Goal: Task Accomplishment & Management: Manage account settings

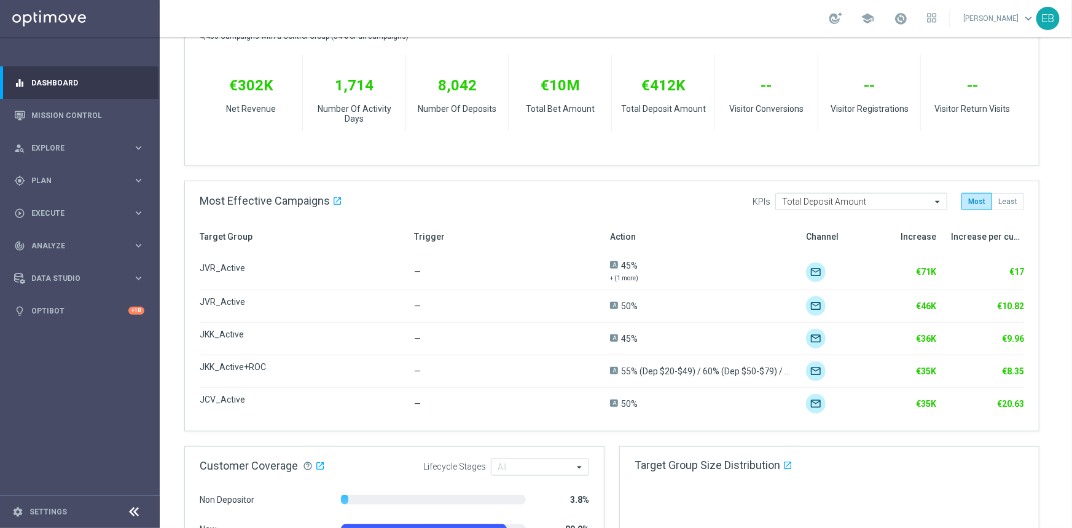
scroll to position [670, 0]
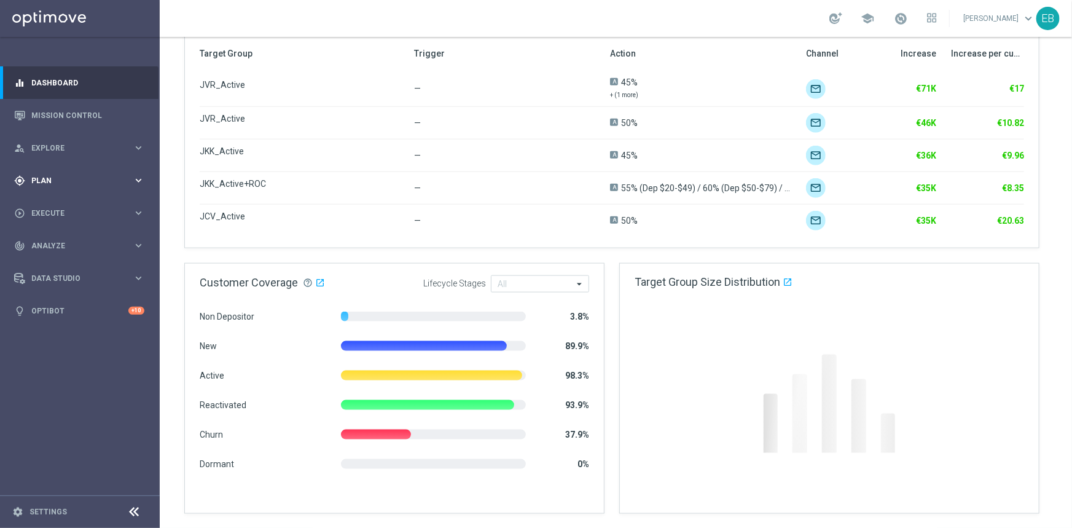
click at [53, 173] on div "gps_fixed Plan keyboard_arrow_right" at bounding box center [79, 180] width 158 height 33
click at [57, 241] on span "Templates" at bounding box center [77, 242] width 88 height 7
click at [50, 259] on link "Optimail" at bounding box center [83, 261] width 90 height 10
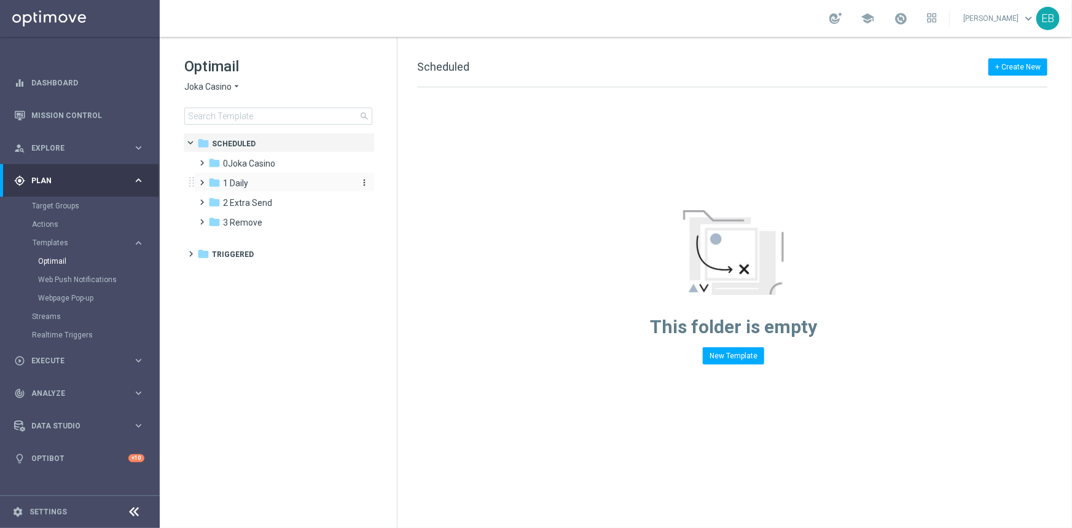
click at [248, 179] on div "folder 1 Daily" at bounding box center [278, 183] width 141 height 14
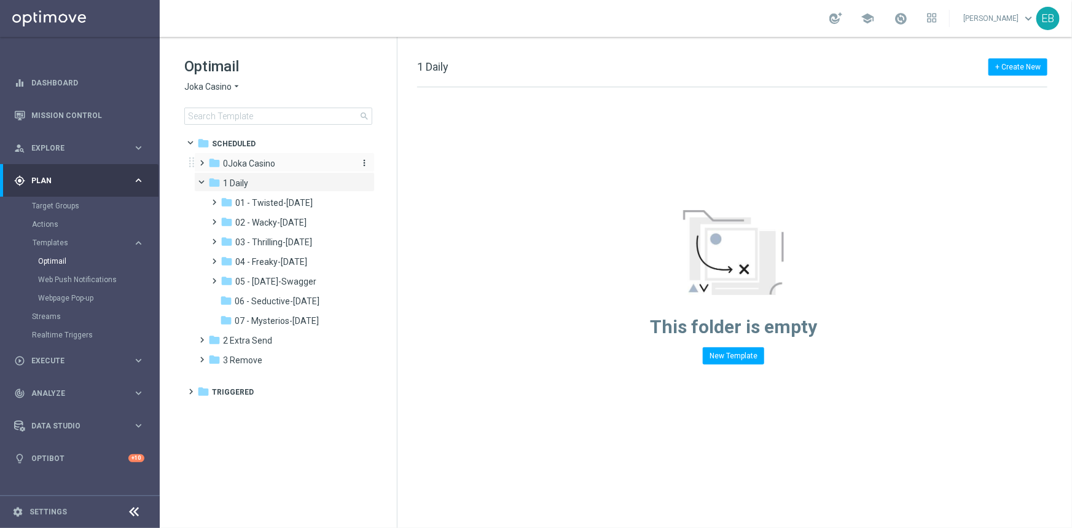
click at [264, 164] on span "0Joka Casino" at bounding box center [249, 163] width 52 height 11
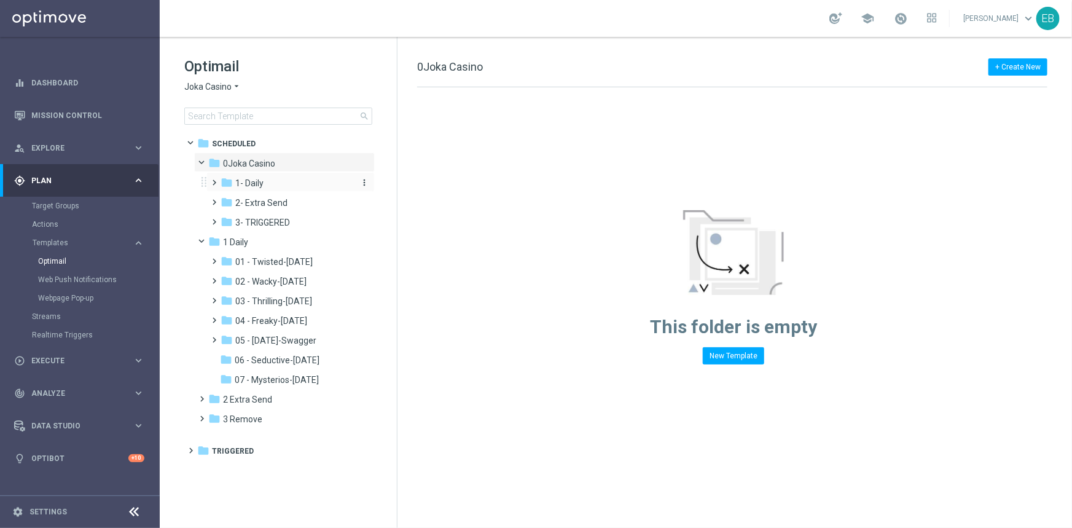
click at [286, 180] on div "folder 1- Daily" at bounding box center [286, 183] width 131 height 14
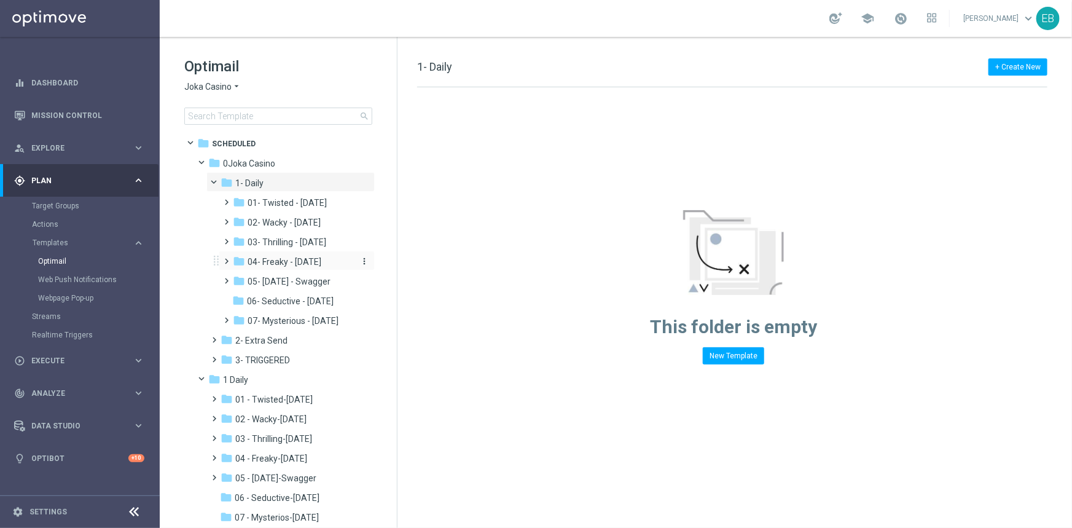
click at [294, 262] on span "04- Freaky - [DATE]" at bounding box center [285, 261] width 74 height 11
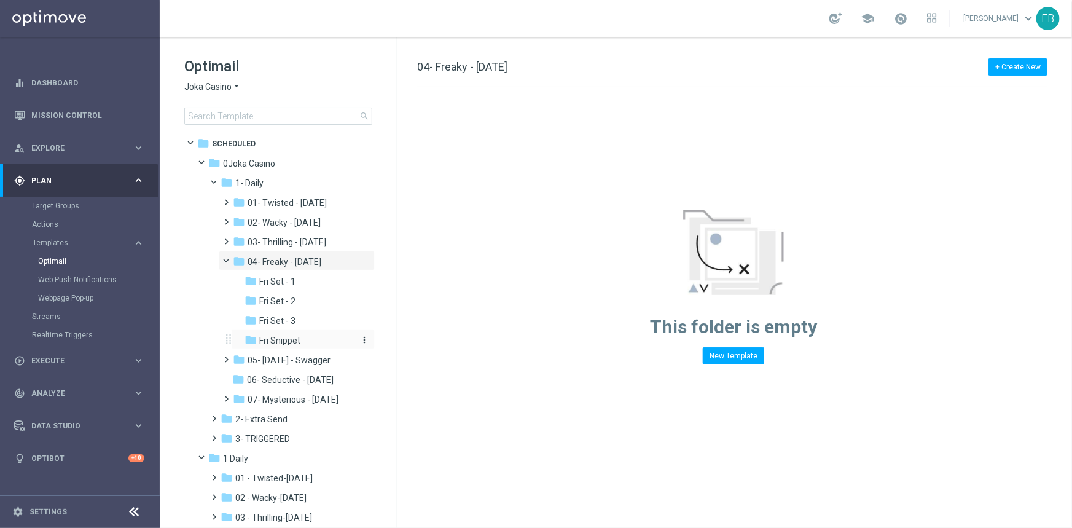
click at [319, 334] on div "folder Fri Snippet" at bounding box center [299, 341] width 111 height 14
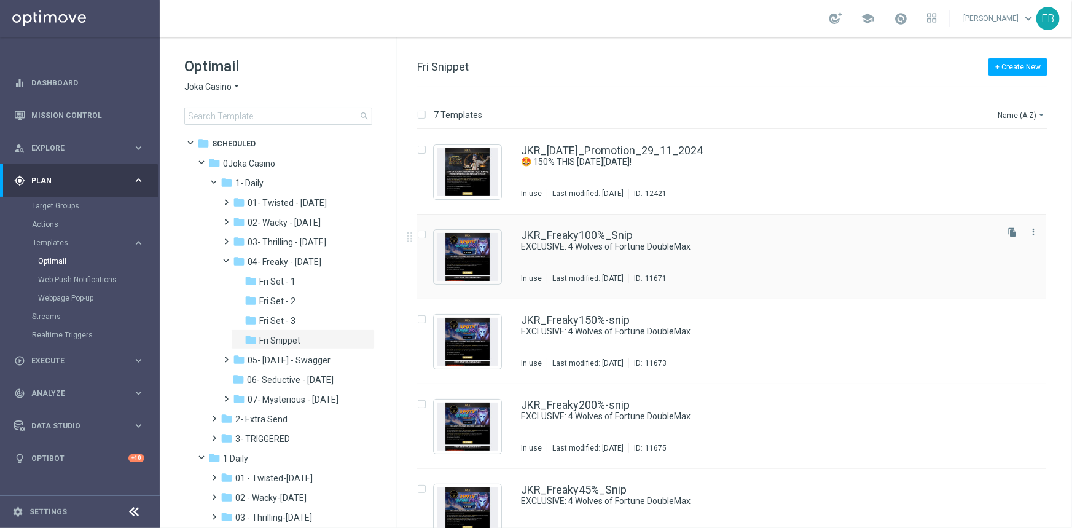
click at [756, 233] on div "JKR_Freaky100%_Snip" at bounding box center [758, 235] width 474 height 11
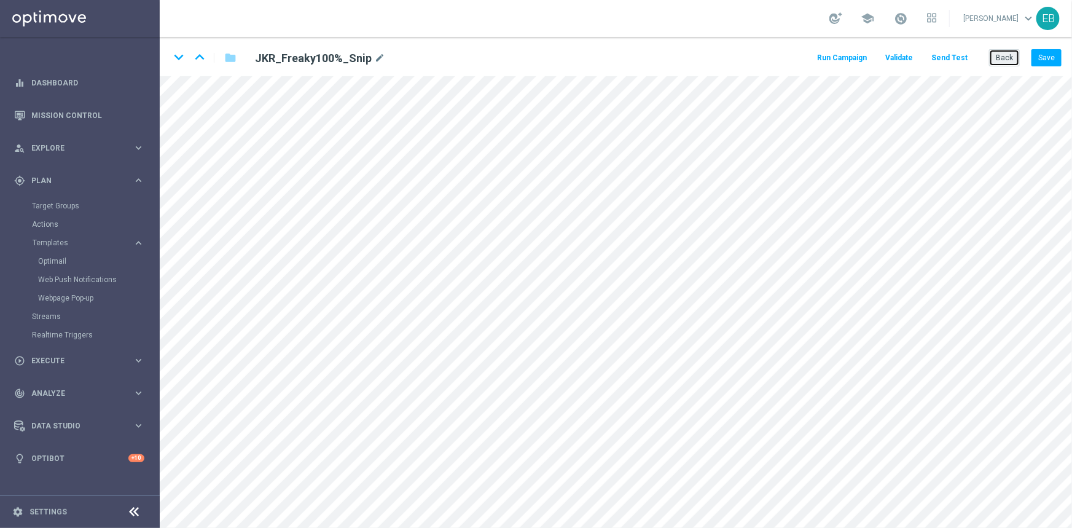
click at [1012, 62] on button "Back" at bounding box center [1004, 57] width 31 height 17
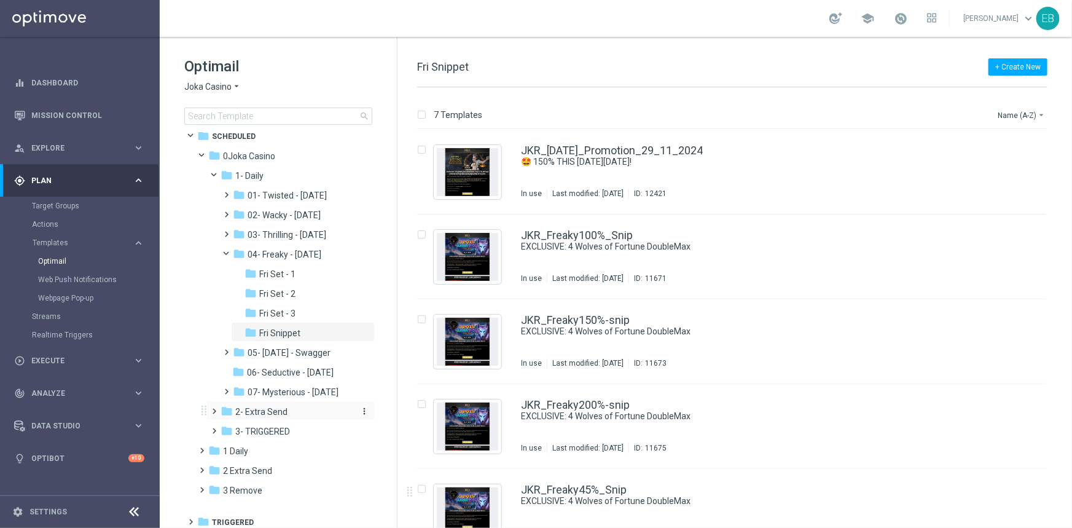
scroll to position [12, 0]
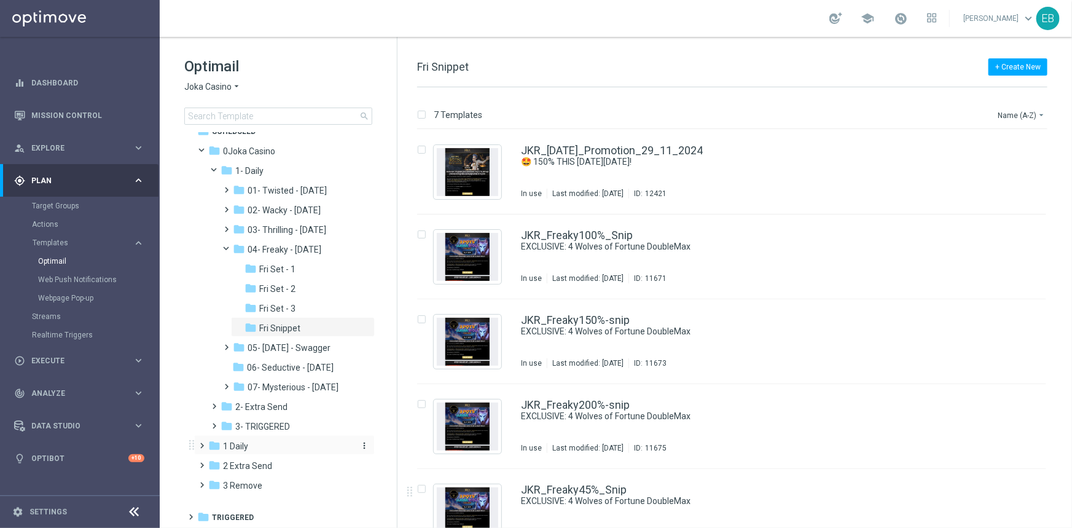
click at [247, 442] on span "1 Daily" at bounding box center [235, 445] width 25 height 11
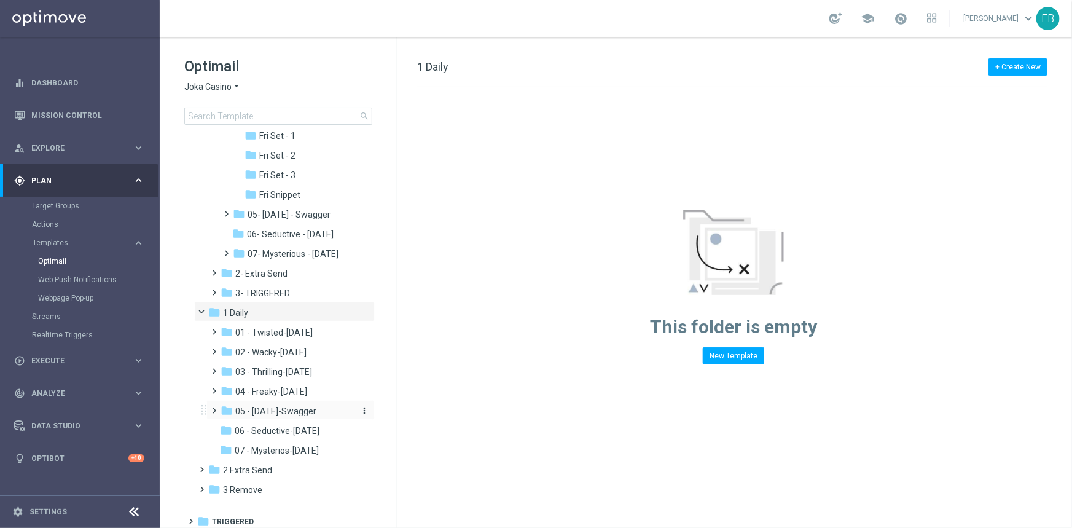
scroll to position [150, 0]
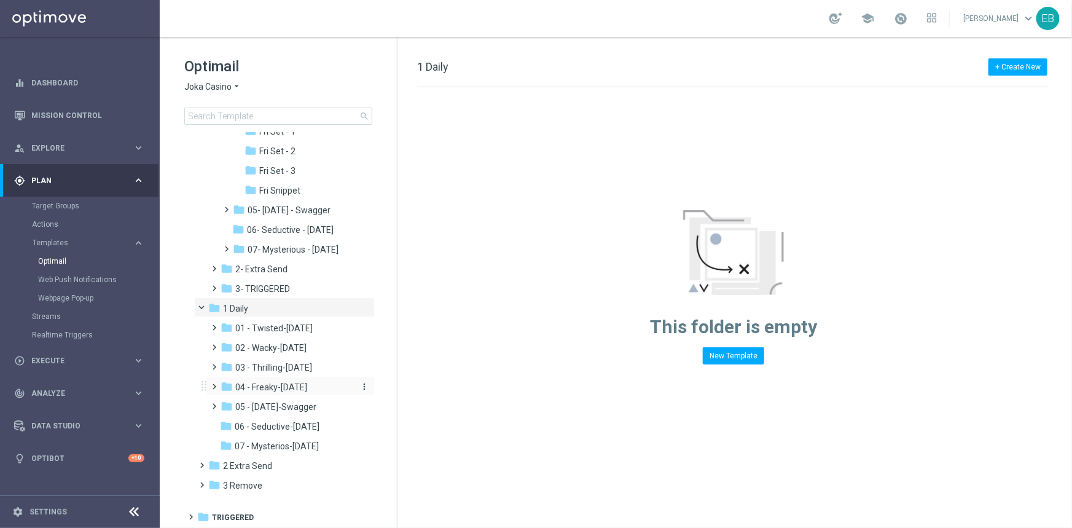
click at [291, 384] on span "04 - Freaky-[DATE]" at bounding box center [271, 386] width 72 height 11
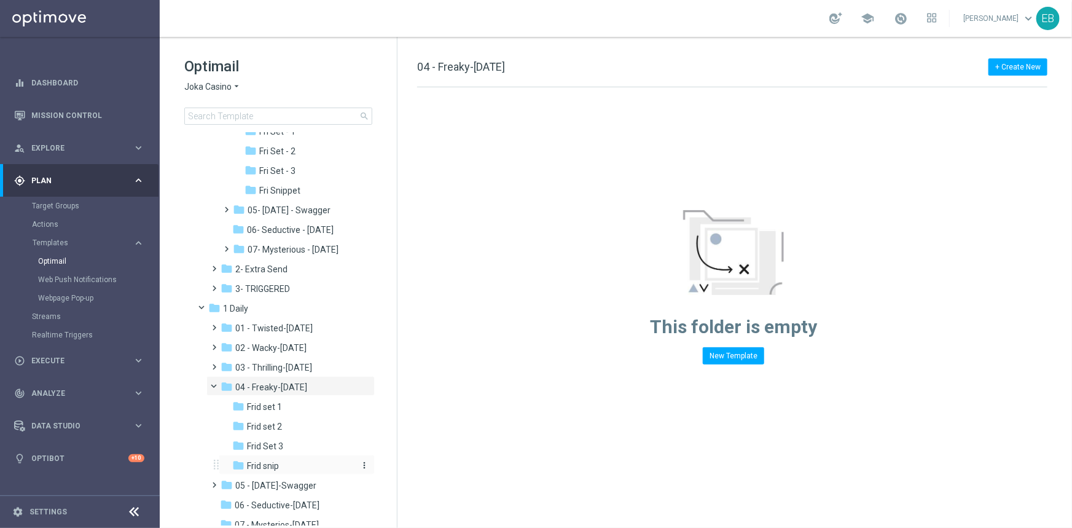
click at [279, 461] on span "Frid snip" at bounding box center [263, 465] width 32 height 11
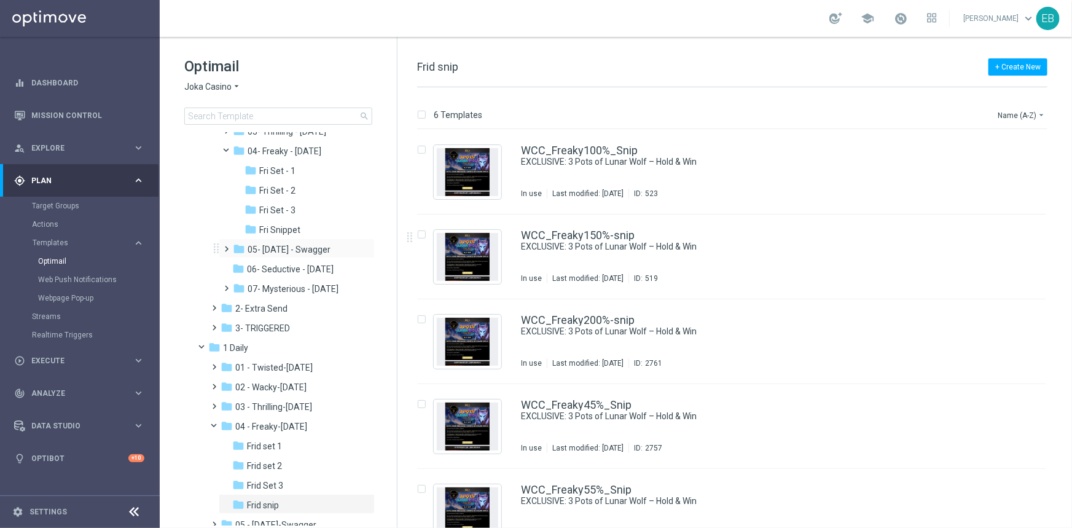
scroll to position [94, 0]
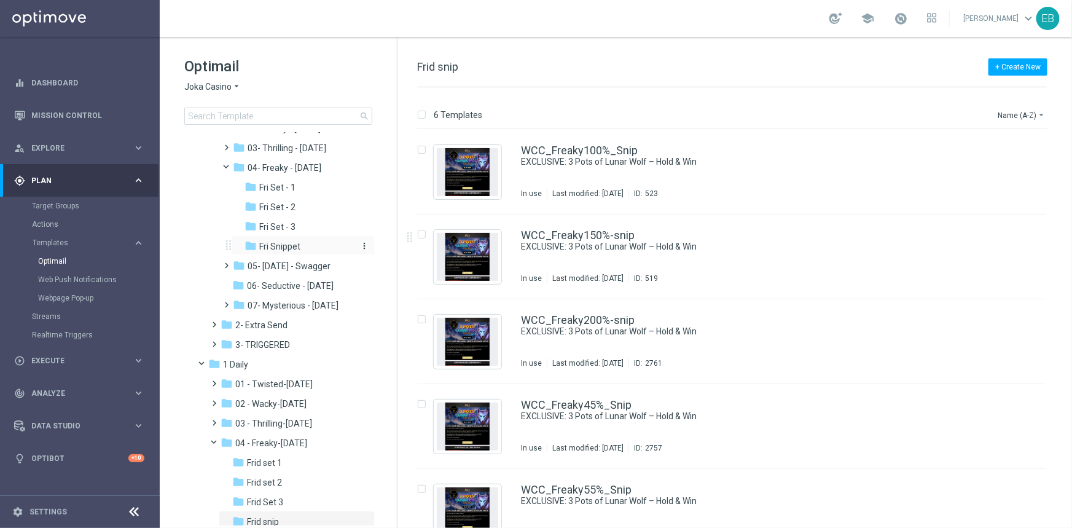
click at [303, 246] on div "folder Fri Snippet" at bounding box center [299, 247] width 111 height 14
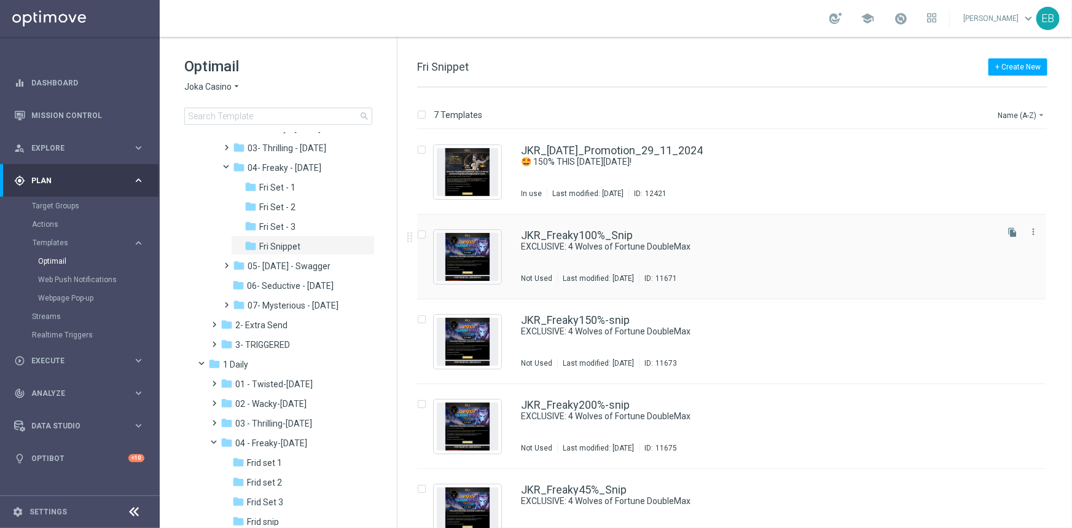
click at [765, 230] on div "JKR_Freaky100%_Snip" at bounding box center [758, 235] width 474 height 11
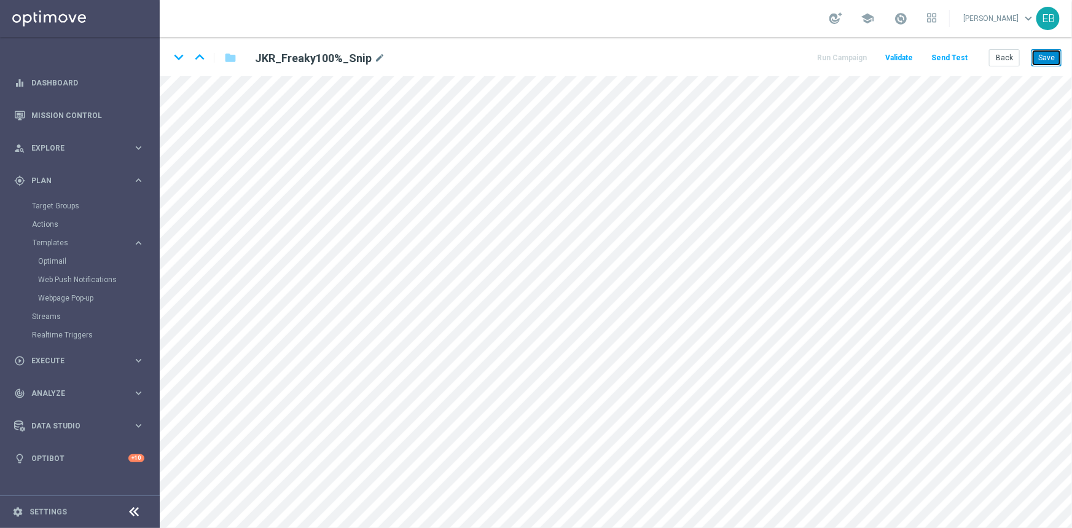
click at [1045, 57] on button "Save" at bounding box center [1046, 57] width 30 height 17
click at [1033, 57] on button "Save" at bounding box center [1046, 57] width 30 height 17
click at [1034, 57] on button "Save" at bounding box center [1046, 57] width 30 height 17
click at [1044, 58] on button "Save" at bounding box center [1046, 57] width 30 height 17
click at [175, 56] on icon "keyboard_arrow_down" at bounding box center [179, 57] width 18 height 18
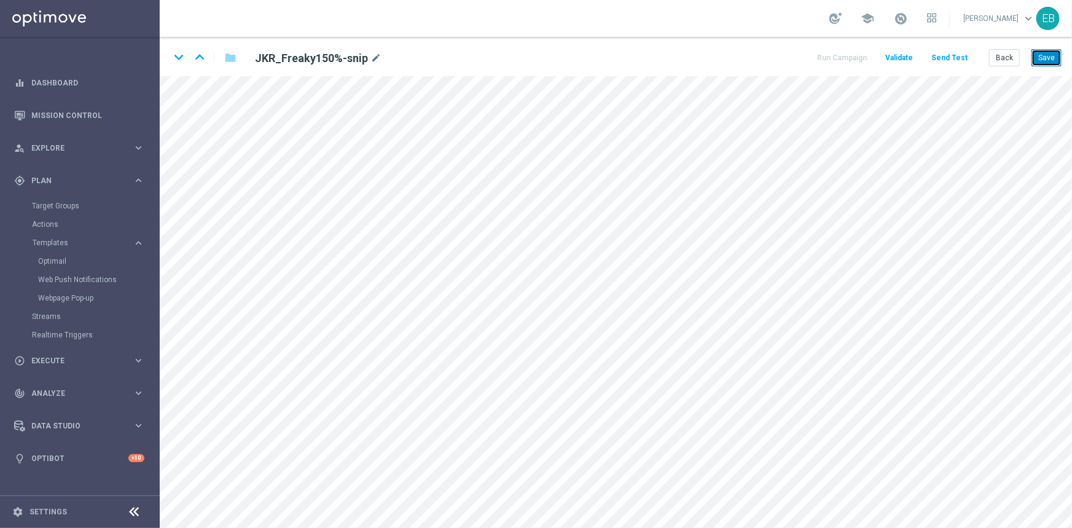
click at [1048, 57] on button "Save" at bounding box center [1046, 57] width 30 height 17
click at [1044, 52] on button "Save" at bounding box center [1046, 57] width 30 height 17
click at [178, 57] on icon "keyboard_arrow_down" at bounding box center [179, 57] width 18 height 18
click at [1059, 57] on button "Save" at bounding box center [1046, 57] width 30 height 17
click at [1042, 55] on button "Save" at bounding box center [1046, 57] width 30 height 17
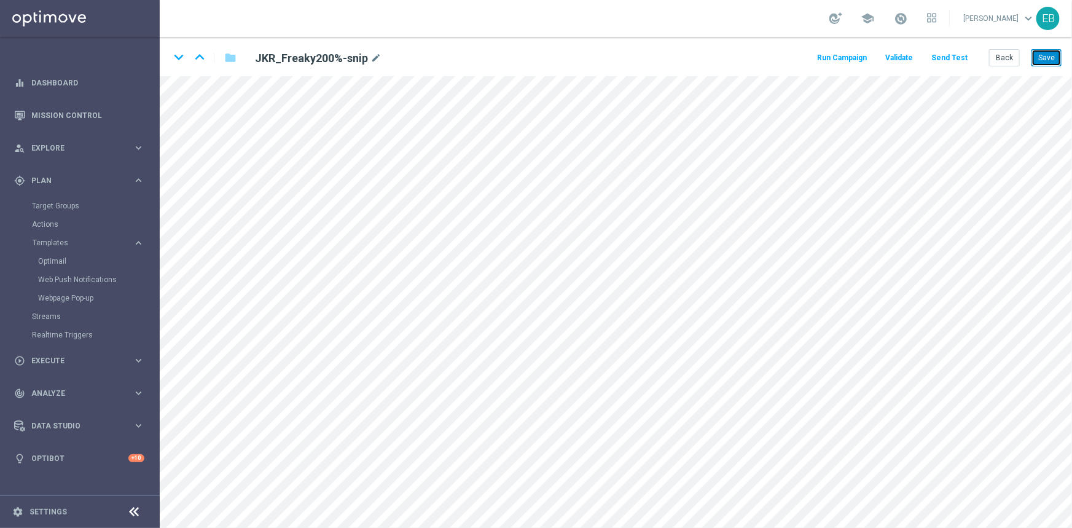
click at [1044, 59] on button "Save" at bounding box center [1046, 57] width 30 height 17
click at [175, 61] on icon "keyboard_arrow_down" at bounding box center [179, 57] width 18 height 18
click at [1044, 63] on button "Save" at bounding box center [1046, 57] width 30 height 17
click at [181, 54] on icon "keyboard_arrow_down" at bounding box center [179, 57] width 18 height 18
click at [1055, 64] on button "Save" at bounding box center [1046, 57] width 30 height 17
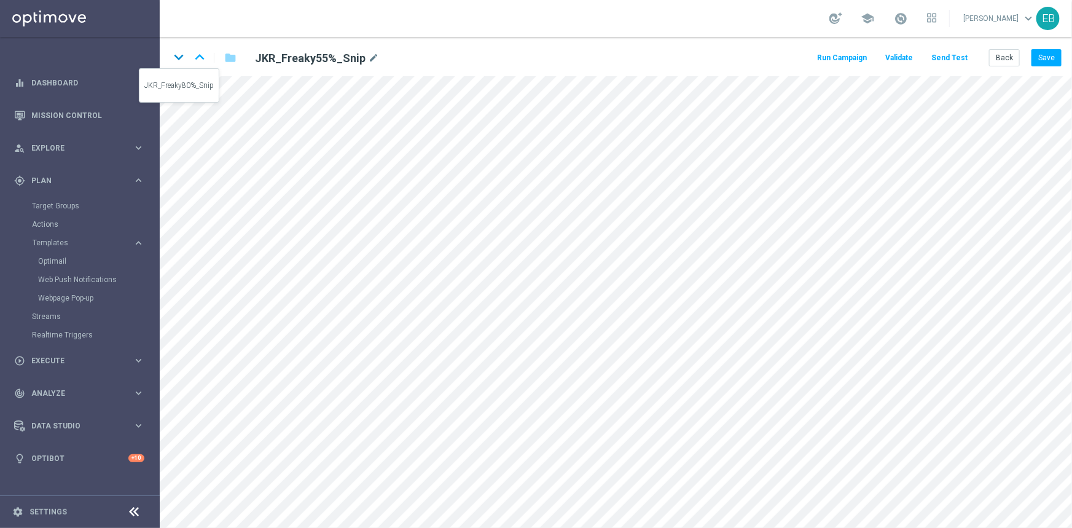
click at [185, 57] on icon "keyboard_arrow_down" at bounding box center [179, 57] width 18 height 18
click at [1041, 54] on button "Save" at bounding box center [1046, 57] width 30 height 17
click at [1050, 53] on button "Save" at bounding box center [1046, 57] width 30 height 17
click at [1008, 61] on button "Back" at bounding box center [1004, 57] width 31 height 17
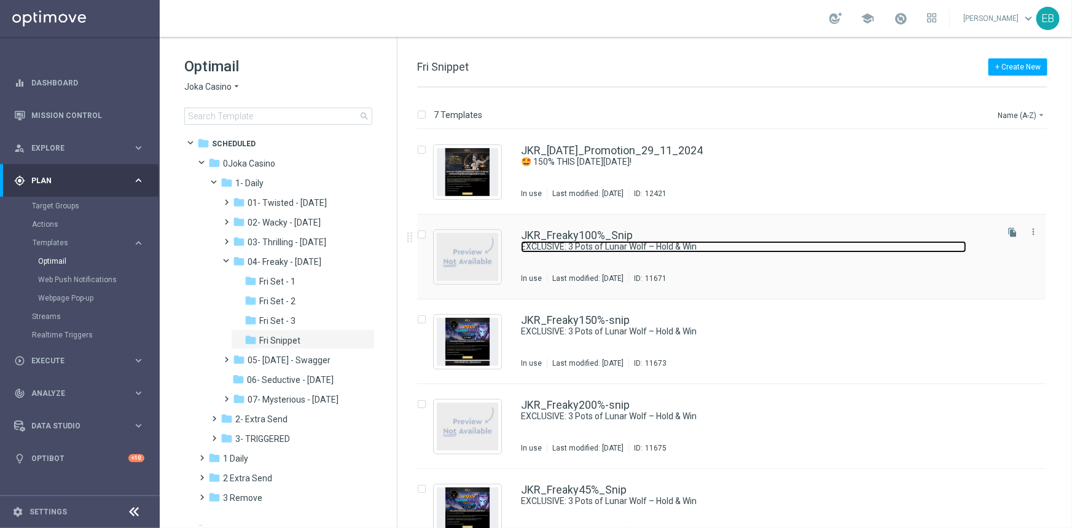
click at [826, 243] on link "EXCLUSIVE: 3 Pots of Lunar Wolf – Hold & Win" at bounding box center [743, 247] width 445 height 12
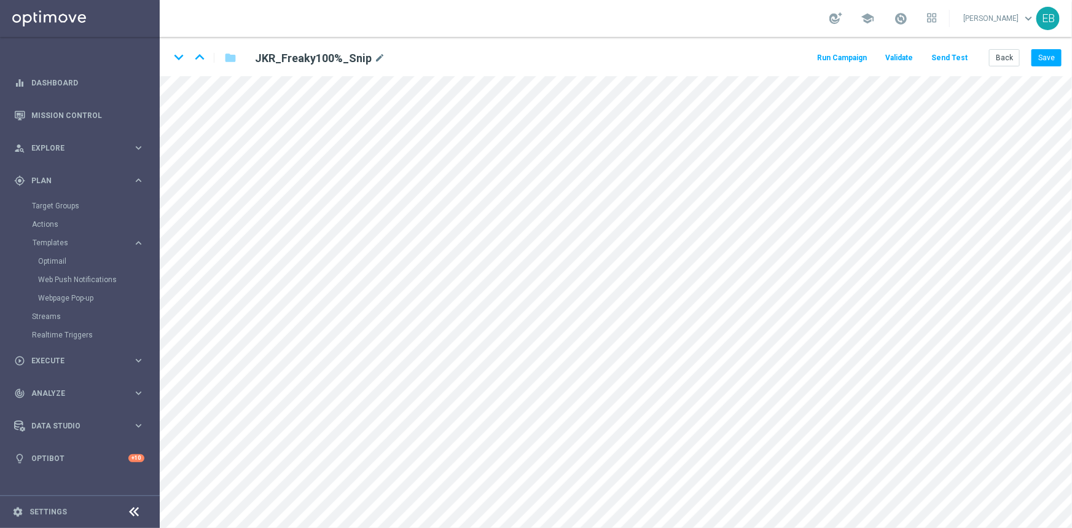
click at [950, 50] on button "Send Test" at bounding box center [949, 58] width 40 height 17
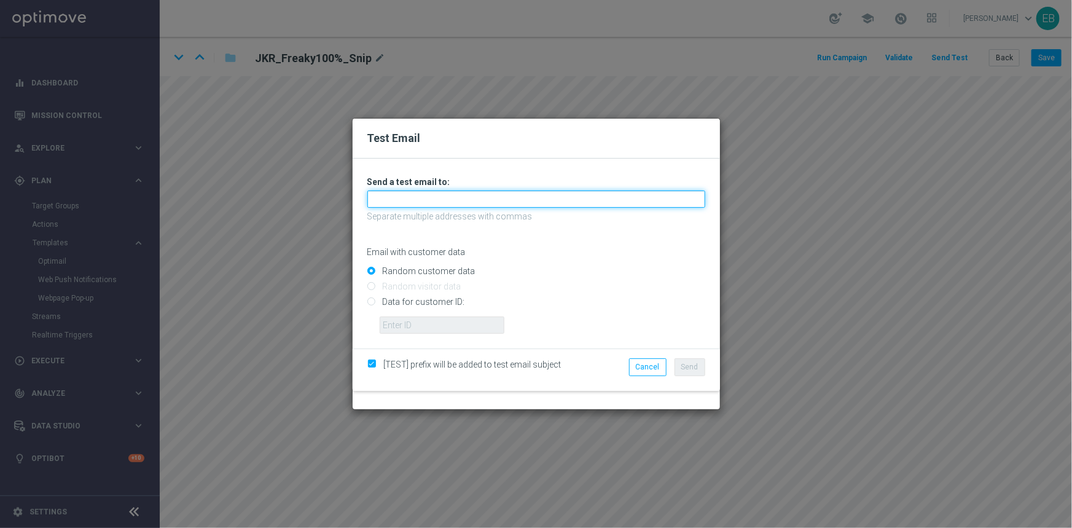
click at [388, 197] on input "text" at bounding box center [536, 198] width 338 height 17
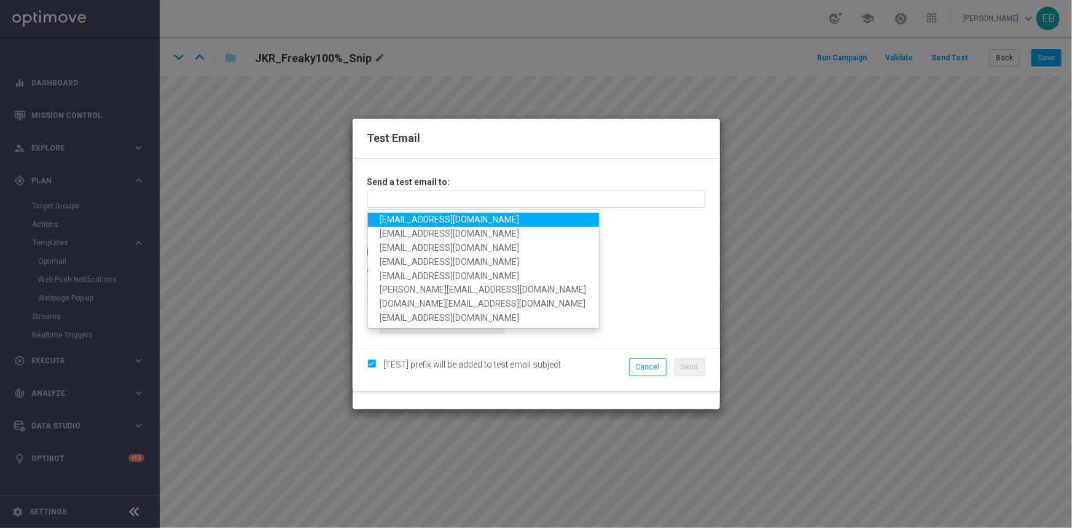
drag, startPoint x: 389, startPoint y: 216, endPoint x: 419, endPoint y: 217, distance: 30.1
click at [389, 216] on link "[EMAIL_ADDRESS][DOMAIN_NAME]" at bounding box center [483, 220] width 231 height 14
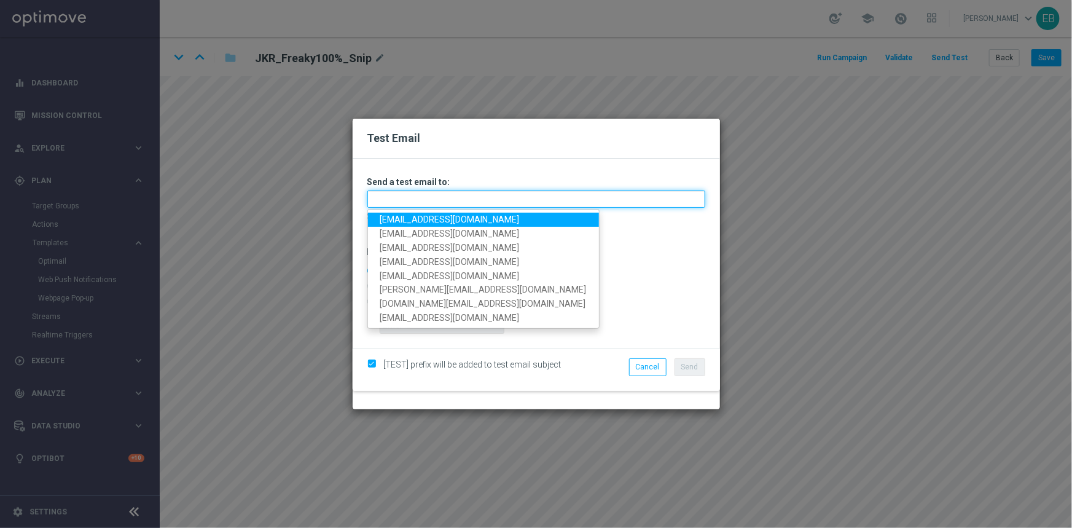
type input "[EMAIL_ADDRESS][DOMAIN_NAME]"
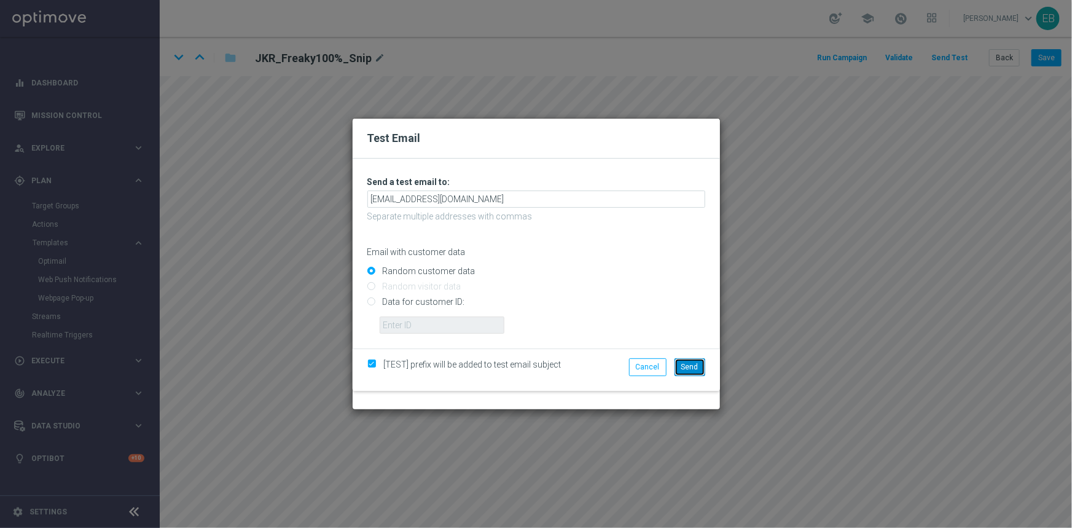
click at [700, 367] on button "Send" at bounding box center [689, 366] width 31 height 17
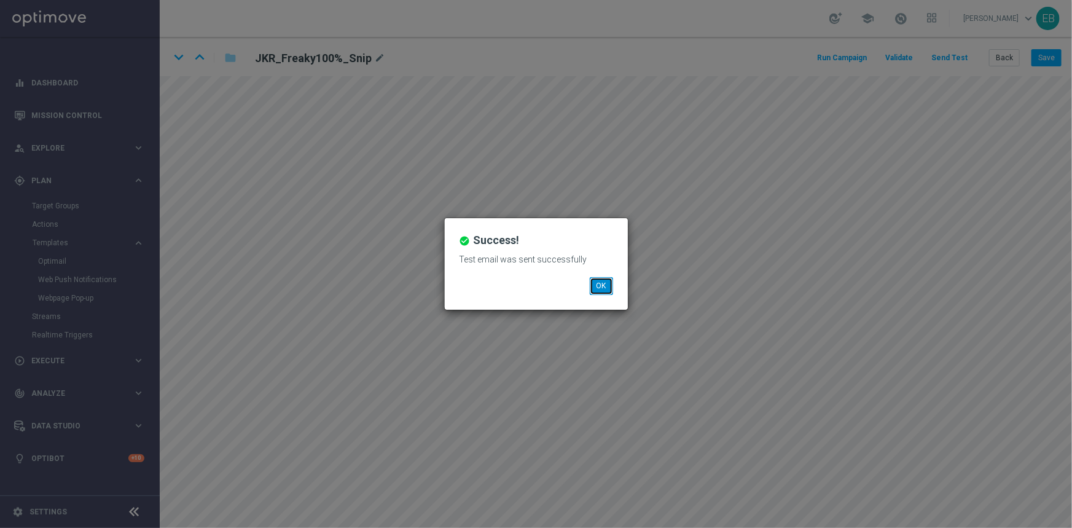
click at [592, 287] on button "OK" at bounding box center [601, 285] width 23 height 17
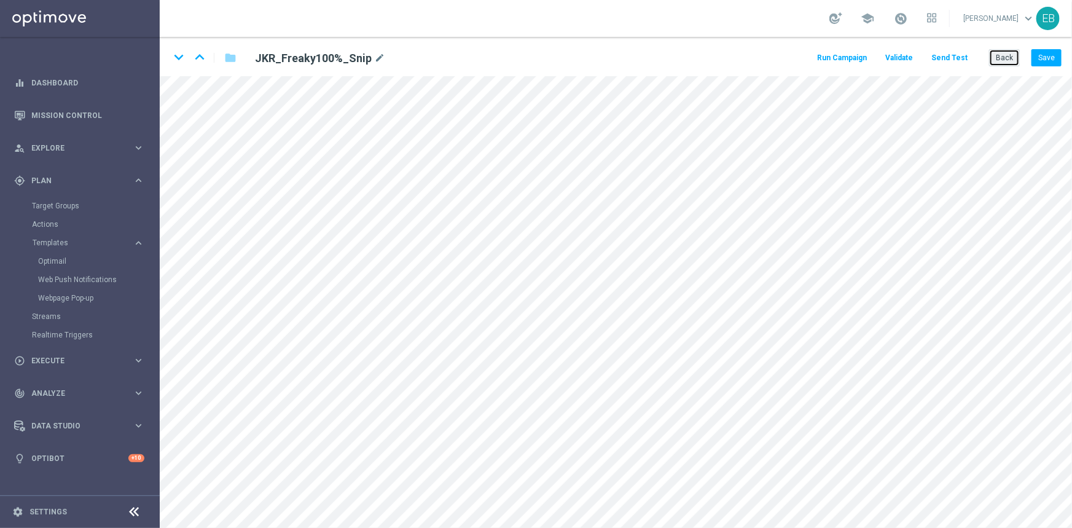
click at [999, 63] on button "Back" at bounding box center [1004, 57] width 31 height 17
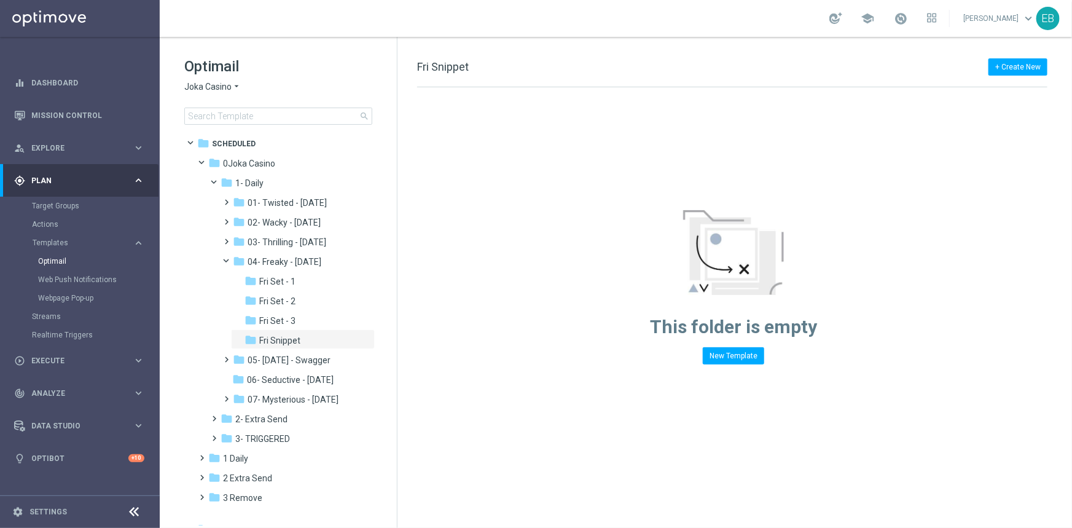
click at [219, 85] on span "Joka Casino" at bounding box center [207, 87] width 47 height 12
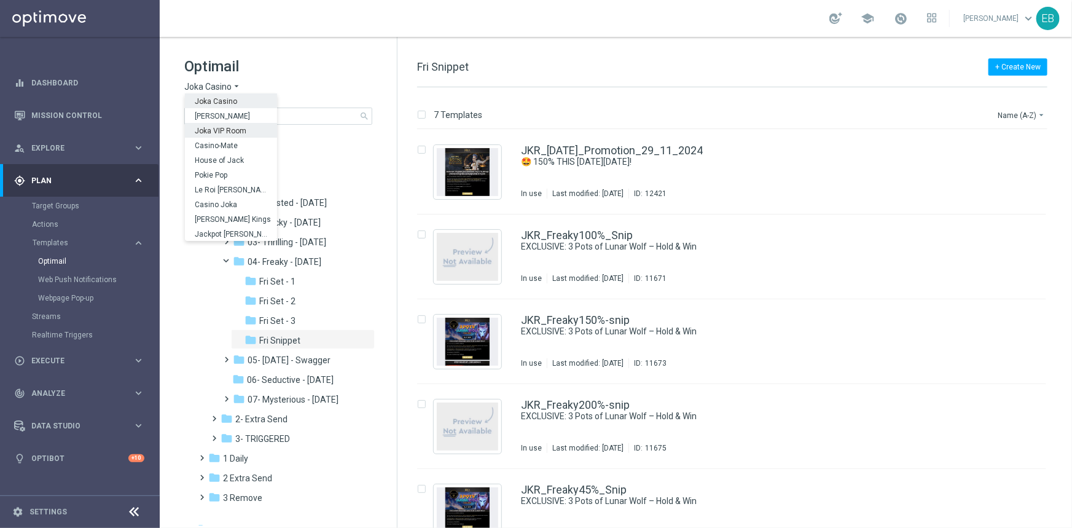
click at [0, 0] on span "Joka VIP Room" at bounding box center [0, 0] width 0 height 0
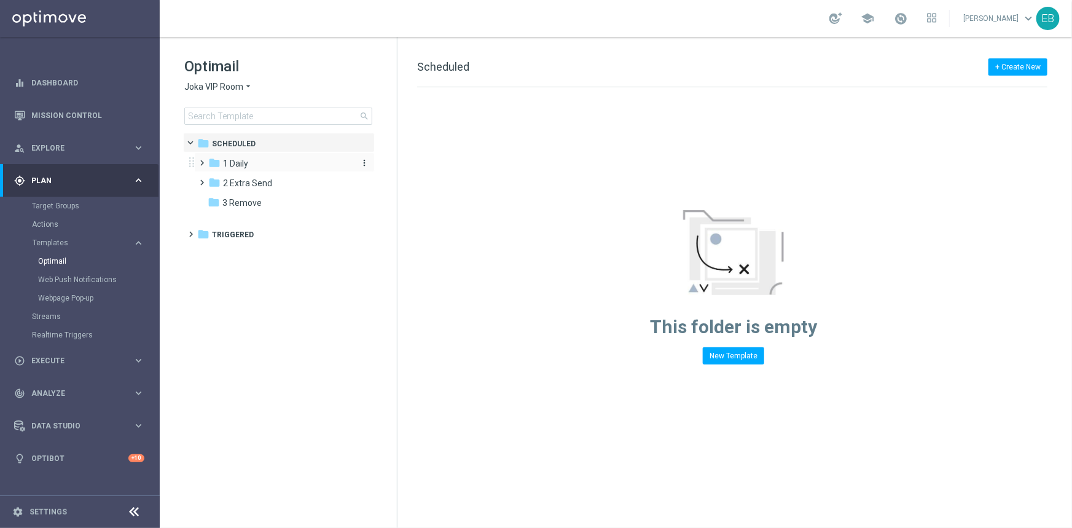
click at [276, 160] on div "folder 1 Daily" at bounding box center [278, 164] width 141 height 14
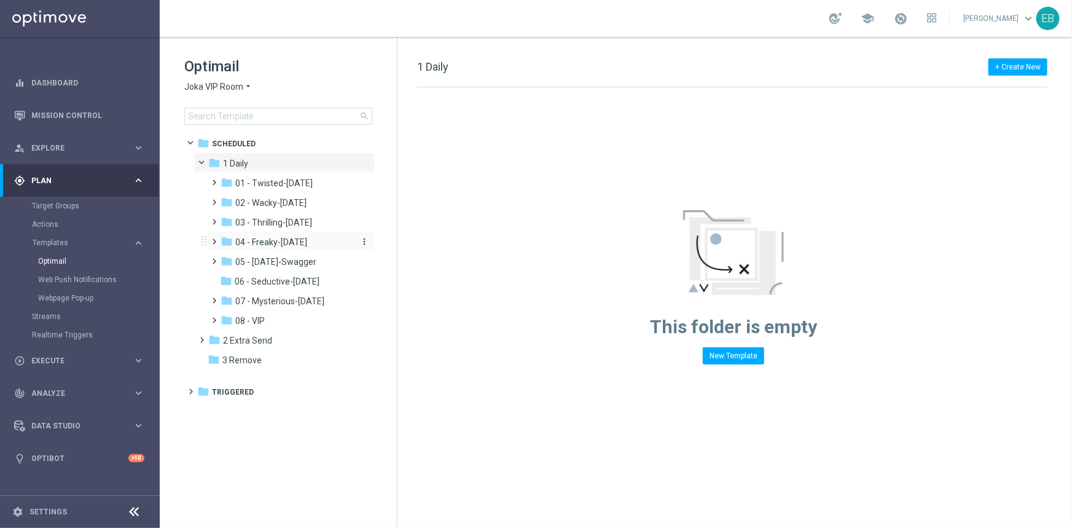
click at [282, 240] on span "04 - Freaky-[DATE]" at bounding box center [271, 241] width 72 height 11
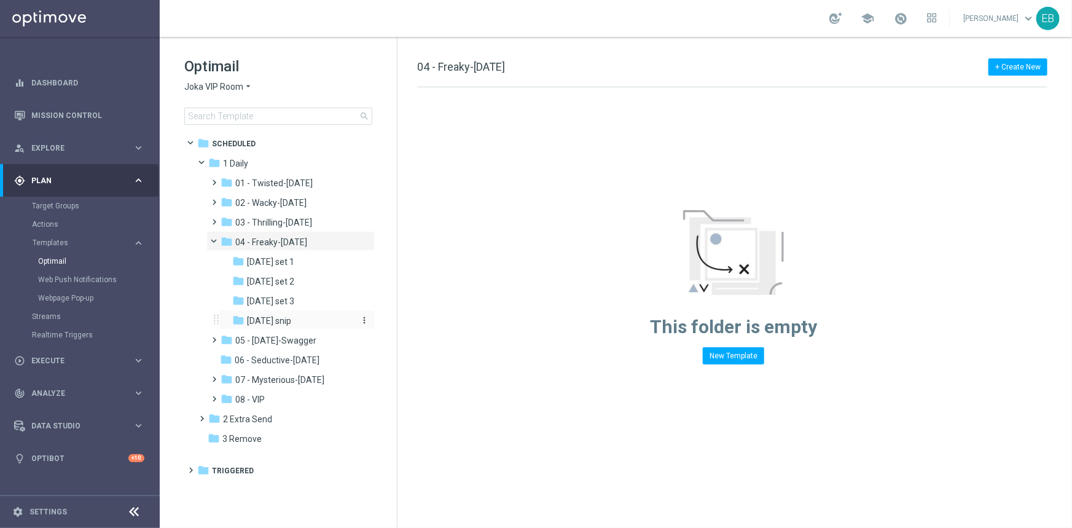
click at [295, 326] on div "folder [DATE] snip" at bounding box center [292, 321] width 121 height 14
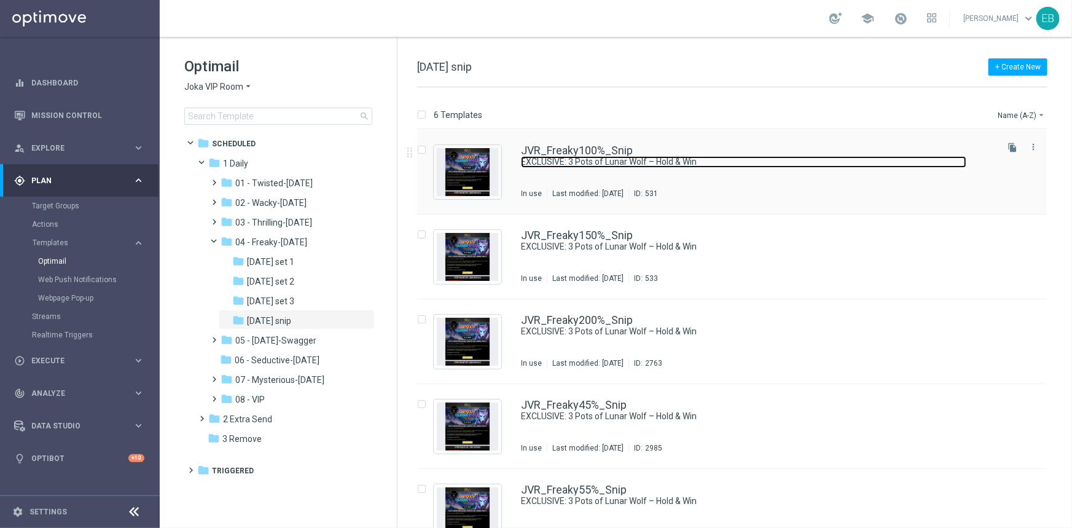
click at [721, 165] on link "EXCLUSIVE: 3 Pots of Lunar Wolf – Hold & Win" at bounding box center [743, 162] width 445 height 12
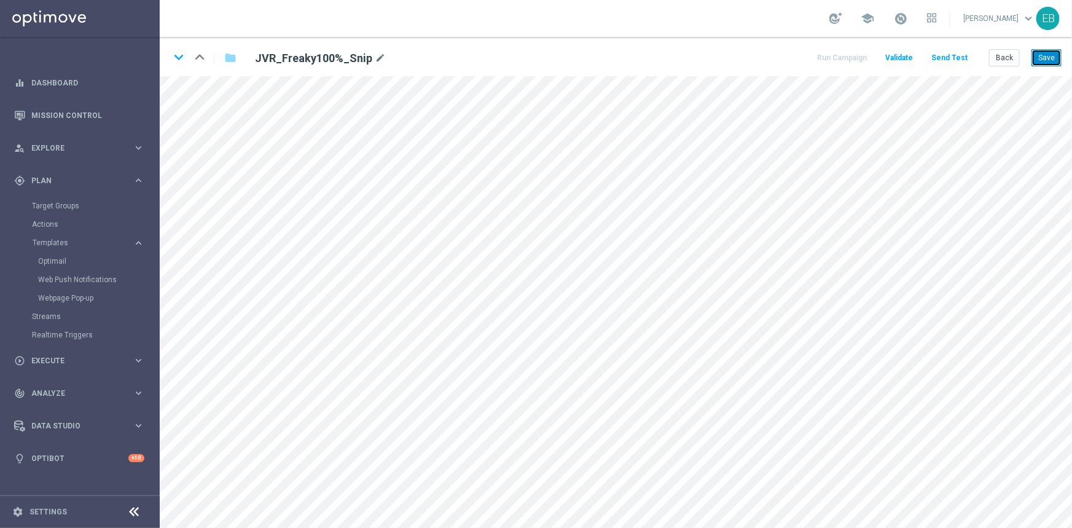
click at [1045, 59] on button "Save" at bounding box center [1046, 57] width 30 height 17
click at [961, 63] on button "Send Test" at bounding box center [949, 58] width 40 height 17
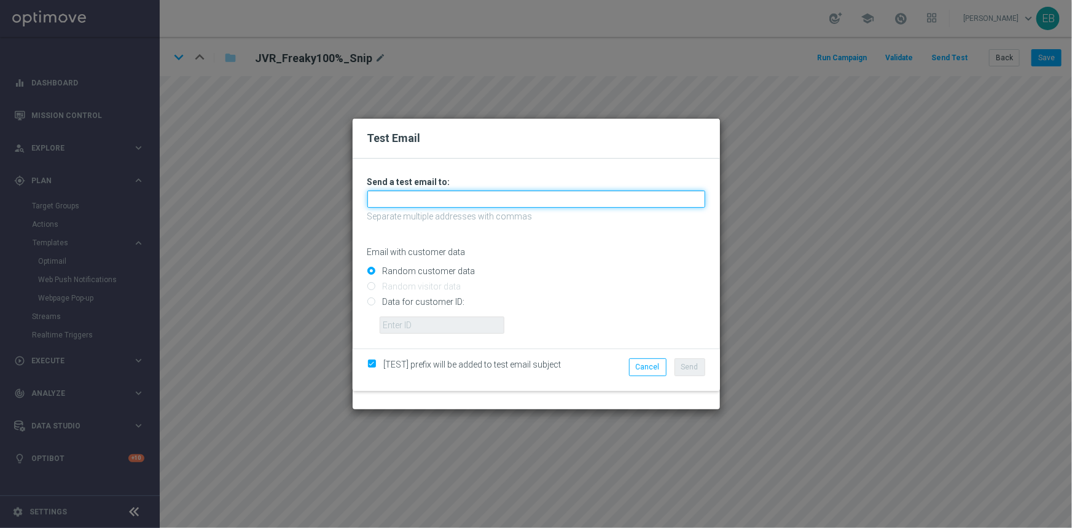
drag, startPoint x: 416, startPoint y: 205, endPoint x: 409, endPoint y: 205, distance: 6.8
click at [416, 205] on input "text" at bounding box center [536, 198] width 338 height 17
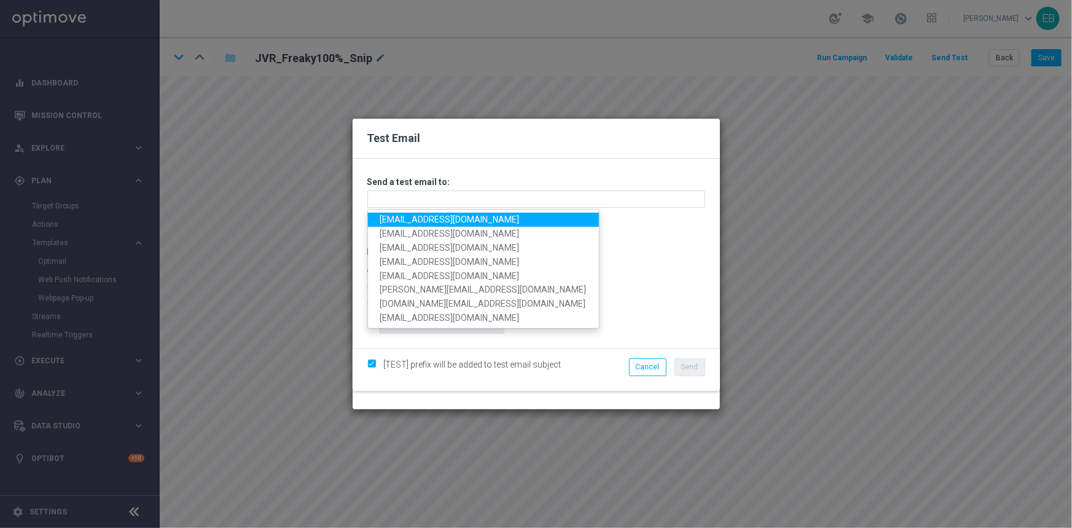
click at [399, 222] on link "[EMAIL_ADDRESS][DOMAIN_NAME]" at bounding box center [483, 220] width 231 height 14
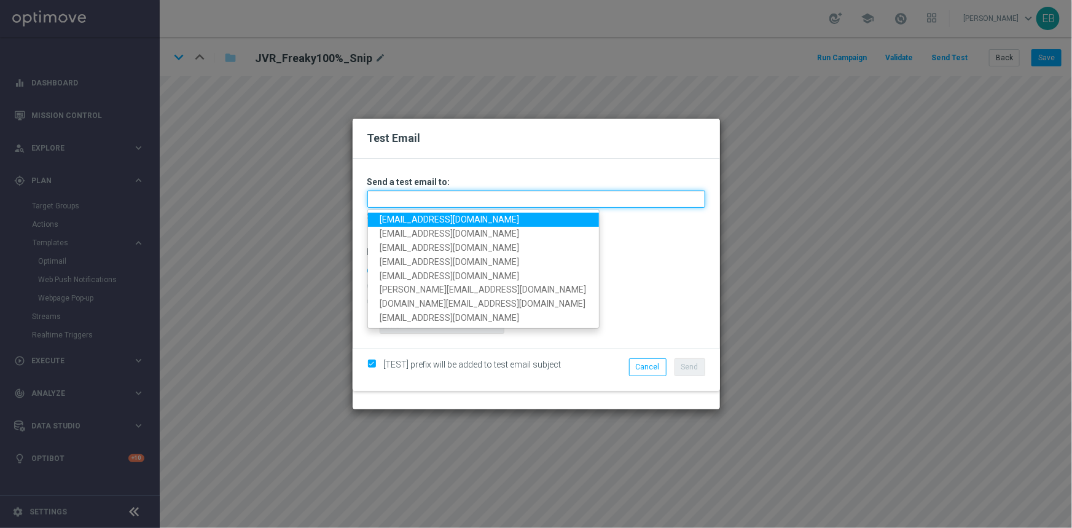
type input "[EMAIL_ADDRESS][DOMAIN_NAME]"
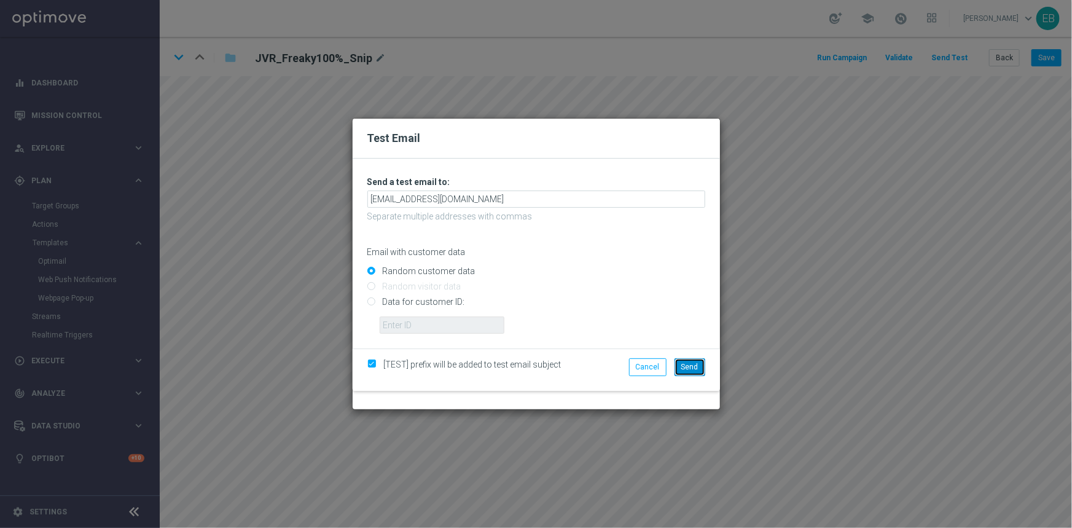
click at [688, 369] on span "Send" at bounding box center [689, 366] width 17 height 9
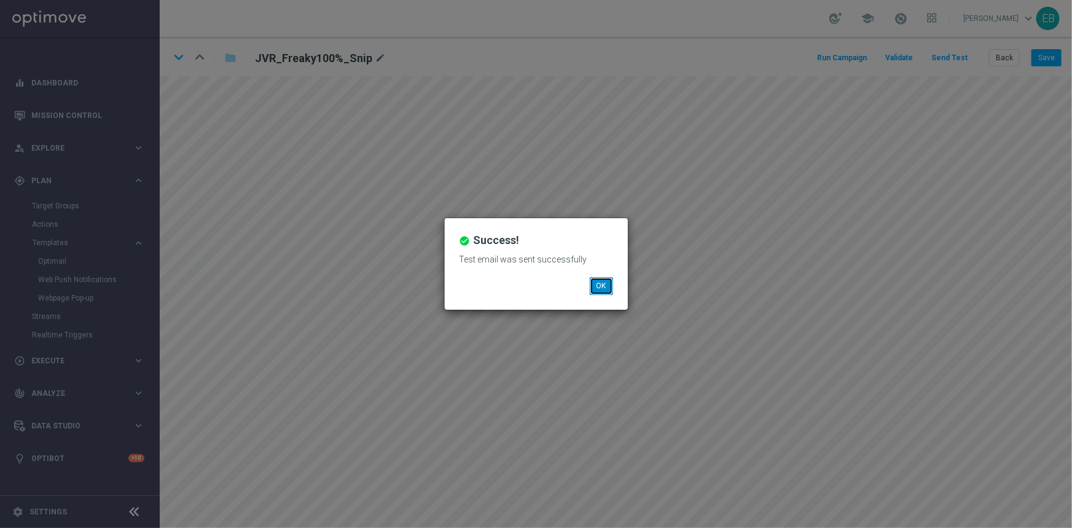
click at [608, 286] on button "OK" at bounding box center [601, 285] width 23 height 17
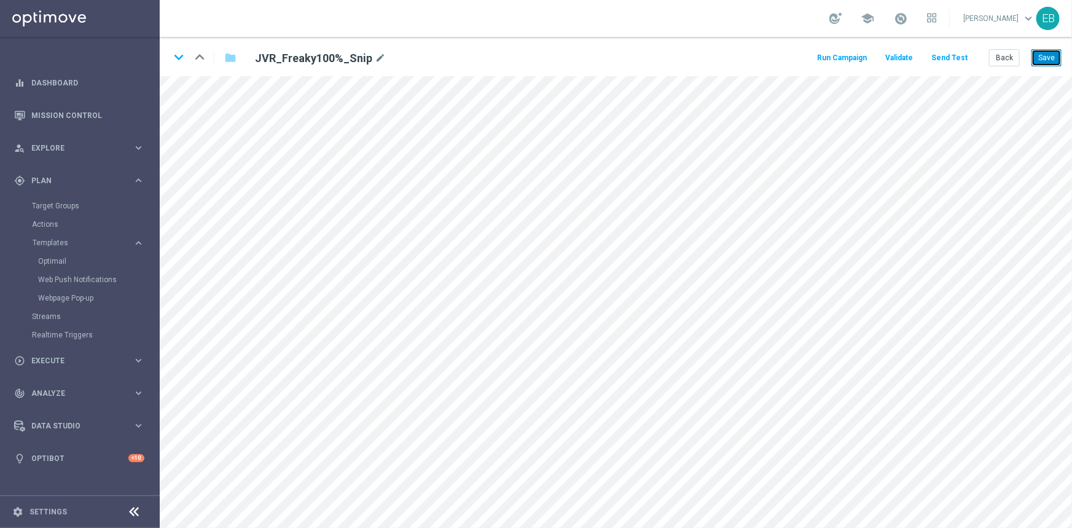
click at [1048, 62] on button "Save" at bounding box center [1046, 57] width 30 height 17
click at [182, 55] on icon "keyboard_arrow_down" at bounding box center [179, 57] width 18 height 18
click at [1047, 52] on button "Save" at bounding box center [1046, 57] width 30 height 17
click at [182, 59] on icon "keyboard_arrow_down" at bounding box center [179, 57] width 18 height 18
click at [1044, 50] on button "Save" at bounding box center [1046, 57] width 30 height 17
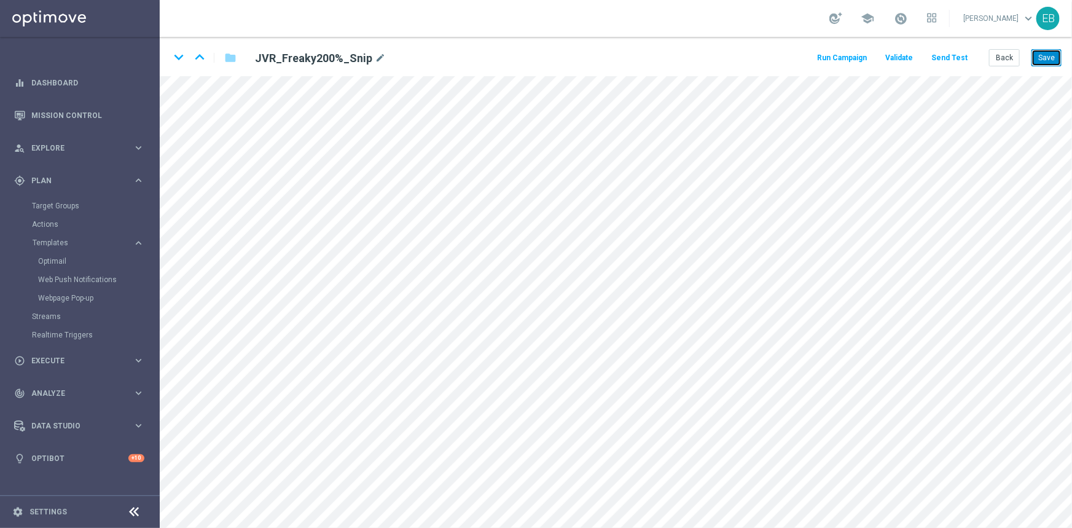
click at [1052, 51] on button "Save" at bounding box center [1046, 57] width 30 height 17
click at [178, 61] on icon "keyboard_arrow_down" at bounding box center [179, 57] width 18 height 18
click at [1047, 56] on button "Save" at bounding box center [1046, 57] width 30 height 17
click at [178, 50] on icon "keyboard_arrow_down" at bounding box center [179, 57] width 18 height 18
click at [1044, 56] on button "Save" at bounding box center [1046, 57] width 30 height 17
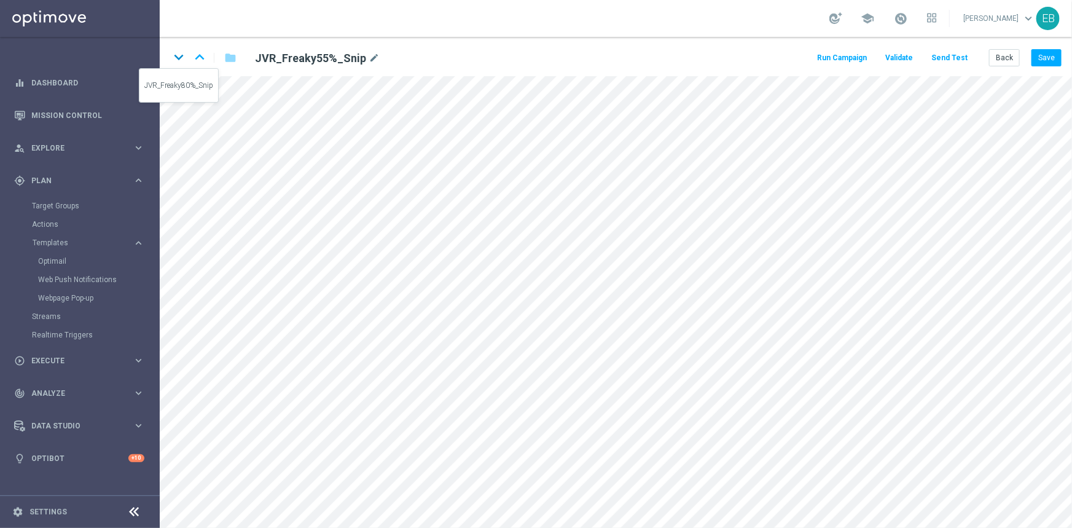
click at [182, 59] on icon "keyboard_arrow_down" at bounding box center [179, 57] width 18 height 18
click at [1040, 61] on button "Save" at bounding box center [1046, 57] width 30 height 17
click at [996, 61] on button "Back" at bounding box center [1004, 57] width 31 height 17
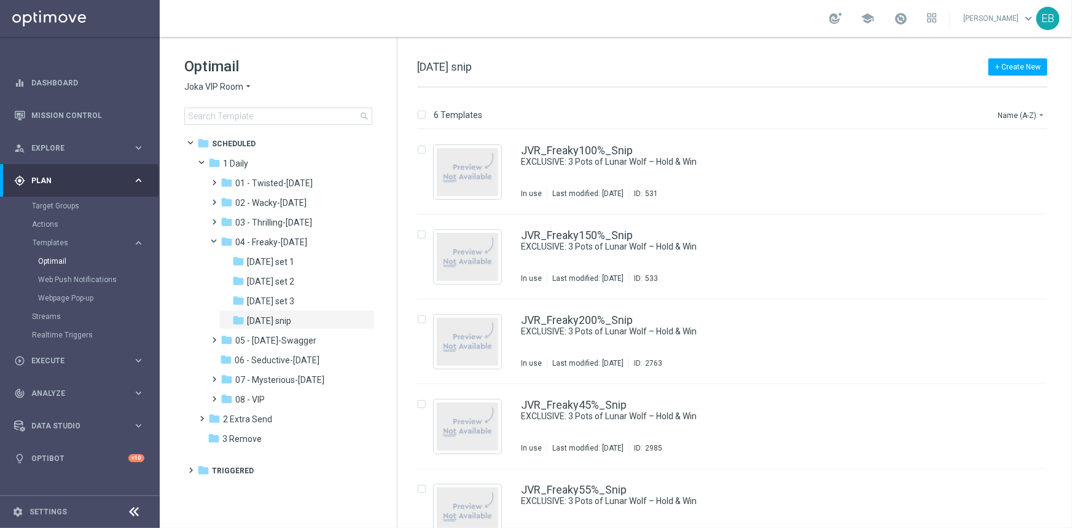
click at [224, 82] on span "Joka VIP Room" at bounding box center [213, 87] width 59 height 12
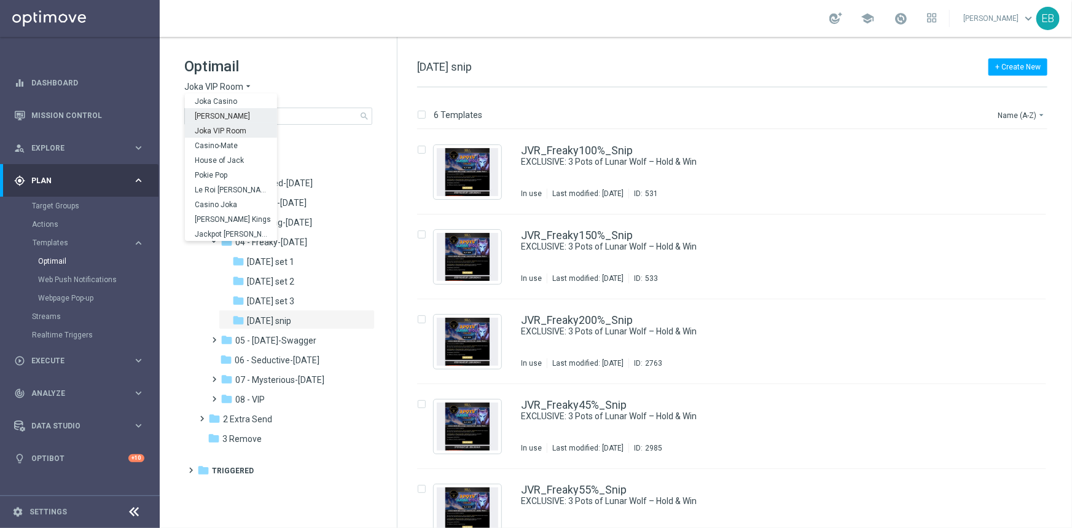
click at [0, 0] on span "[PERSON_NAME]" at bounding box center [0, 0] width 0 height 0
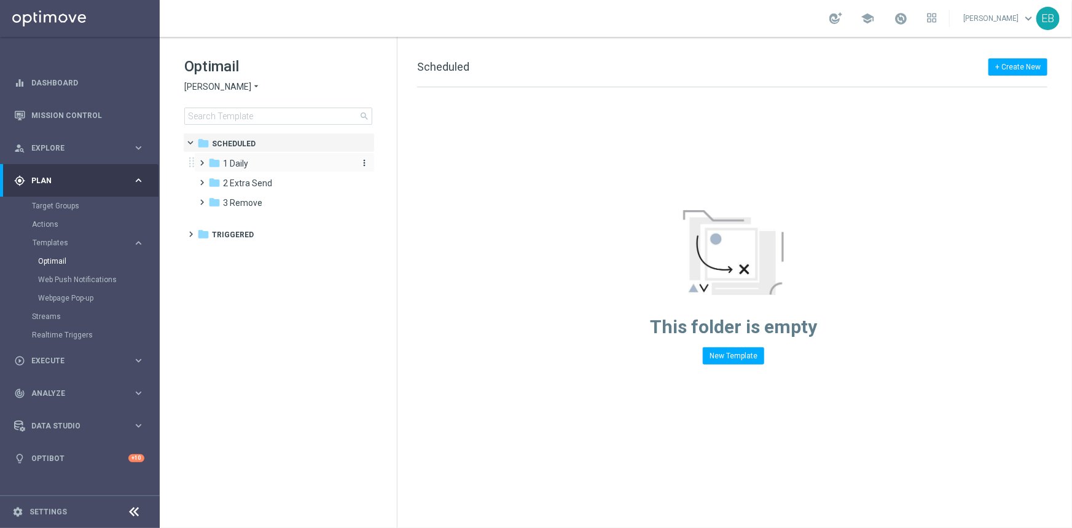
click at [246, 160] on span "1 Daily" at bounding box center [235, 163] width 25 height 11
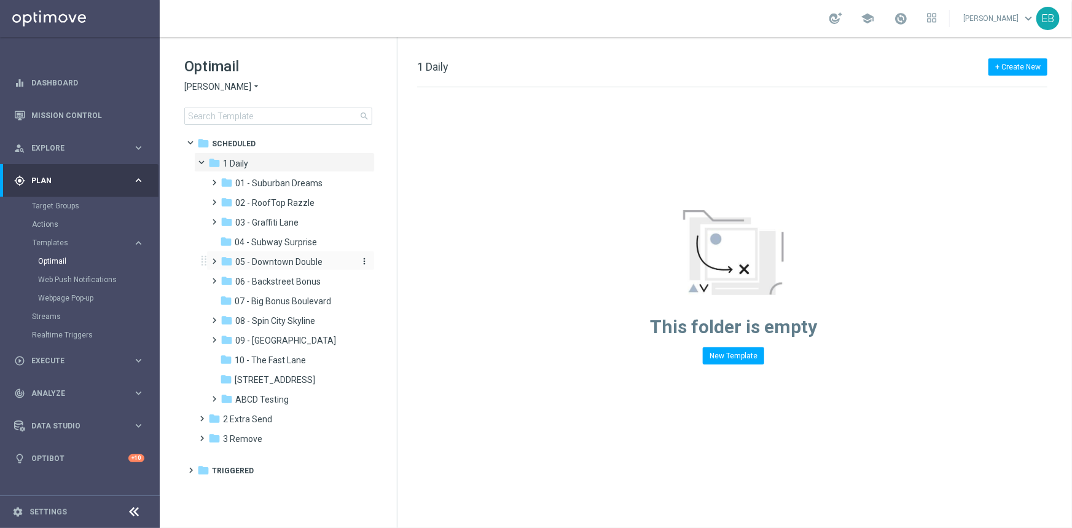
click at [294, 260] on span "05 - Downtown Double" at bounding box center [278, 261] width 87 height 11
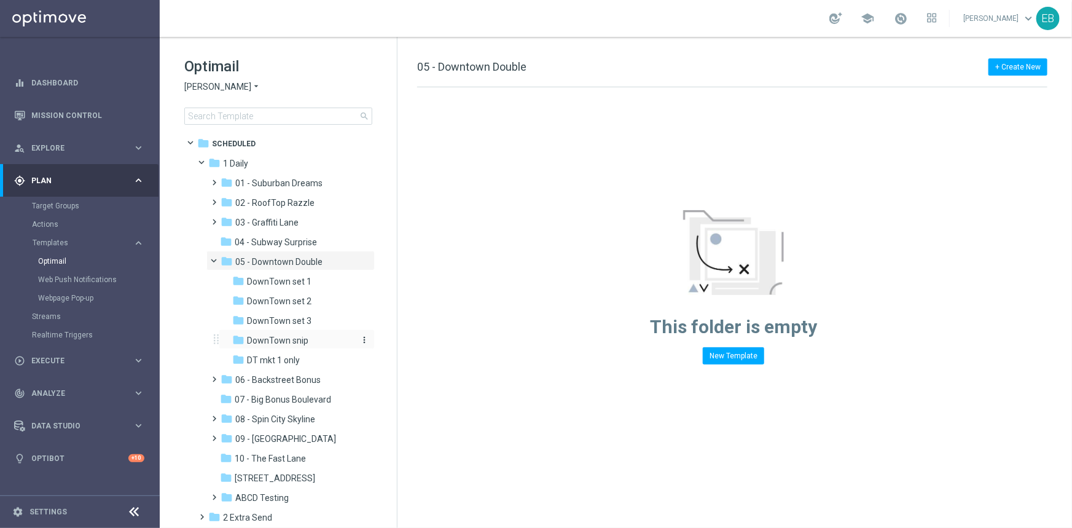
click at [311, 341] on div "folder DownTown snip" at bounding box center [292, 341] width 121 height 14
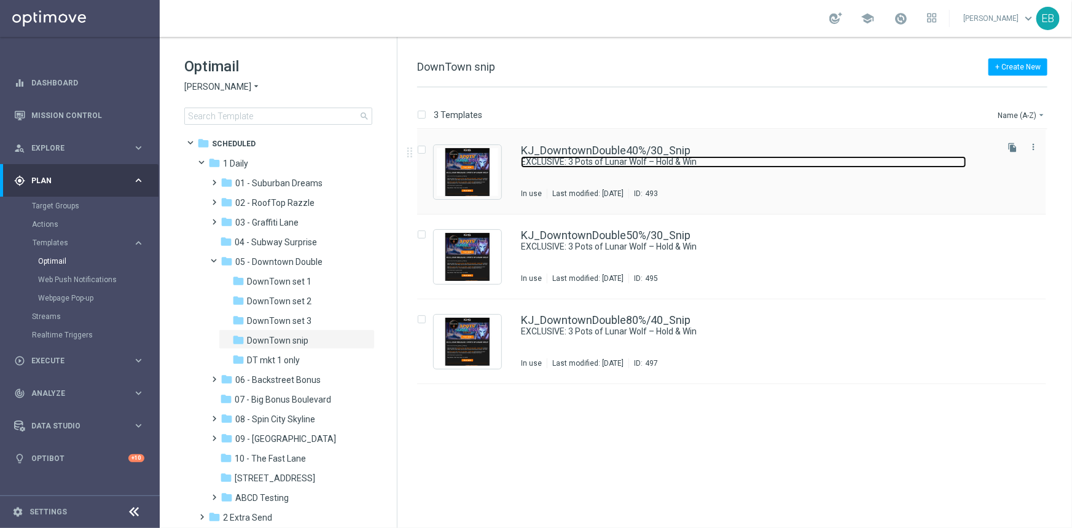
click at [789, 162] on link "EXCLUSIVE: 3 Pots of Lunar Wolf – Hold & Win" at bounding box center [743, 162] width 445 height 12
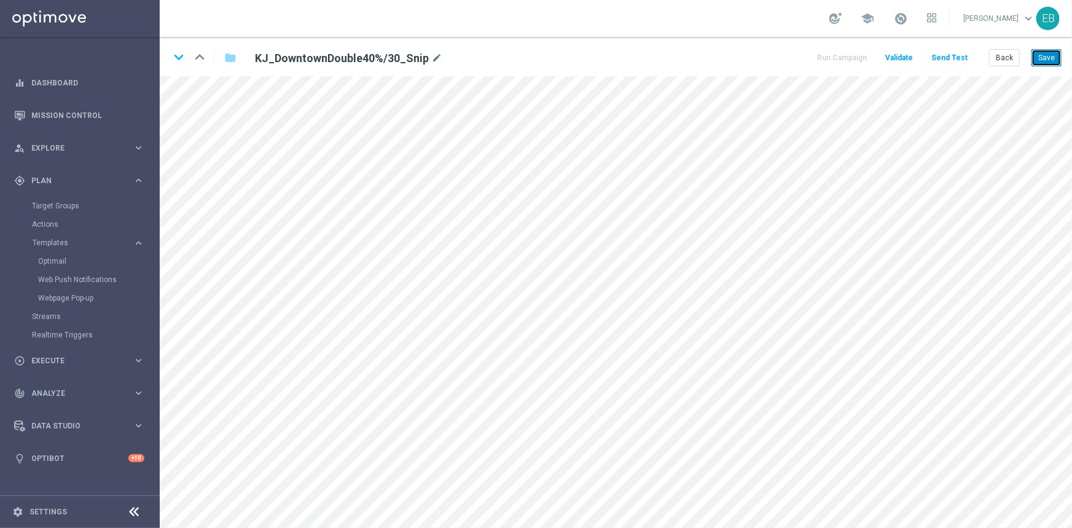
click at [1055, 58] on button "Save" at bounding box center [1046, 57] width 30 height 17
click at [958, 60] on button "Send Test" at bounding box center [949, 58] width 40 height 17
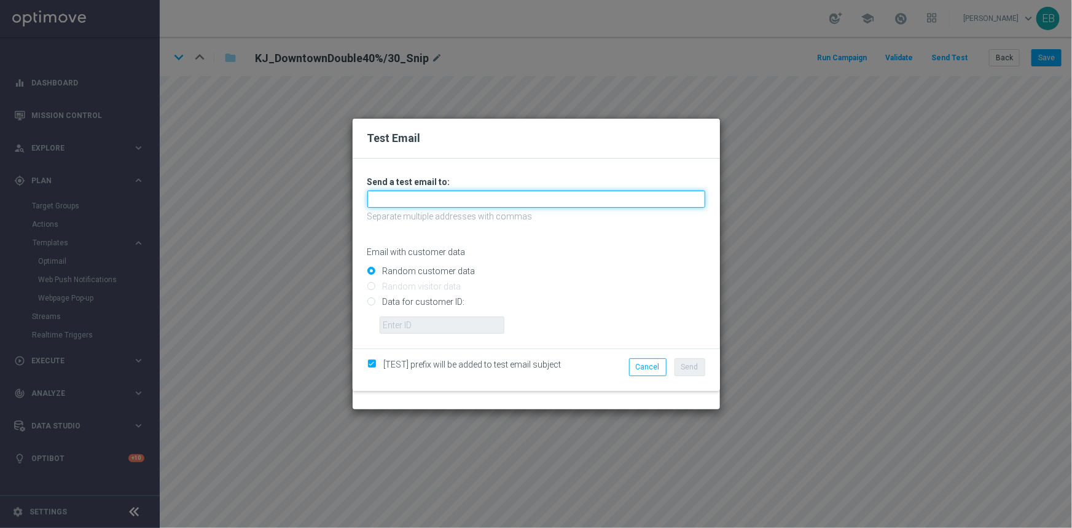
drag, startPoint x: 375, startPoint y: 197, endPoint x: 382, endPoint y: 209, distance: 13.8
click at [375, 197] on input "text" at bounding box center [536, 198] width 338 height 17
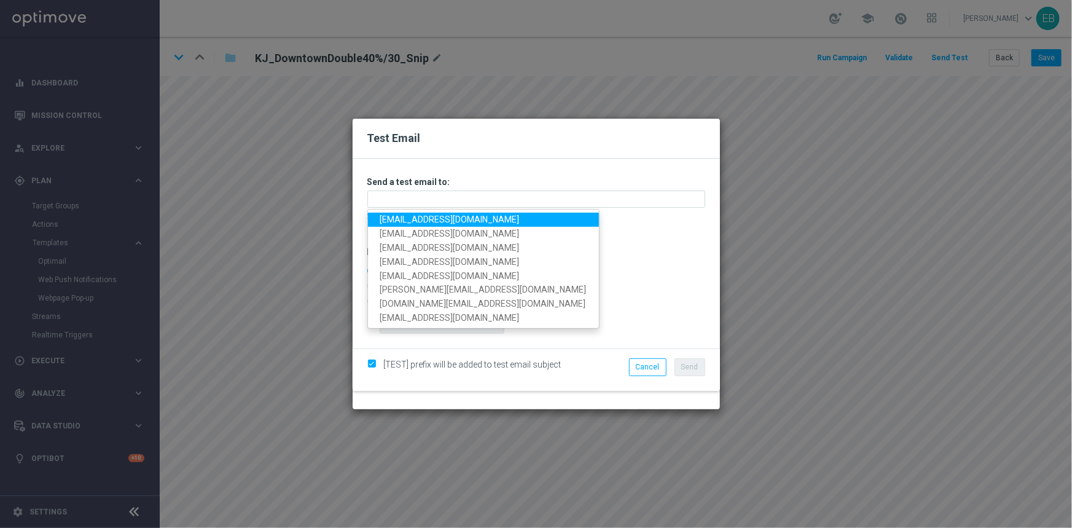
click at [378, 218] on link "[EMAIL_ADDRESS][DOMAIN_NAME]" at bounding box center [483, 220] width 231 height 14
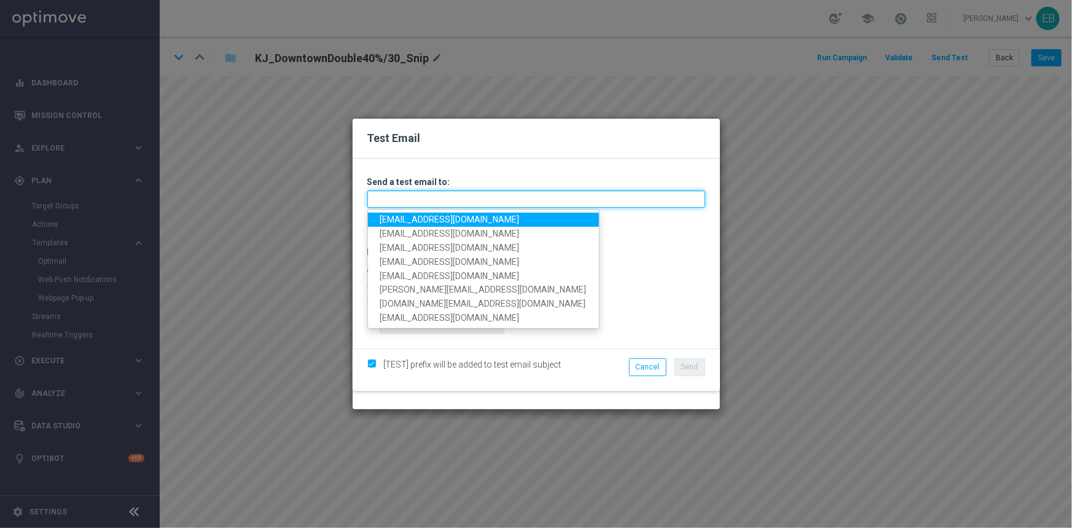
type input "[EMAIL_ADDRESS][DOMAIN_NAME]"
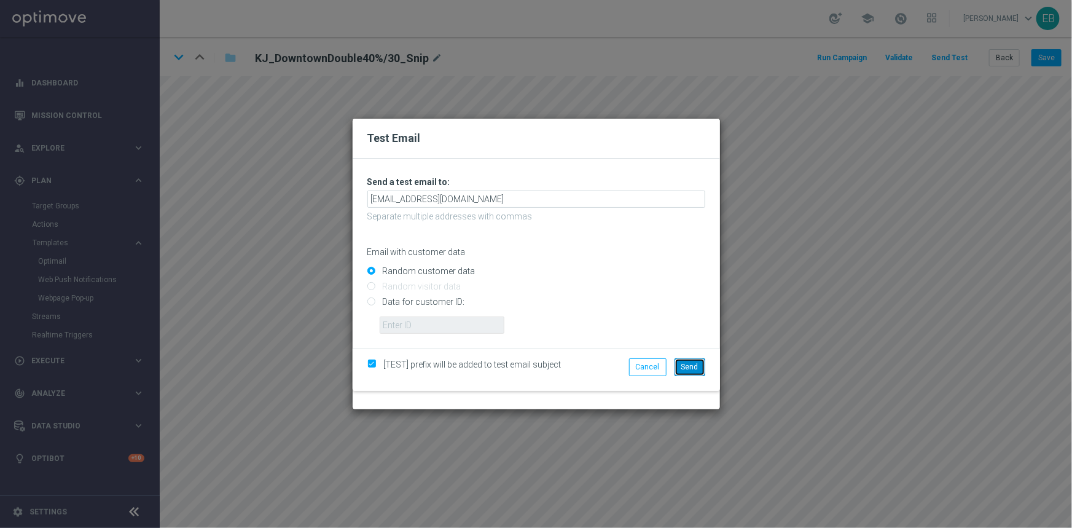
click at [689, 369] on span "Send" at bounding box center [689, 366] width 17 height 9
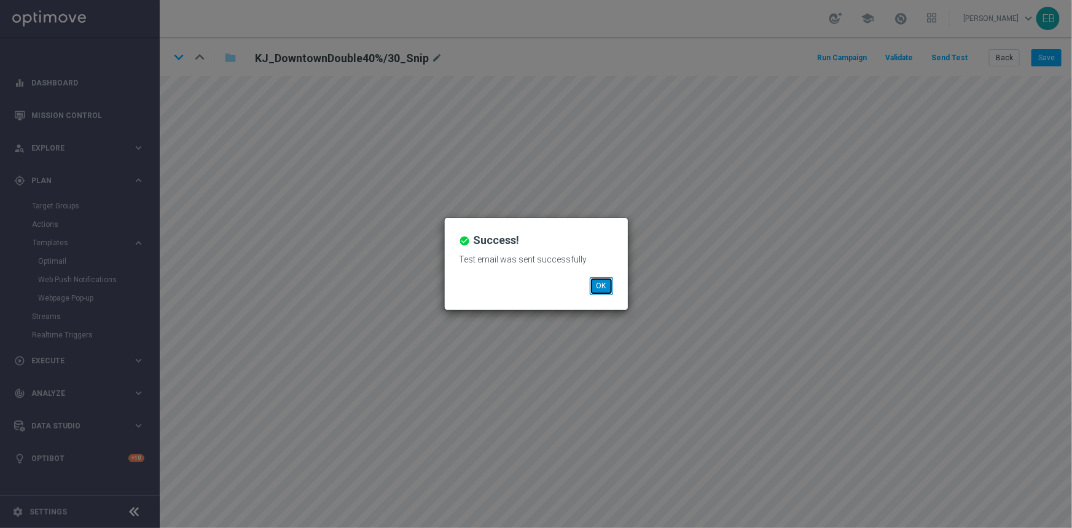
click at [594, 290] on button "OK" at bounding box center [601, 285] width 23 height 17
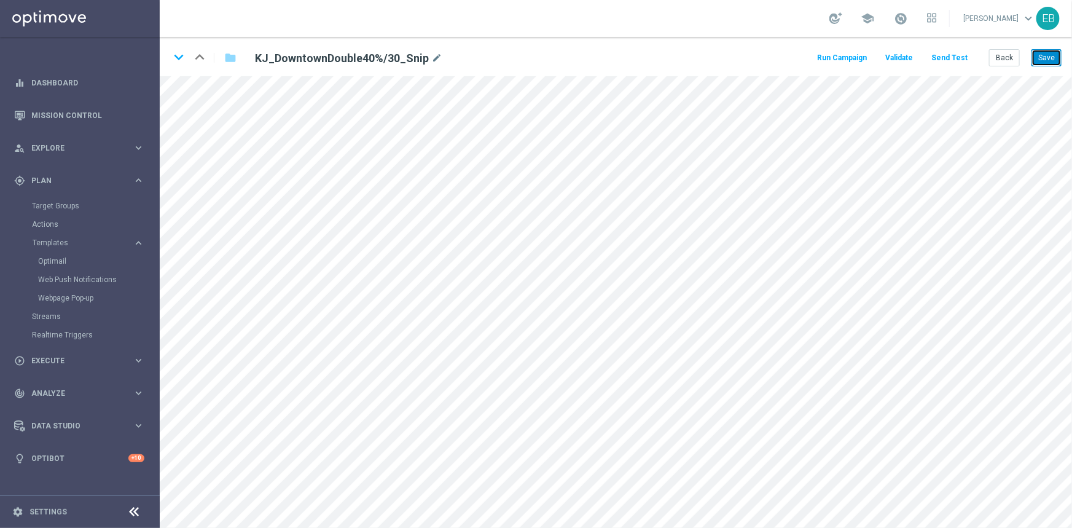
click at [1043, 52] on button "Save" at bounding box center [1046, 57] width 30 height 17
click at [179, 55] on icon "keyboard_arrow_down" at bounding box center [179, 57] width 18 height 18
click at [1052, 53] on button "Save" at bounding box center [1046, 57] width 30 height 17
click at [1049, 54] on button "Save" at bounding box center [1046, 57] width 30 height 17
click at [178, 61] on icon "keyboard_arrow_down" at bounding box center [179, 57] width 18 height 18
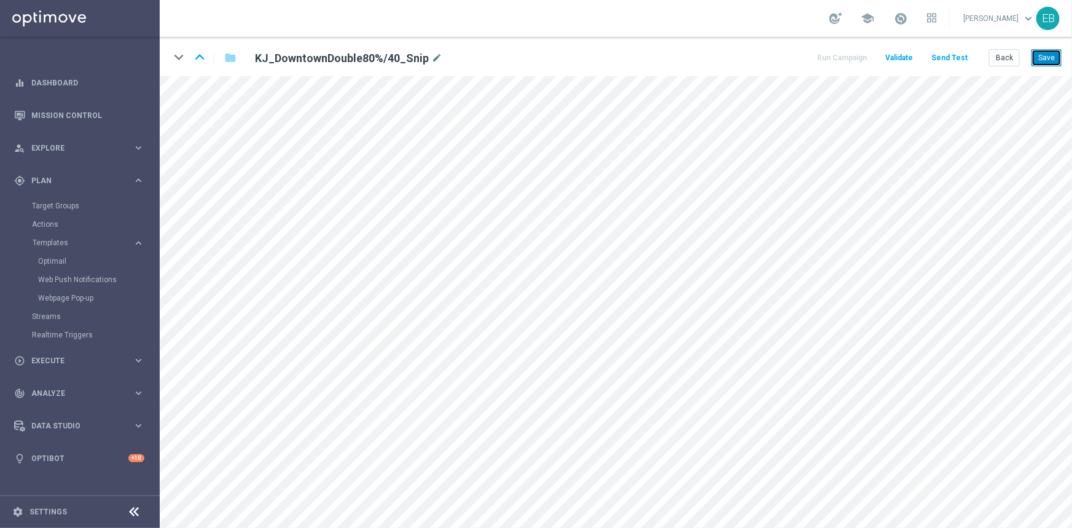
click at [1048, 60] on button "Save" at bounding box center [1046, 57] width 30 height 17
click at [1009, 60] on button "Back" at bounding box center [1004, 57] width 31 height 17
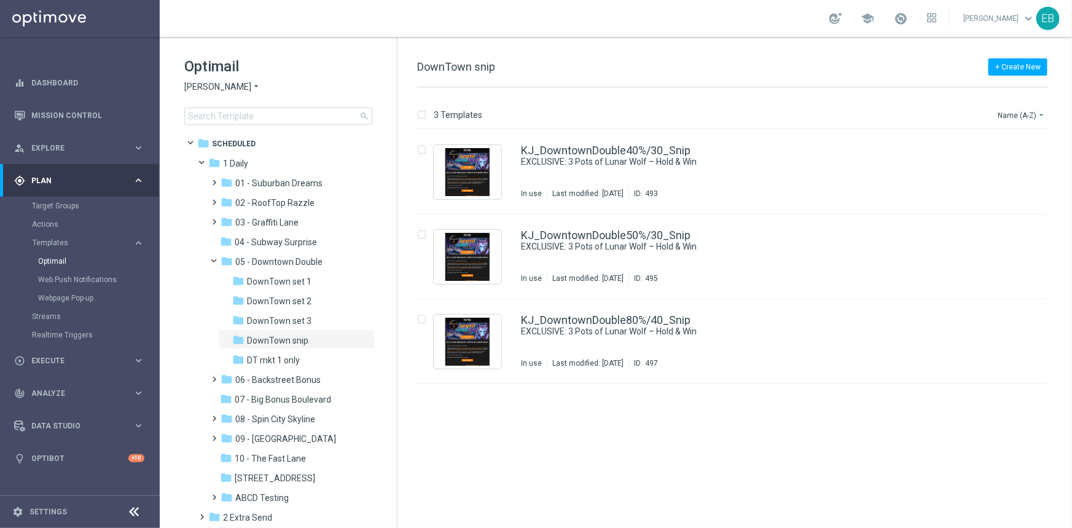
click at [225, 81] on div "Optimail [PERSON_NAME] × [PERSON_NAME] search" at bounding box center [290, 91] width 213 height 68
click at [224, 82] on span "[PERSON_NAME]" at bounding box center [217, 87] width 67 height 12
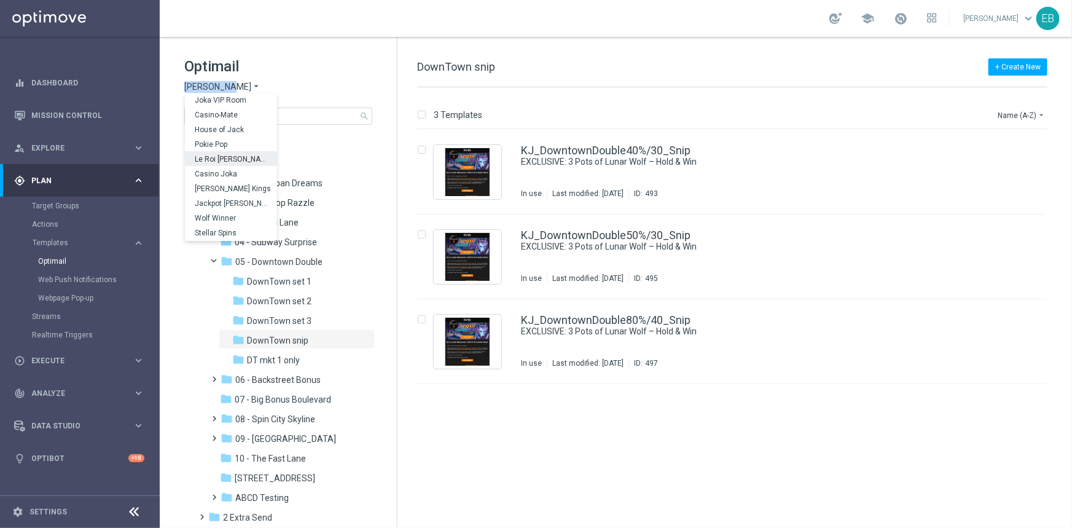
scroll to position [44, 0]
click at [0, 0] on span "[PERSON_NAME] Kings" at bounding box center [0, 0] width 0 height 0
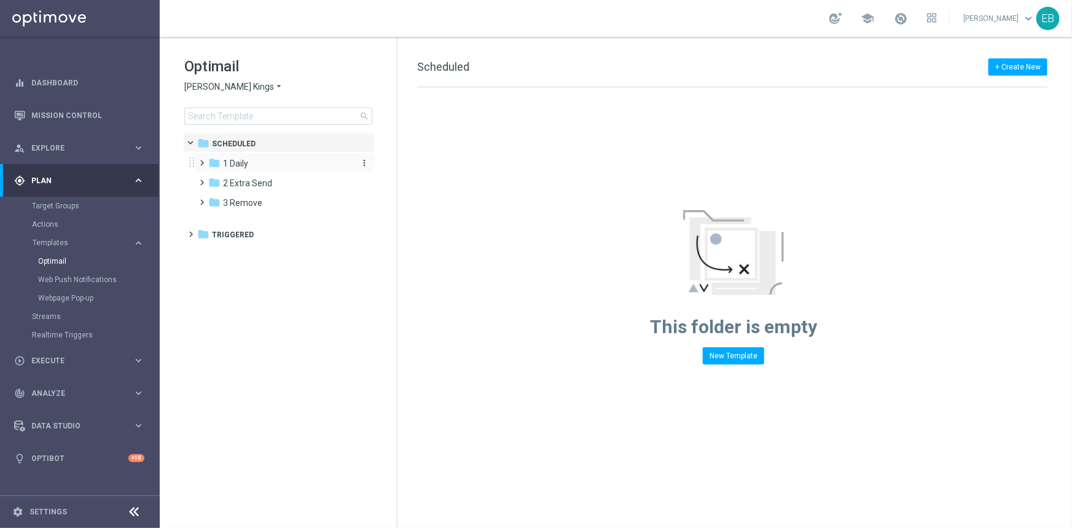
click at [276, 163] on div "folder 1 Daily" at bounding box center [278, 164] width 141 height 14
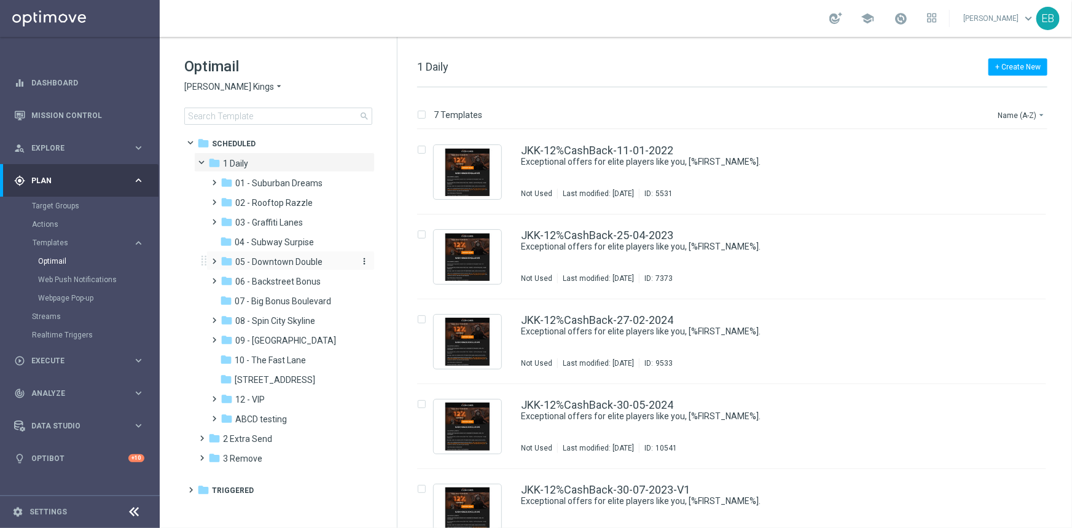
click at [294, 258] on span "05 - Downtown Double" at bounding box center [278, 261] width 87 height 11
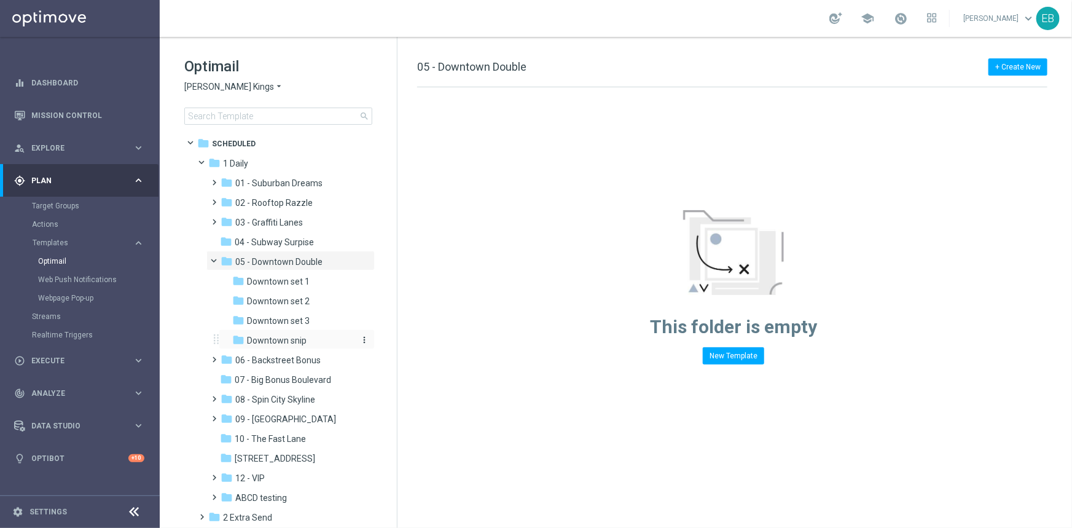
click at [312, 342] on div "folder Downtown snip" at bounding box center [292, 341] width 121 height 14
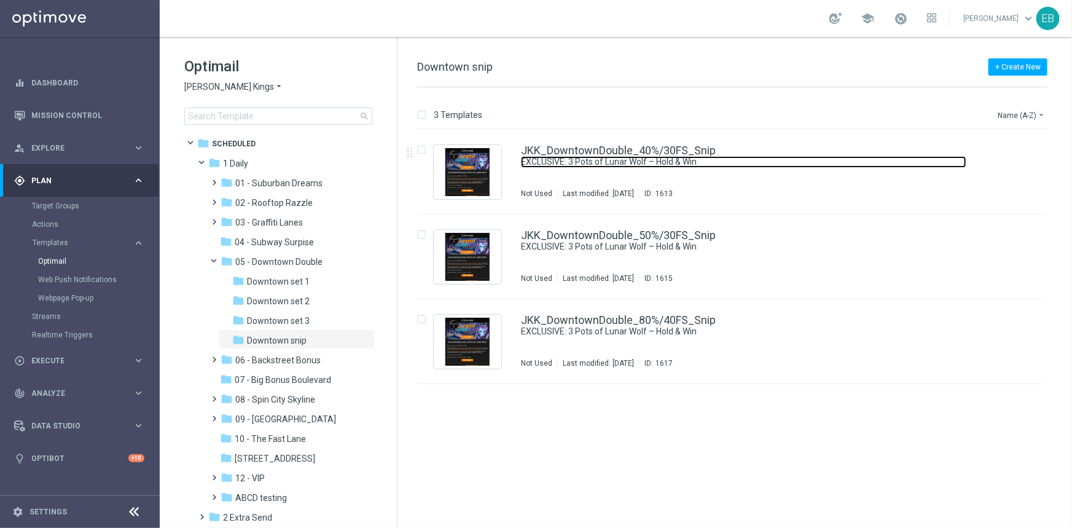
click at [772, 166] on link "EXCLUSIVE: 3 Pots of Lunar Wolf – Hold & Win" at bounding box center [743, 162] width 445 height 12
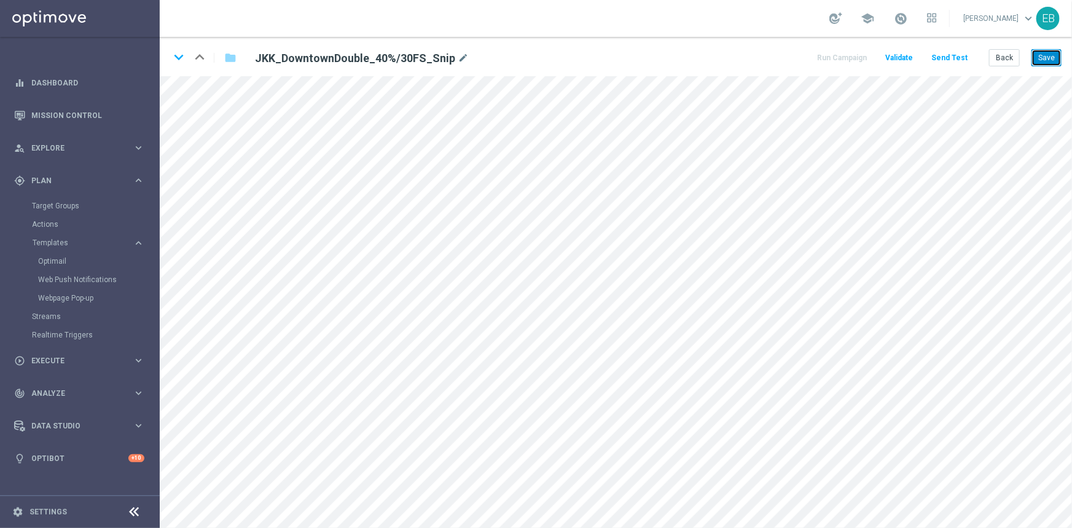
click at [1053, 57] on button "Save" at bounding box center [1046, 57] width 30 height 17
click at [179, 61] on icon "keyboard_arrow_down" at bounding box center [179, 57] width 18 height 18
click at [1038, 59] on button "Save" at bounding box center [1046, 57] width 30 height 17
click at [1047, 61] on button "Save" at bounding box center [1046, 57] width 30 height 17
click at [184, 53] on icon "keyboard_arrow_down" at bounding box center [179, 57] width 18 height 18
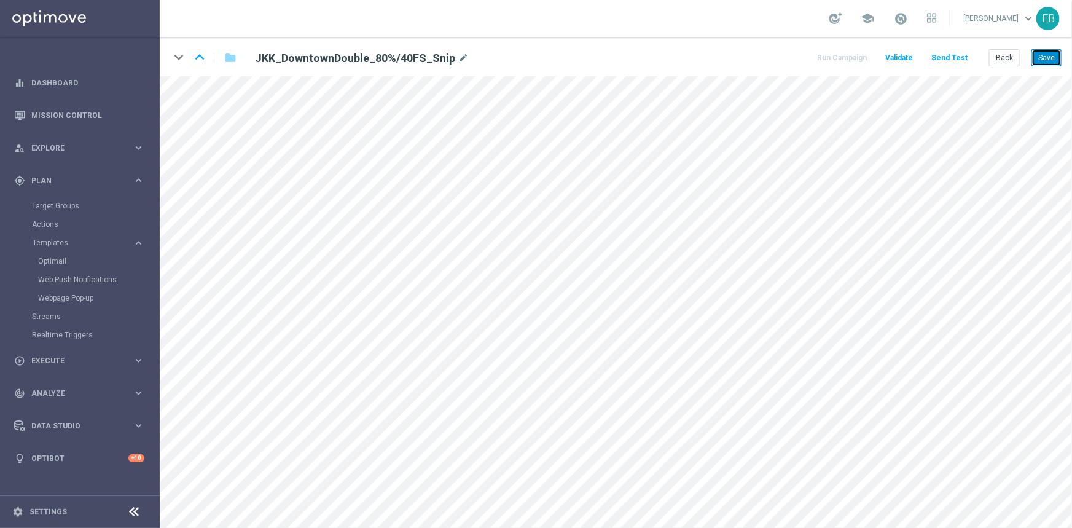
click at [1050, 63] on button "Save" at bounding box center [1046, 57] width 30 height 17
click at [1053, 53] on button "Save" at bounding box center [1046, 57] width 30 height 17
click at [1049, 53] on button "Save" at bounding box center [1046, 57] width 30 height 17
click at [1001, 61] on button "Back" at bounding box center [1004, 57] width 31 height 17
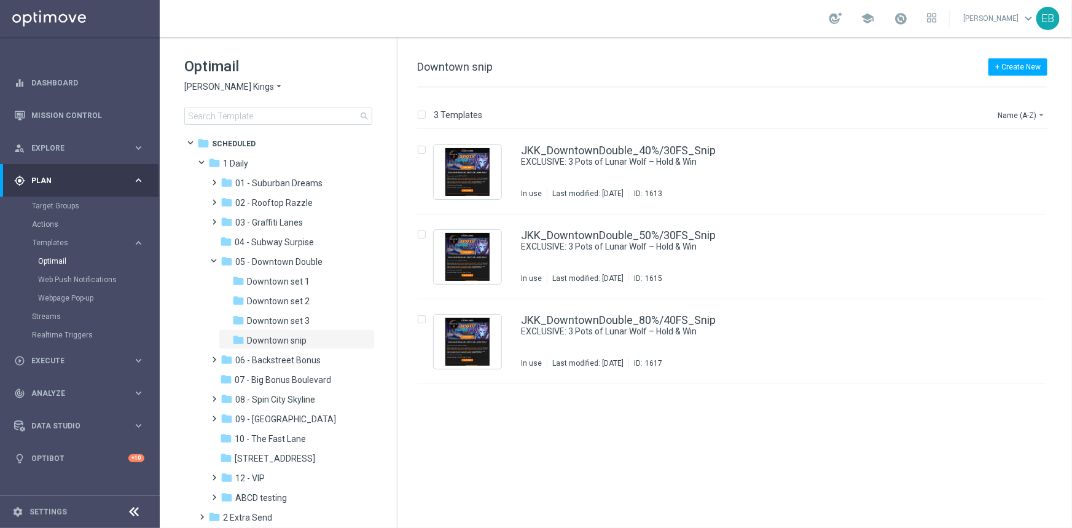
click at [234, 81] on span "[PERSON_NAME] Kings" at bounding box center [229, 87] width 90 height 12
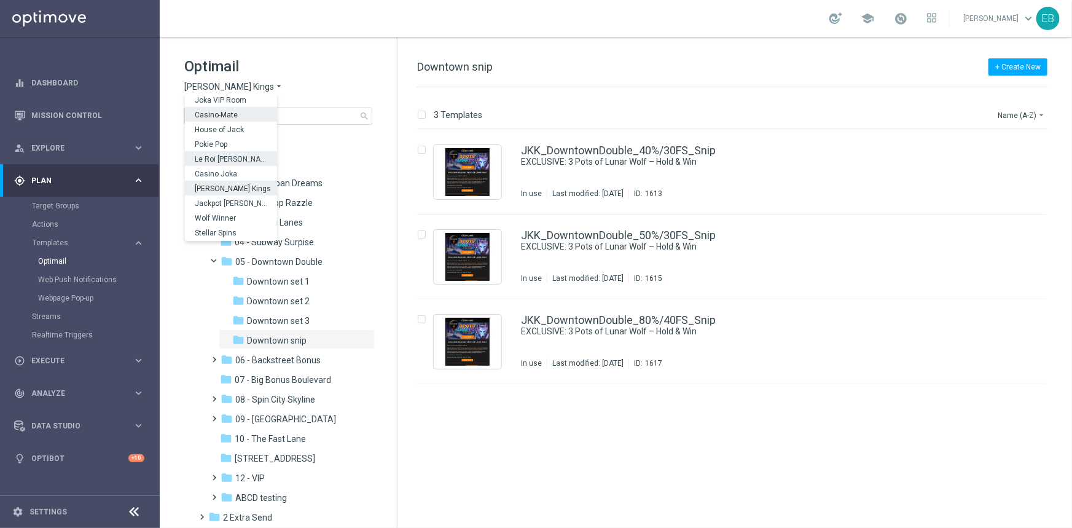
scroll to position [44, 0]
click at [0, 0] on span "Jackpot [PERSON_NAME]" at bounding box center [0, 0] width 0 height 0
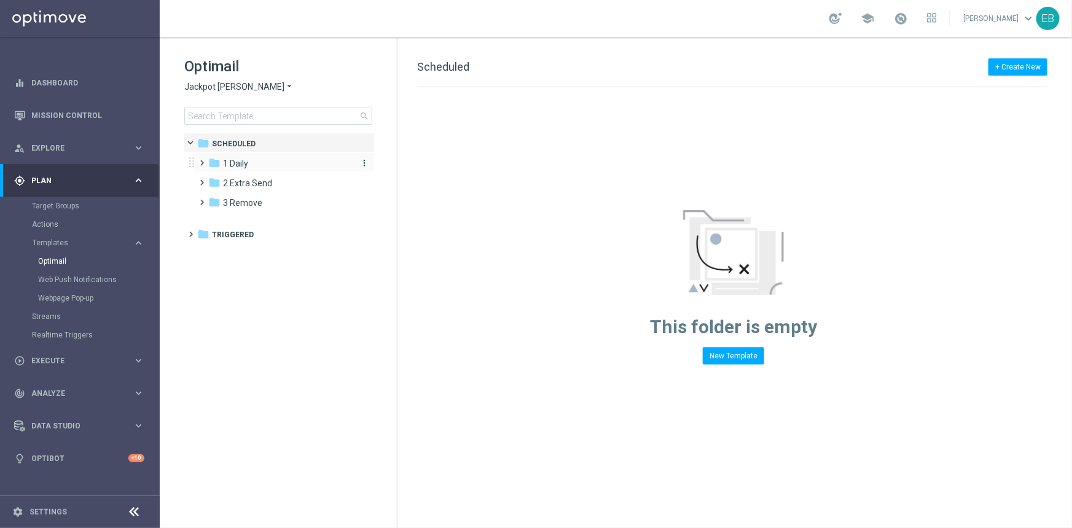
click at [264, 166] on div "folder 1 Daily" at bounding box center [278, 164] width 141 height 14
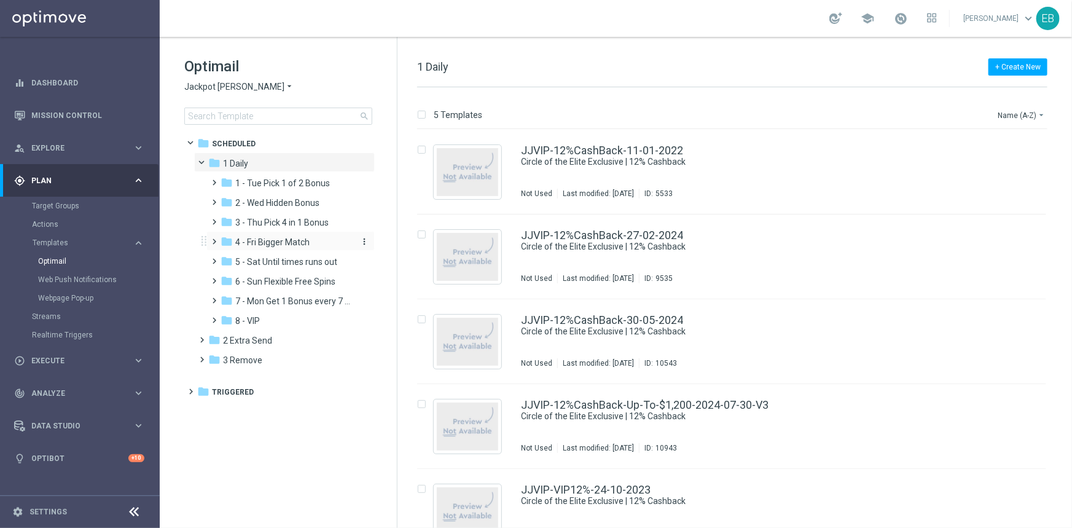
click at [283, 246] on span "4 - Fri Bigger Match" at bounding box center [272, 241] width 74 height 11
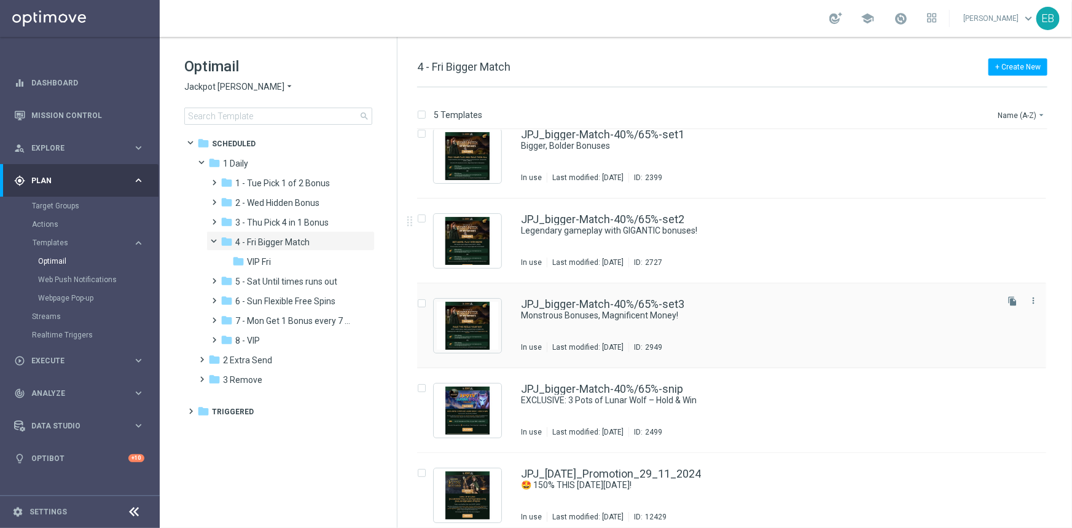
scroll to position [25, 0]
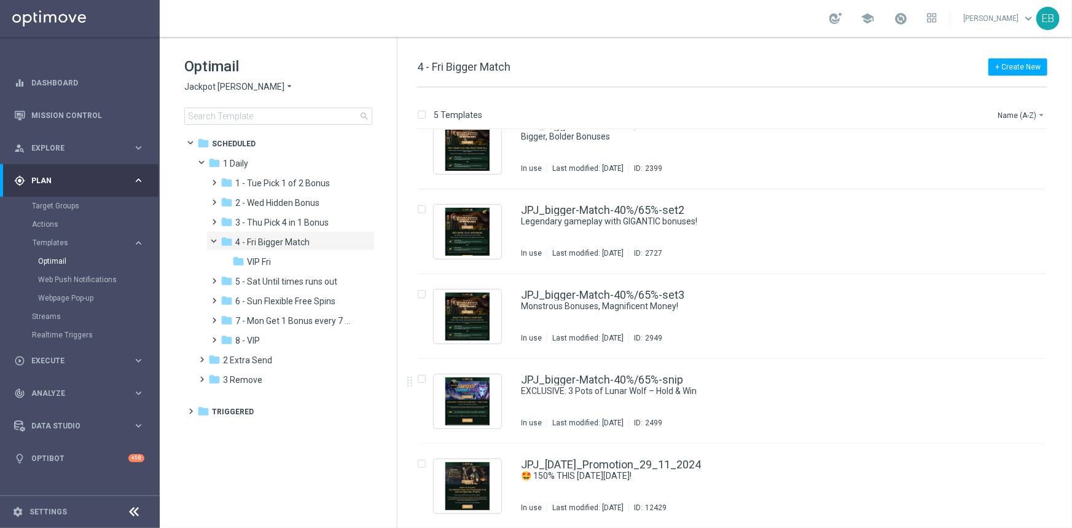
drag, startPoint x: 745, startPoint y: 401, endPoint x: 726, endPoint y: 380, distance: 27.4
click at [745, 401] on div "JPJ_bigger-Match-40%/65%-snip EXCLUSIVE: 3 Pots of Lunar Wolf – Hold & Win In u…" at bounding box center [758, 400] width 474 height 53
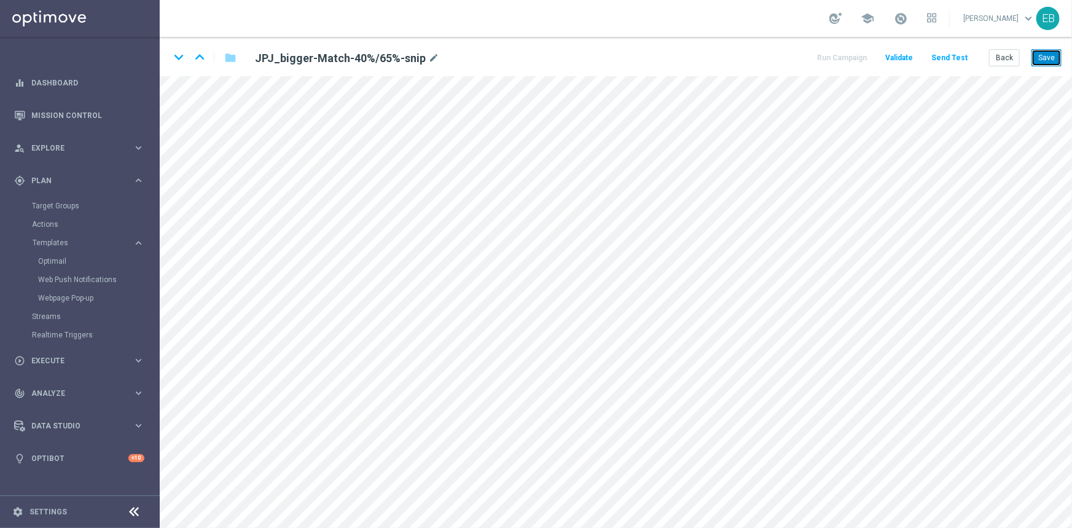
click at [1038, 57] on button "Save" at bounding box center [1046, 57] width 30 height 17
click at [958, 52] on button "Send Test" at bounding box center [949, 58] width 40 height 17
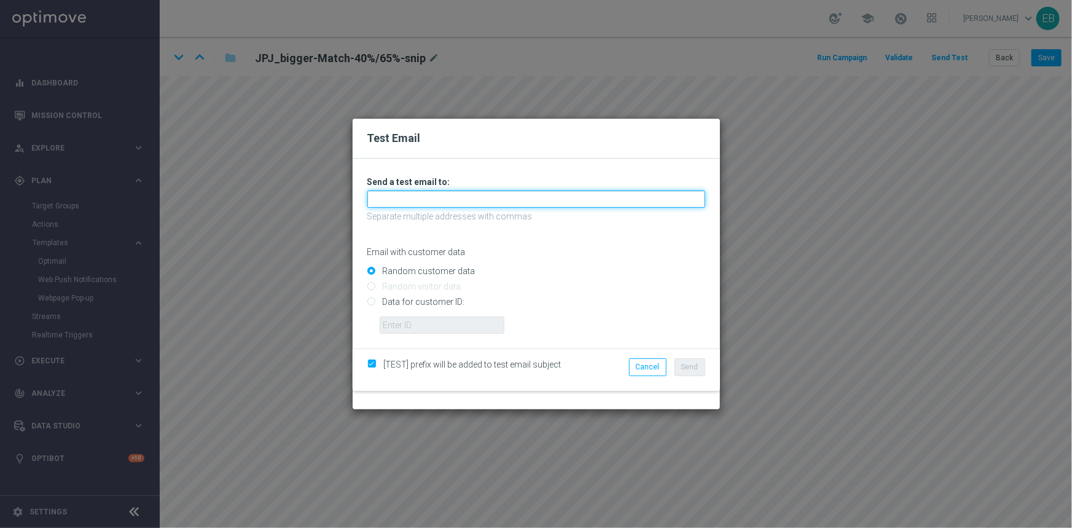
click at [426, 195] on input "text" at bounding box center [536, 198] width 338 height 17
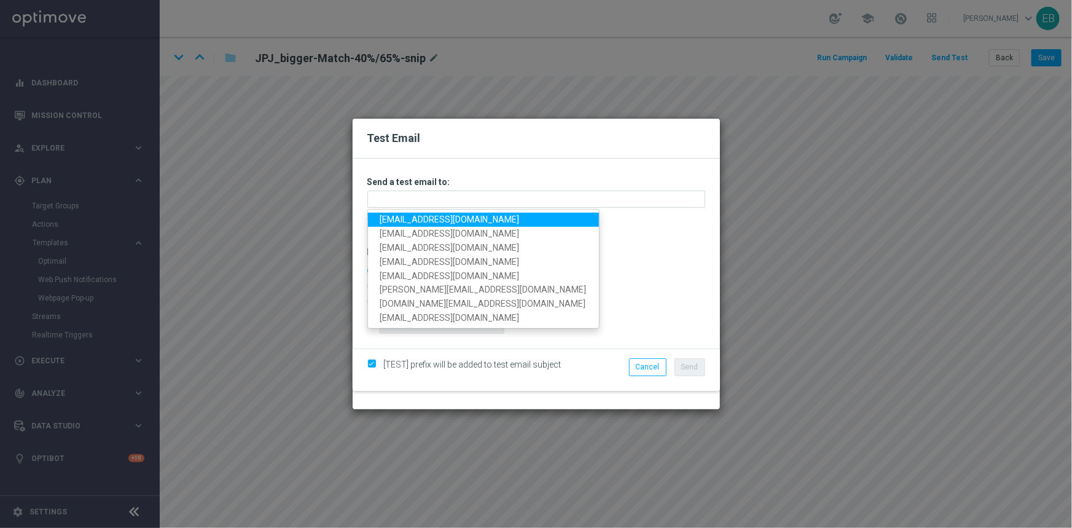
click at [409, 219] on link "[EMAIL_ADDRESS][DOMAIN_NAME]" at bounding box center [483, 220] width 231 height 14
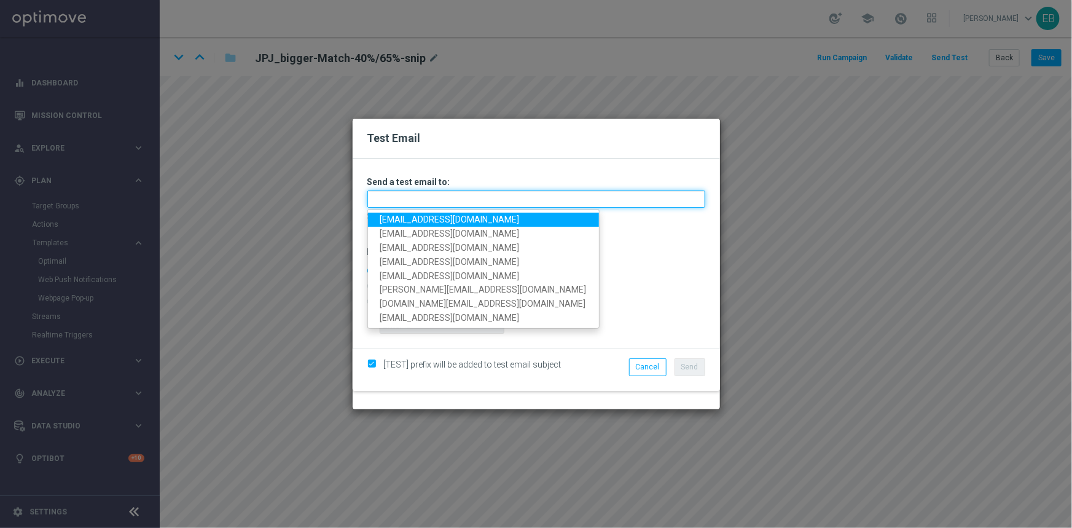
type input "[EMAIL_ADDRESS][DOMAIN_NAME]"
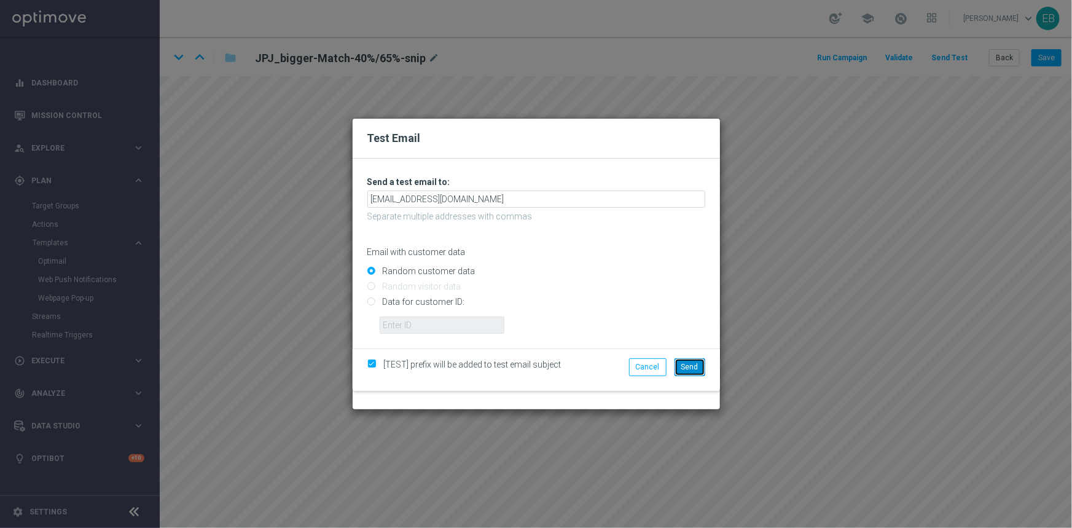
click at [678, 364] on button "Send" at bounding box center [689, 366] width 31 height 17
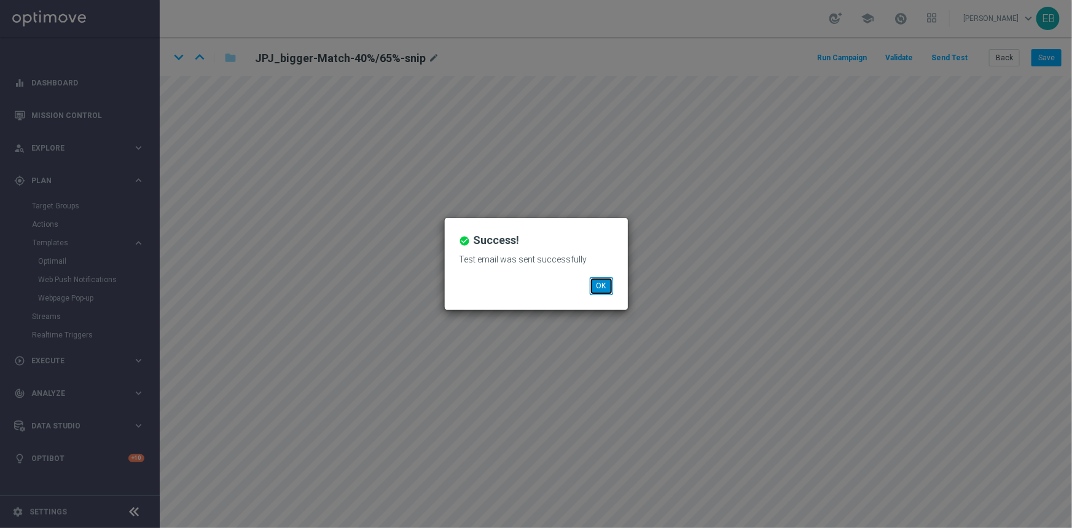
click at [601, 281] on button "OK" at bounding box center [601, 285] width 23 height 17
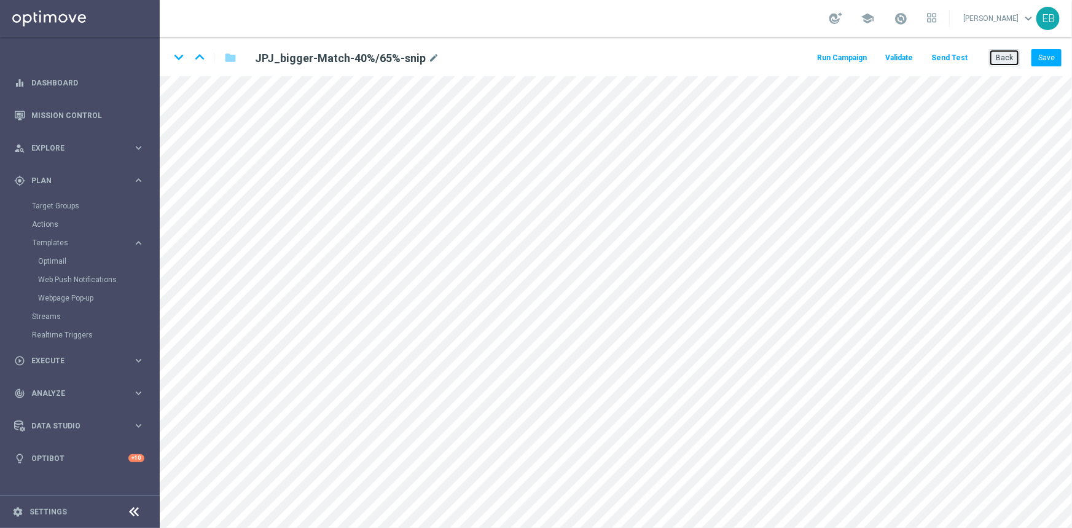
click at [1014, 56] on button "Back" at bounding box center [1004, 57] width 31 height 17
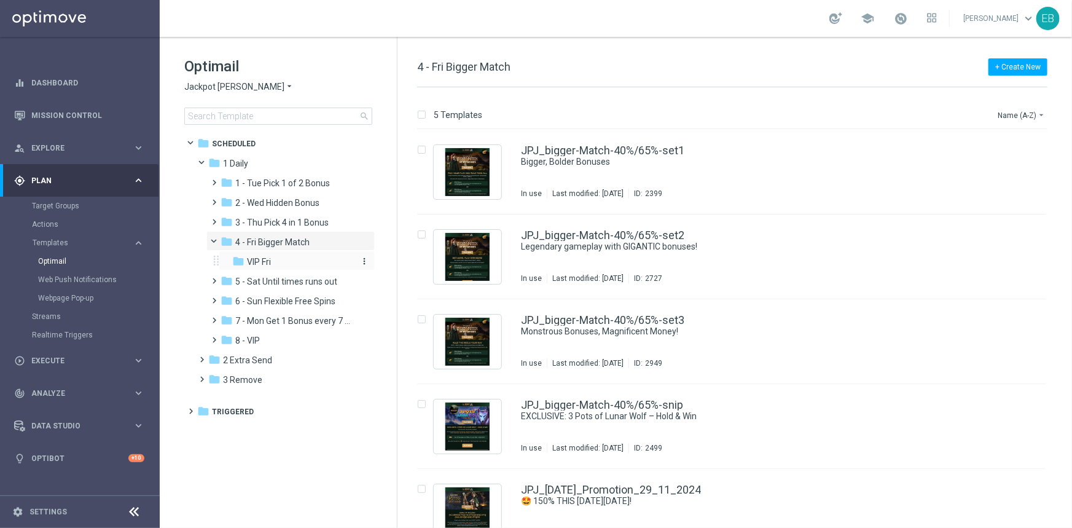
click at [303, 263] on div "folder VIP Fri" at bounding box center [292, 262] width 121 height 14
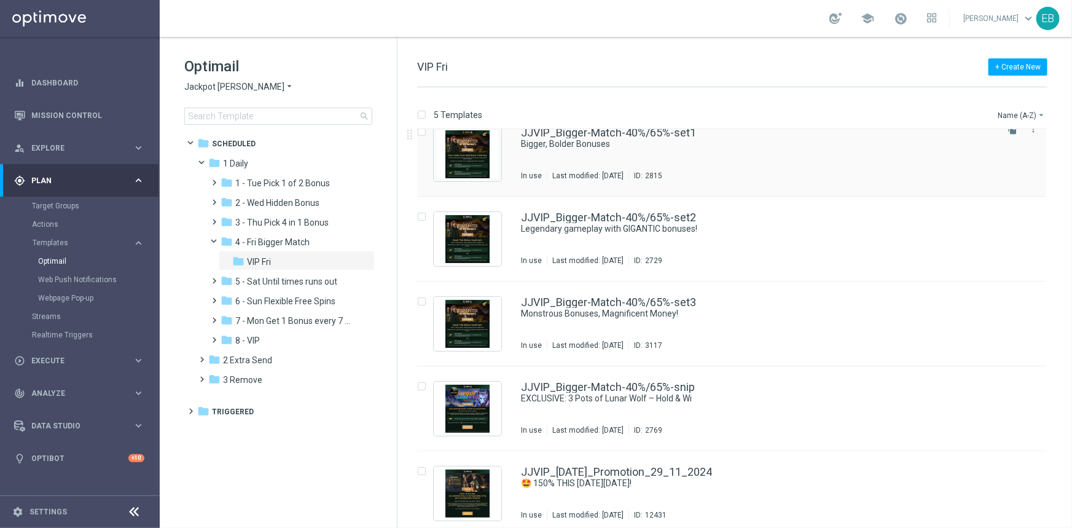
scroll to position [25, 0]
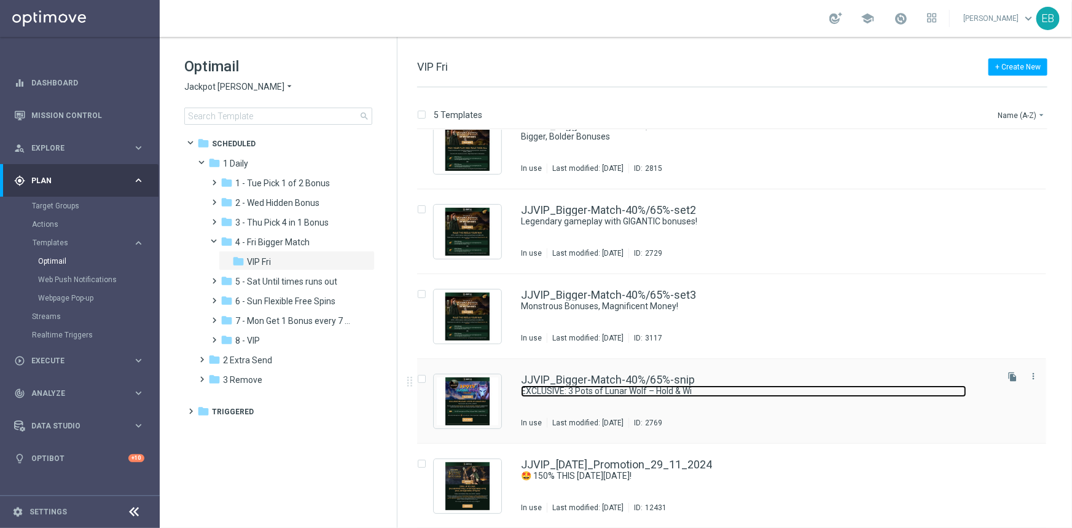
click at [794, 387] on link "EXCLUSIVE: 3 Pots of Lunar Wolf – Hold & Wi" at bounding box center [743, 391] width 445 height 12
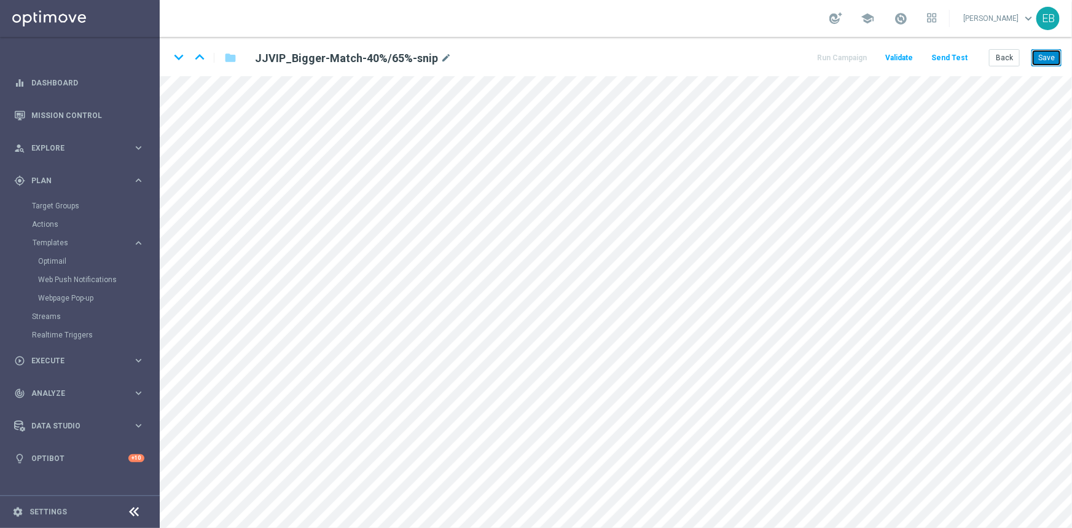
click at [1051, 57] on button "Save" at bounding box center [1046, 57] width 30 height 17
click at [967, 61] on button "Send Test" at bounding box center [949, 58] width 40 height 17
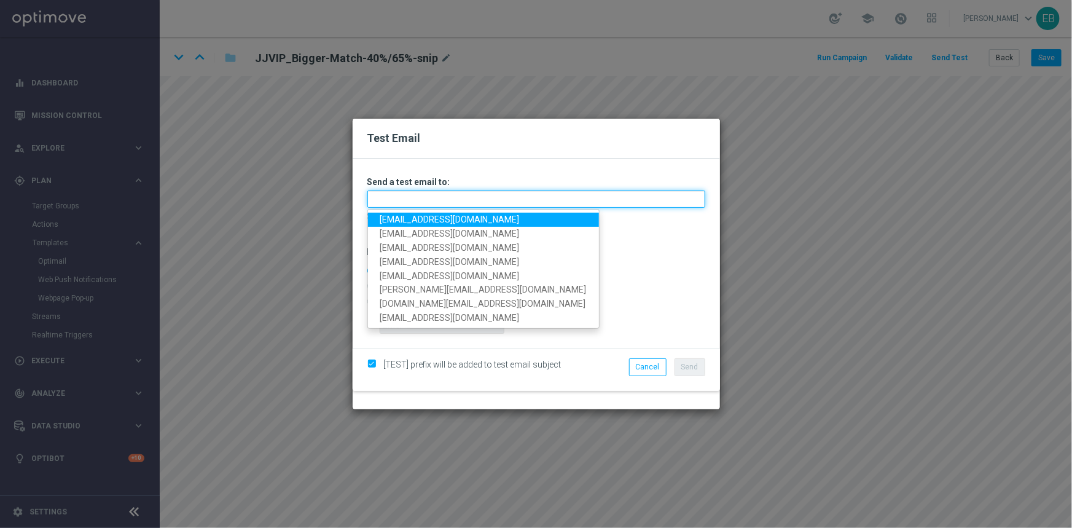
click at [382, 193] on input "text" at bounding box center [536, 198] width 338 height 17
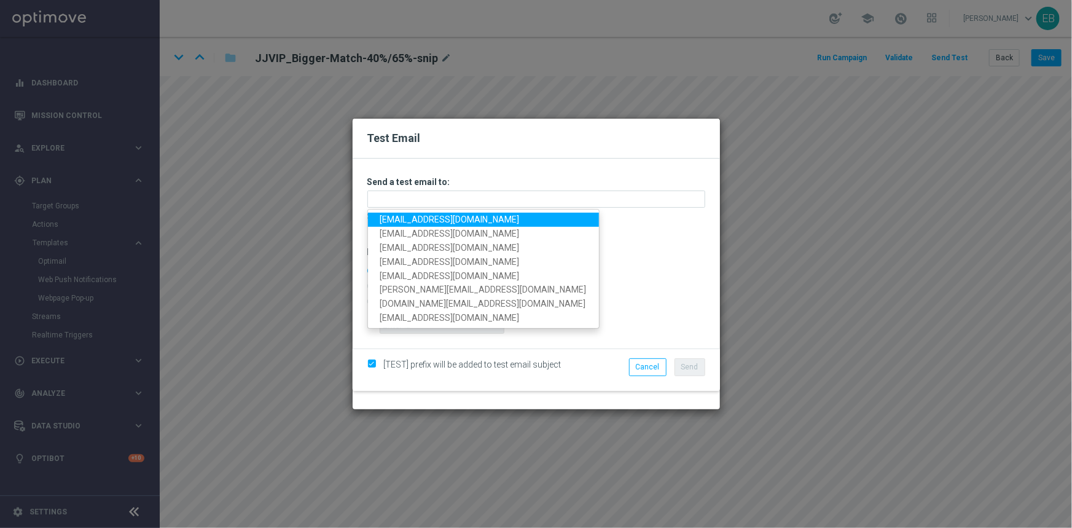
click at [394, 222] on link "[EMAIL_ADDRESS][DOMAIN_NAME]" at bounding box center [483, 220] width 231 height 14
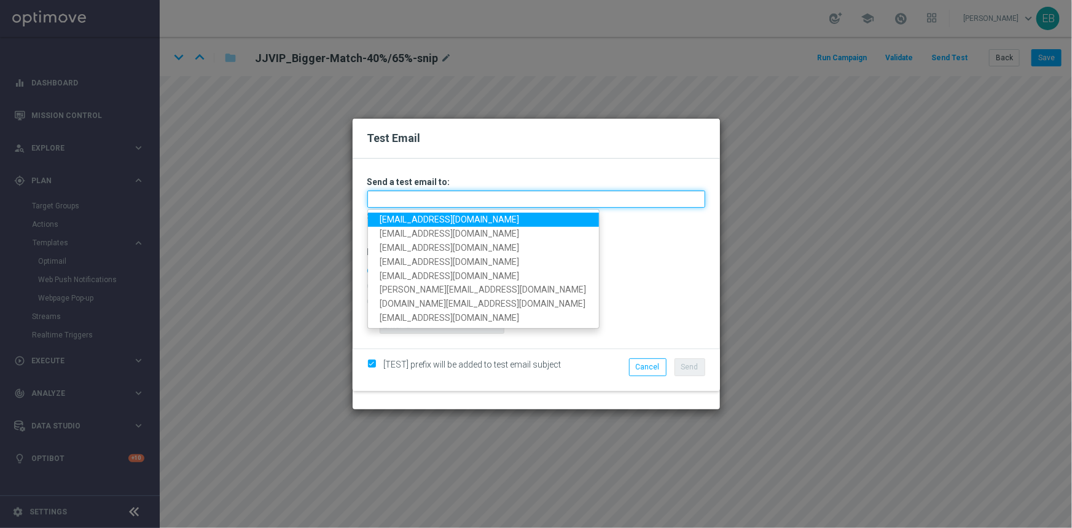
type input "[EMAIL_ADDRESS][DOMAIN_NAME]"
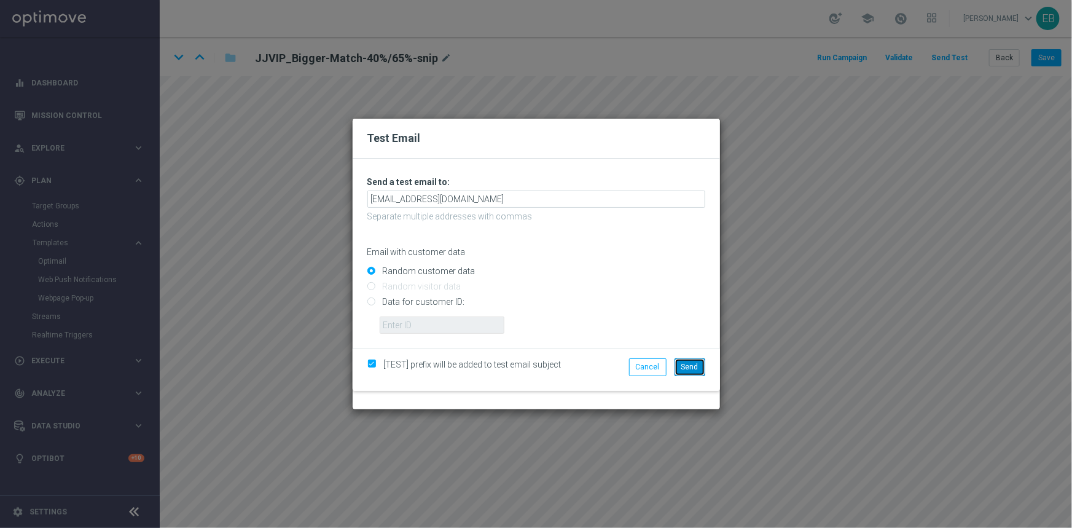
click at [689, 368] on span "Send" at bounding box center [689, 366] width 17 height 9
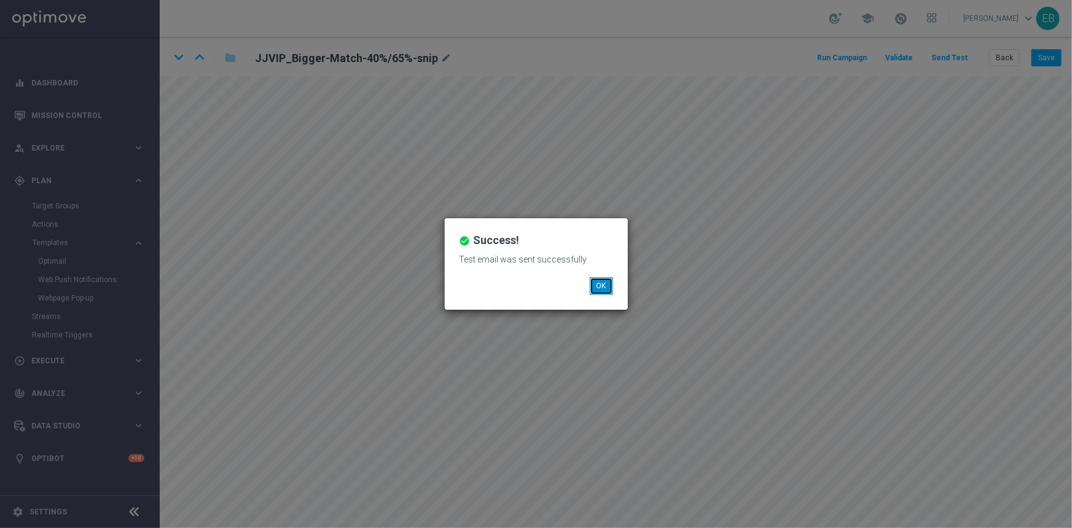
click at [592, 284] on button "OK" at bounding box center [601, 285] width 23 height 17
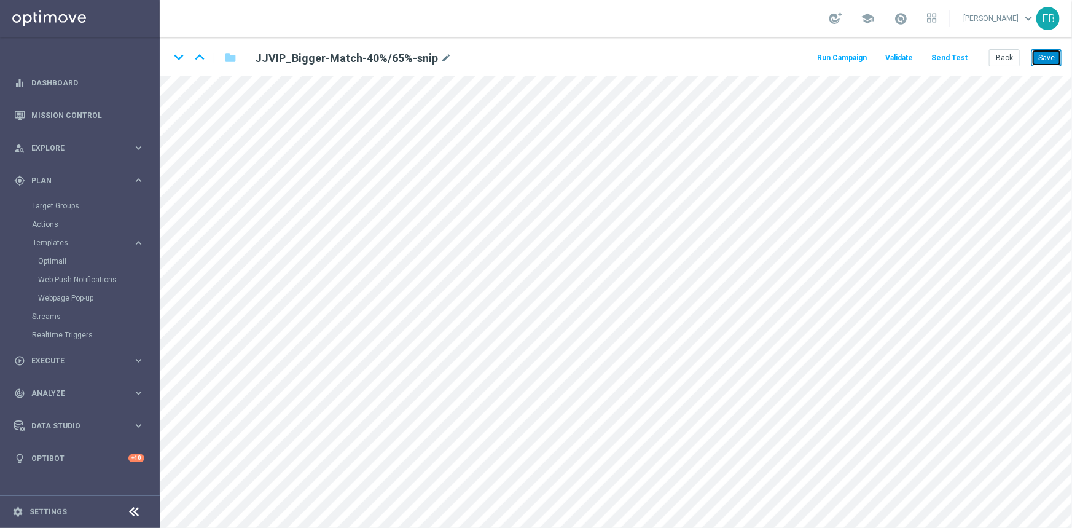
click at [1044, 58] on button "Save" at bounding box center [1046, 57] width 30 height 17
click at [1012, 58] on button "Back" at bounding box center [1004, 57] width 31 height 17
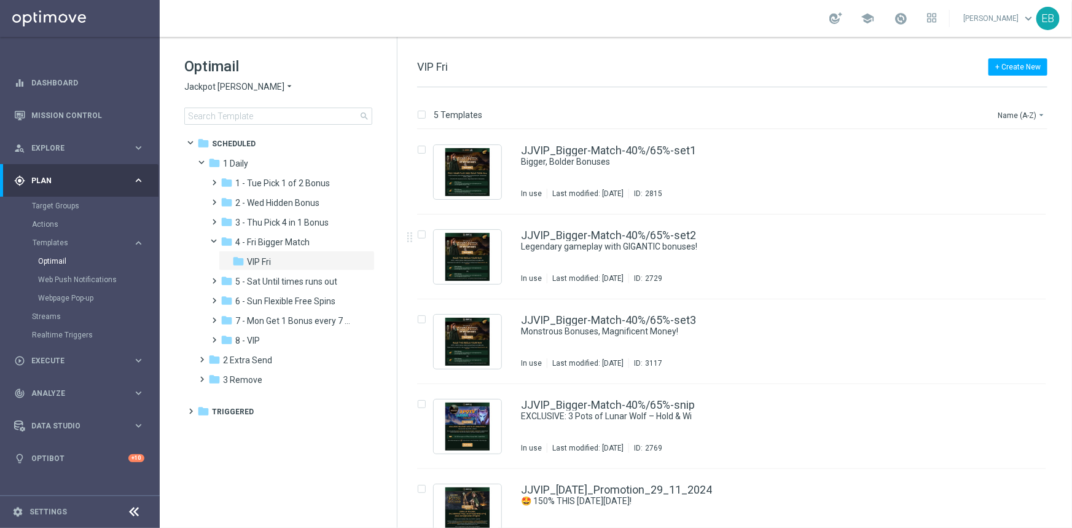
click at [284, 81] on icon "arrow_drop_down" at bounding box center [289, 87] width 10 height 12
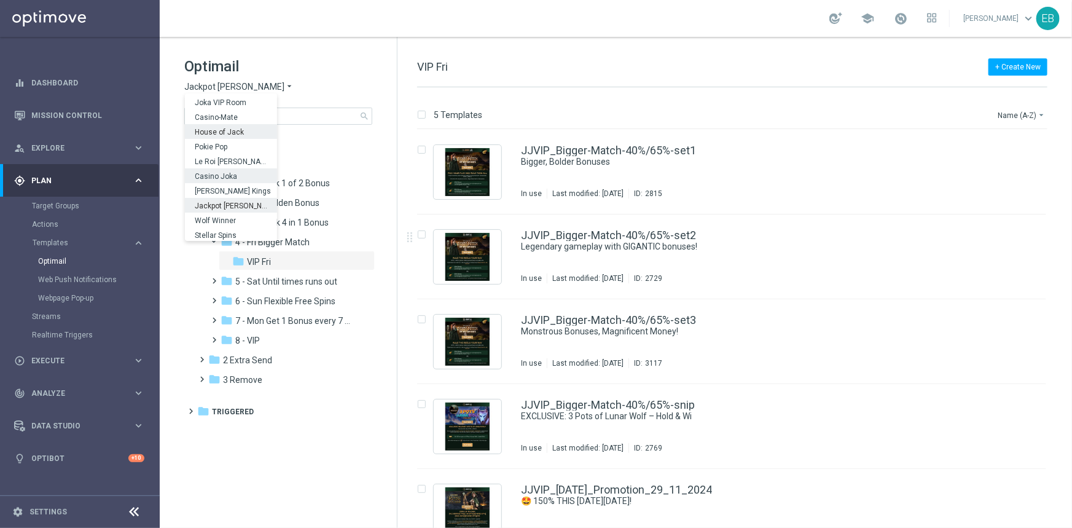
scroll to position [44, 0]
click at [0, 0] on span "Wolf Winner" at bounding box center [0, 0] width 0 height 0
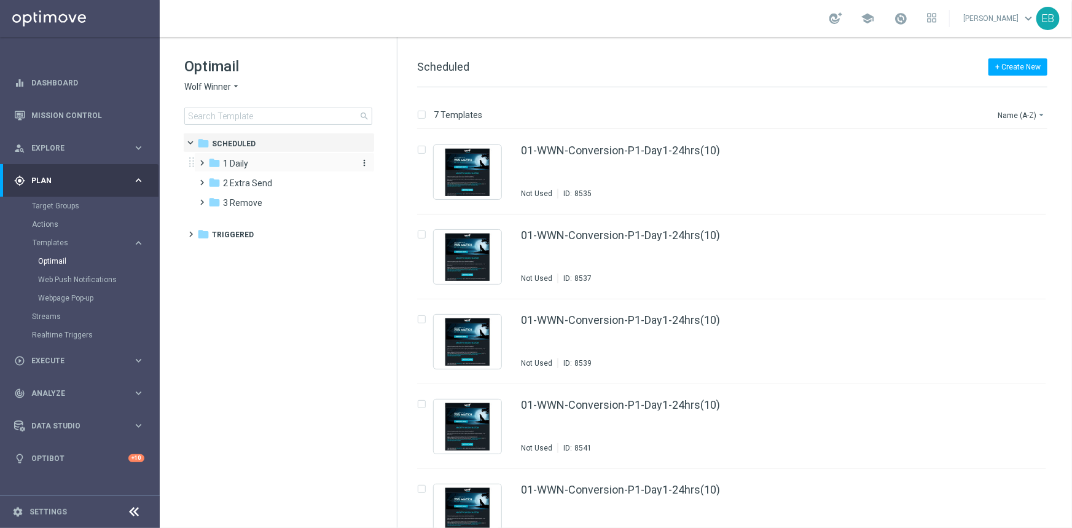
click at [268, 166] on div "folder 1 Daily" at bounding box center [278, 164] width 141 height 14
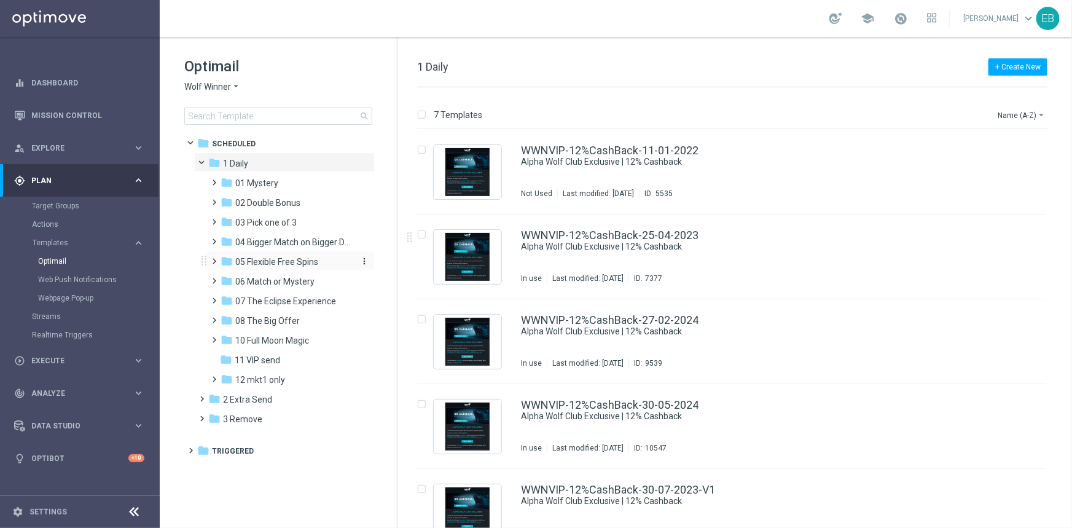
click at [309, 258] on span "05 Flexible Free Spins" at bounding box center [276, 261] width 83 height 11
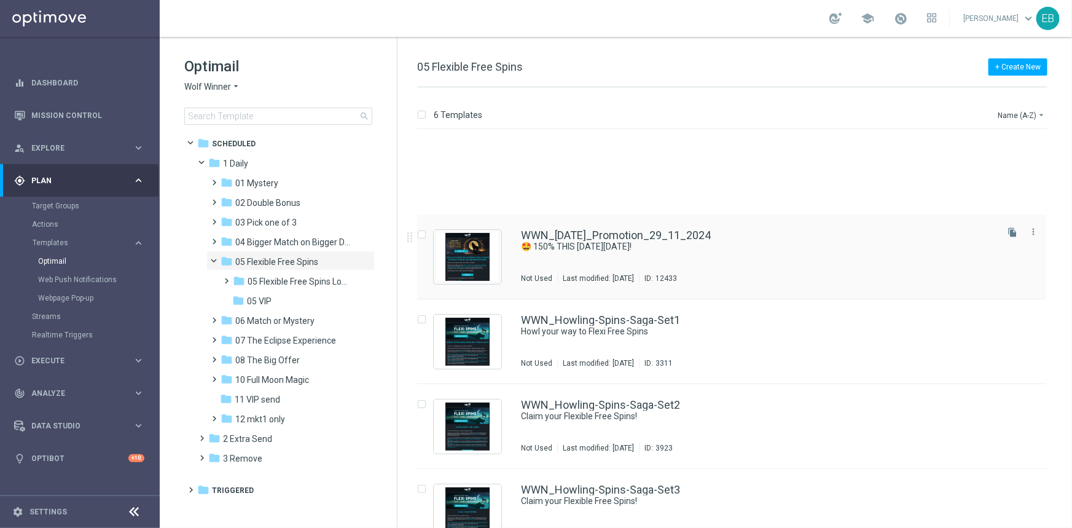
scroll to position [111, 0]
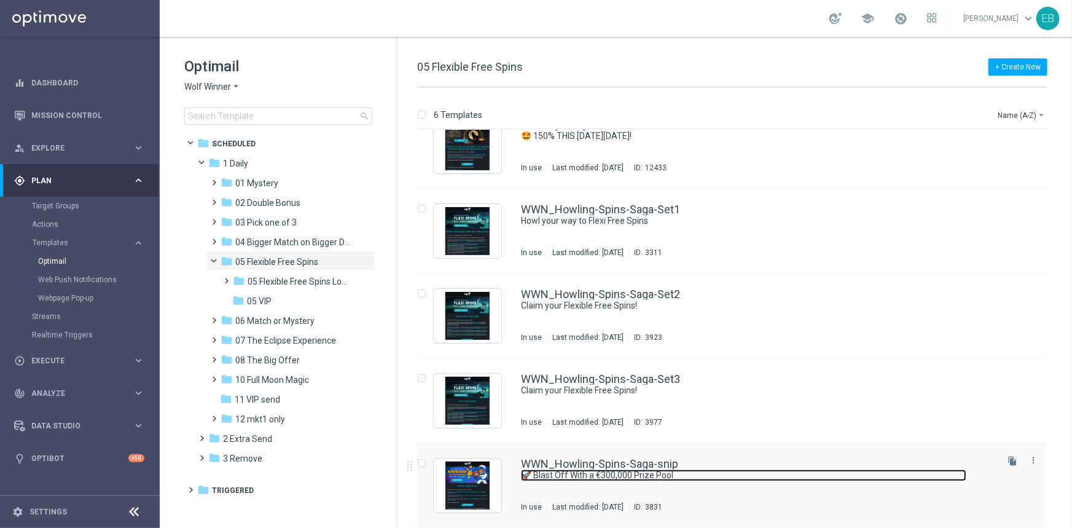
click at [793, 475] on link "🚀 Blast Off With a €300,000 Prize Pool" at bounding box center [743, 475] width 445 height 12
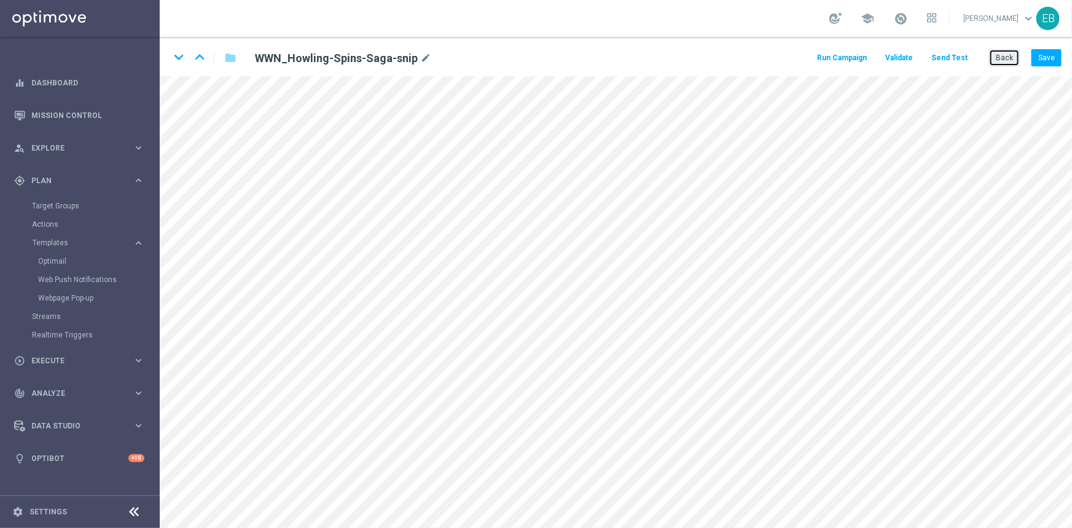
click at [1009, 61] on button "Back" at bounding box center [1004, 57] width 31 height 17
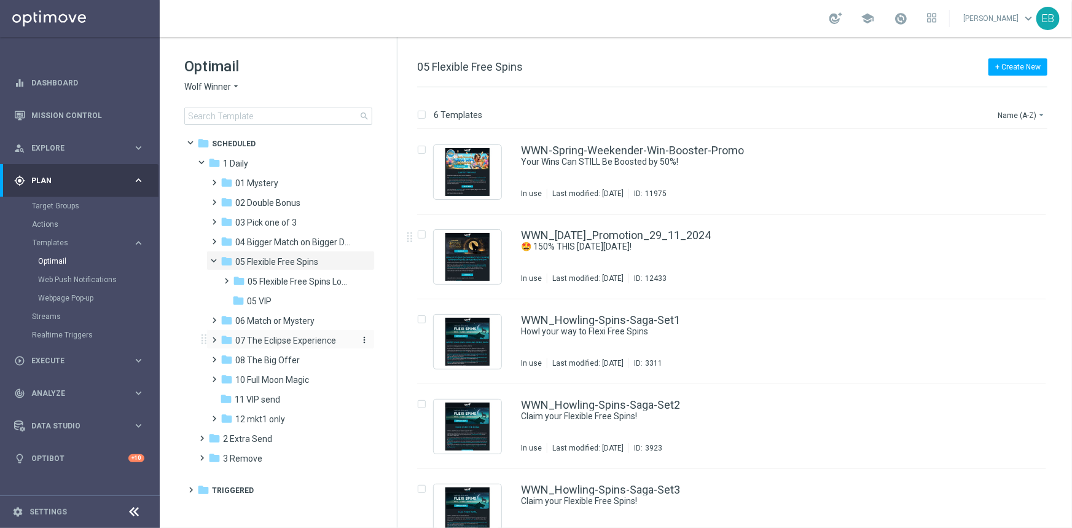
click at [302, 335] on span "07 The Eclipse Experience" at bounding box center [285, 340] width 101 height 11
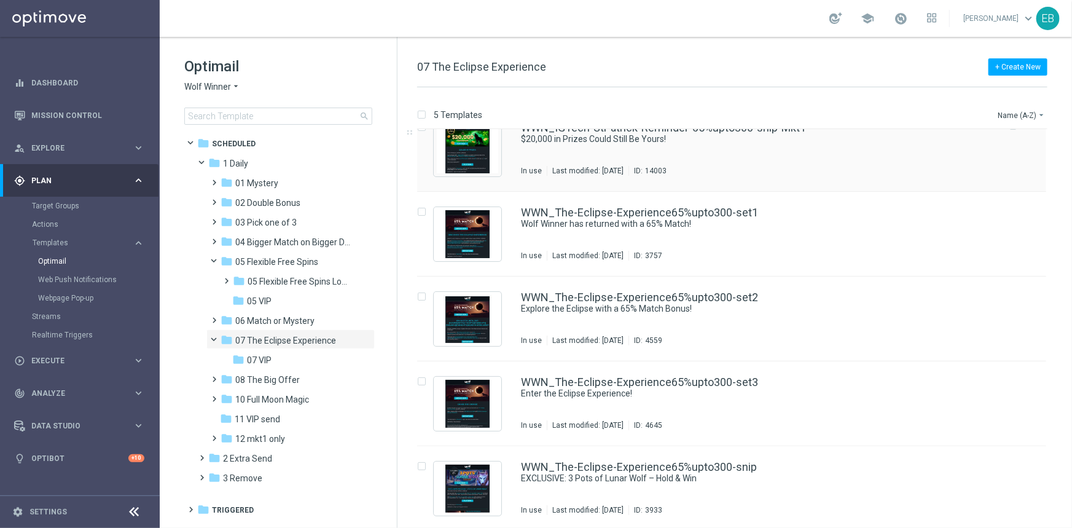
scroll to position [25, 0]
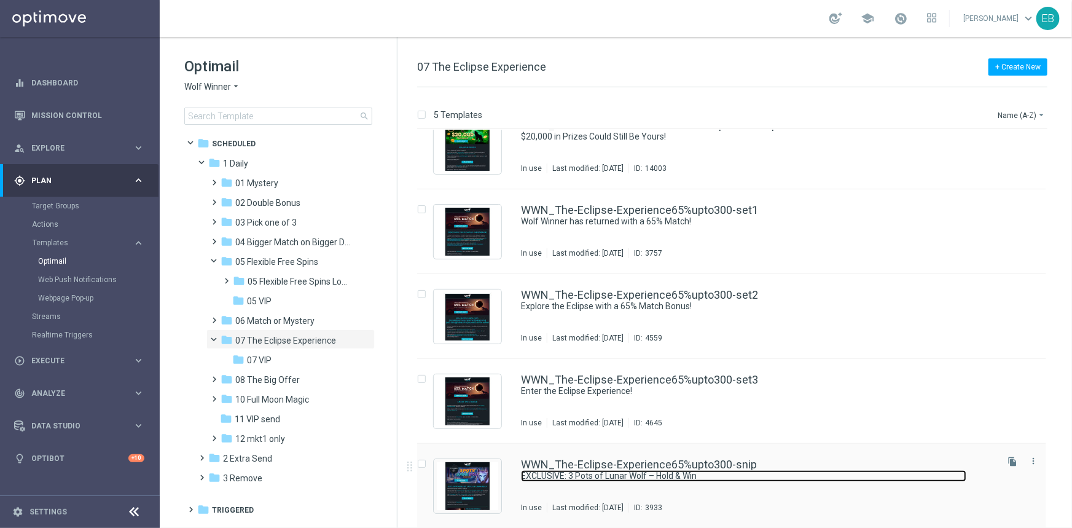
click at [782, 474] on link "EXCLUSIVE: 3 Pots of Lunar Wolf – Hold & Win" at bounding box center [743, 476] width 445 height 12
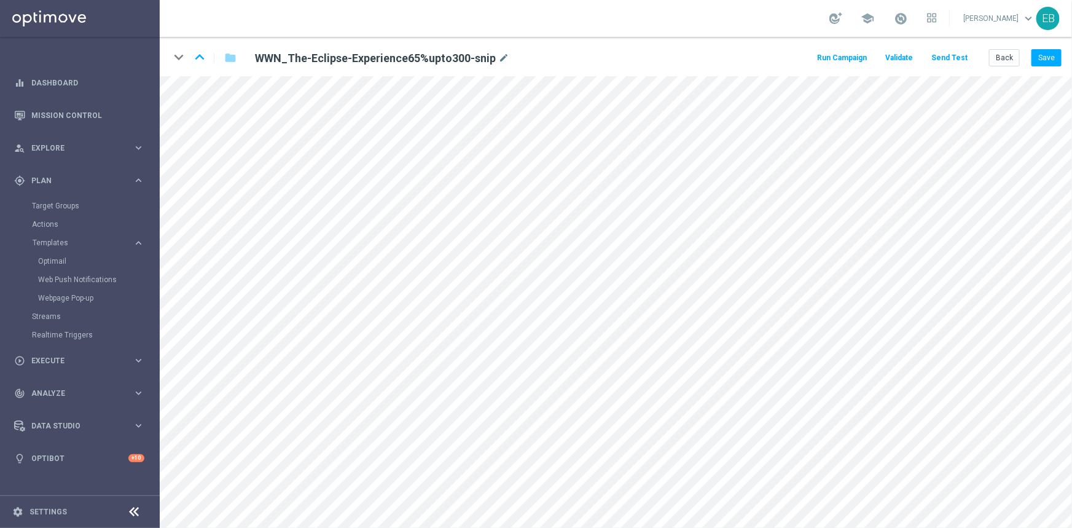
click at [946, 61] on button "Send Test" at bounding box center [949, 58] width 40 height 17
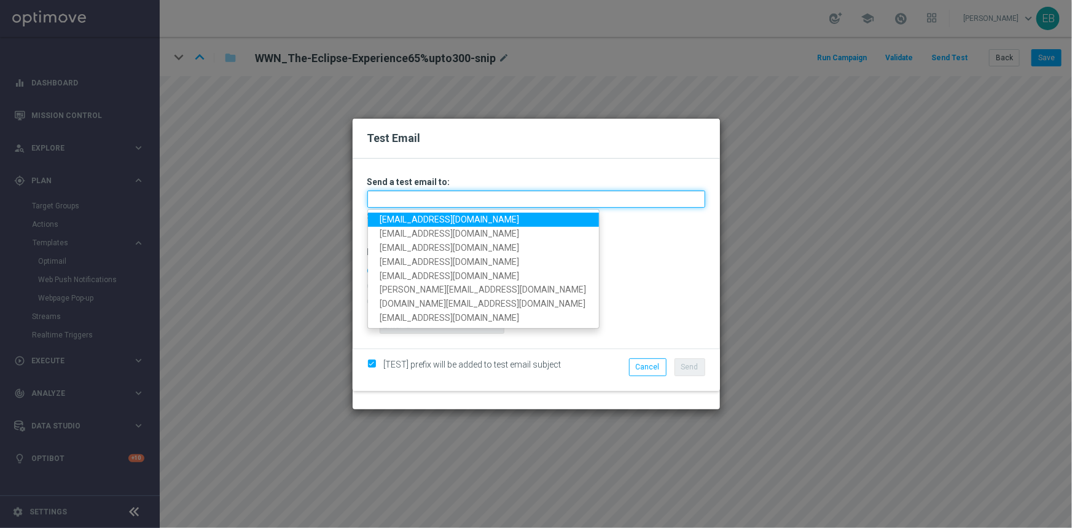
drag, startPoint x: 402, startPoint y: 195, endPoint x: 392, endPoint y: 200, distance: 11.3
click at [401, 195] on input "text" at bounding box center [536, 198] width 338 height 17
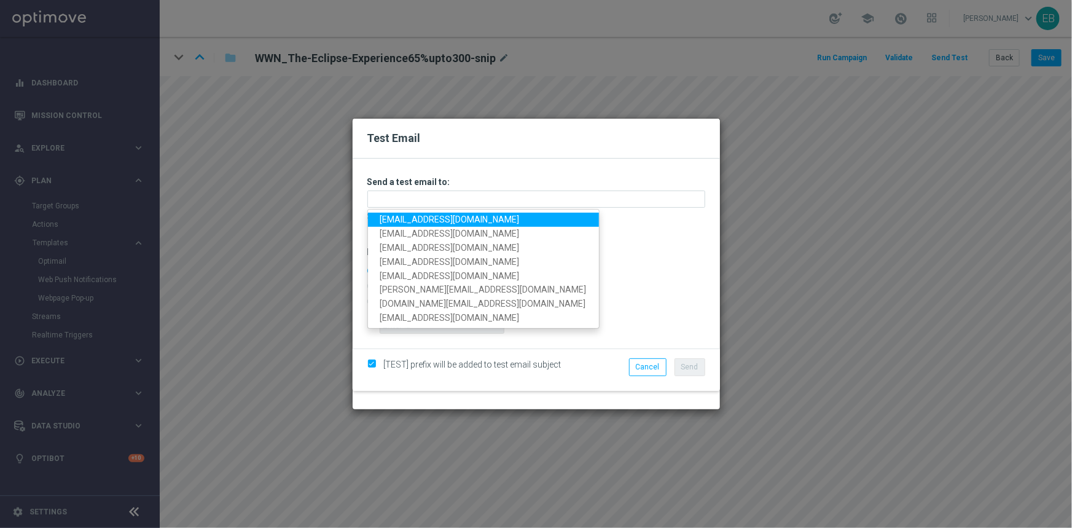
click at [386, 217] on link "[EMAIL_ADDRESS][DOMAIN_NAME]" at bounding box center [483, 220] width 231 height 14
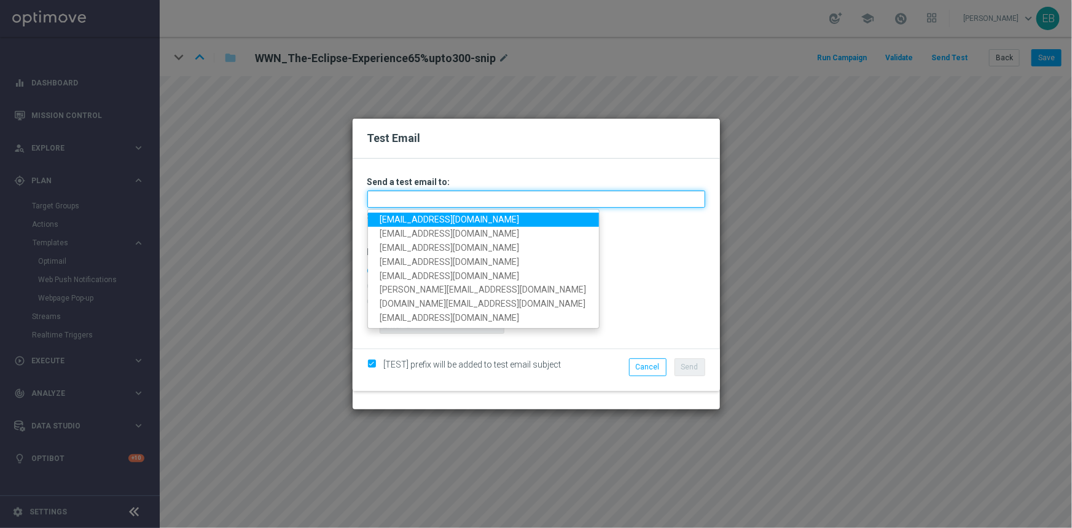
type input "[EMAIL_ADDRESS][DOMAIN_NAME]"
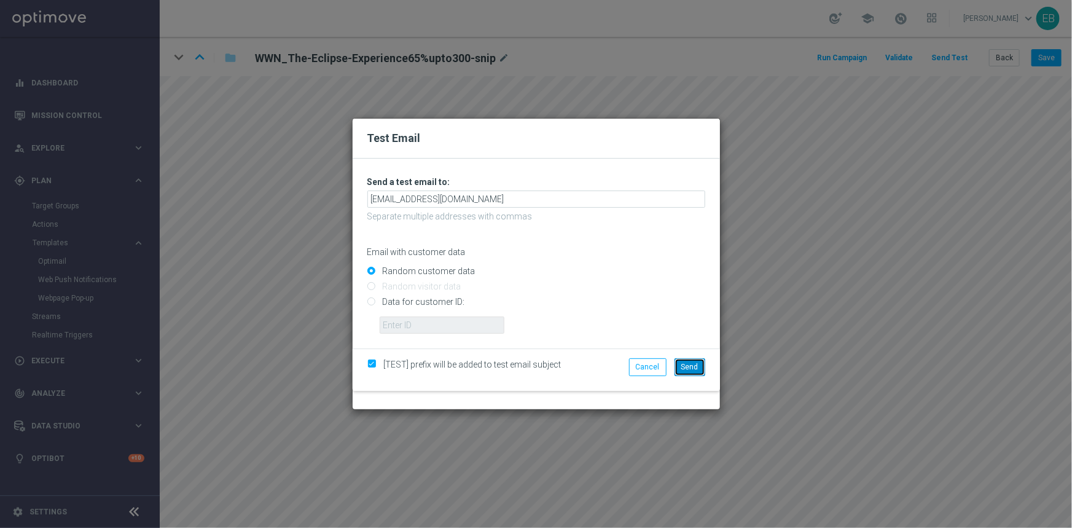
click at [685, 364] on span "Send" at bounding box center [689, 366] width 17 height 9
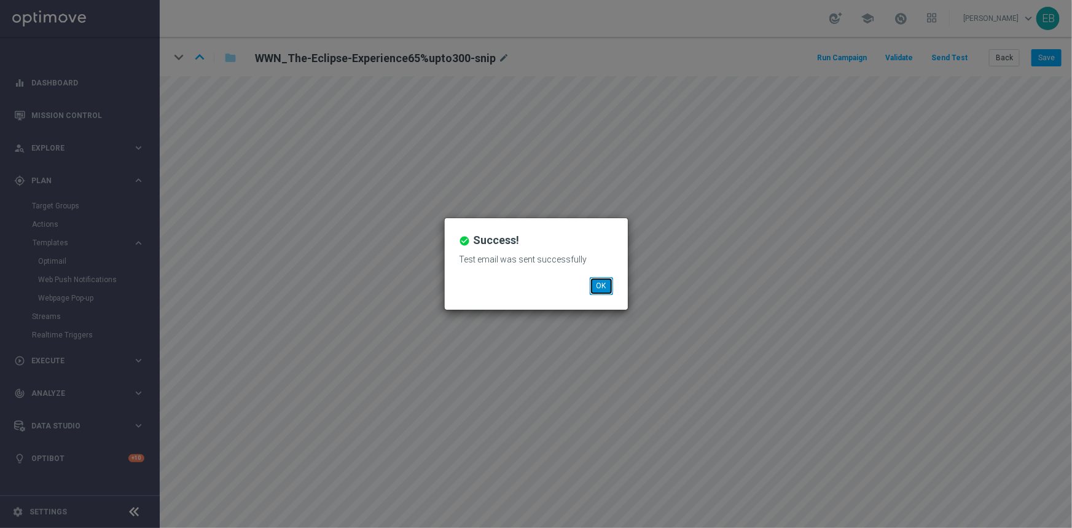
click at [611, 281] on button "OK" at bounding box center [601, 285] width 23 height 17
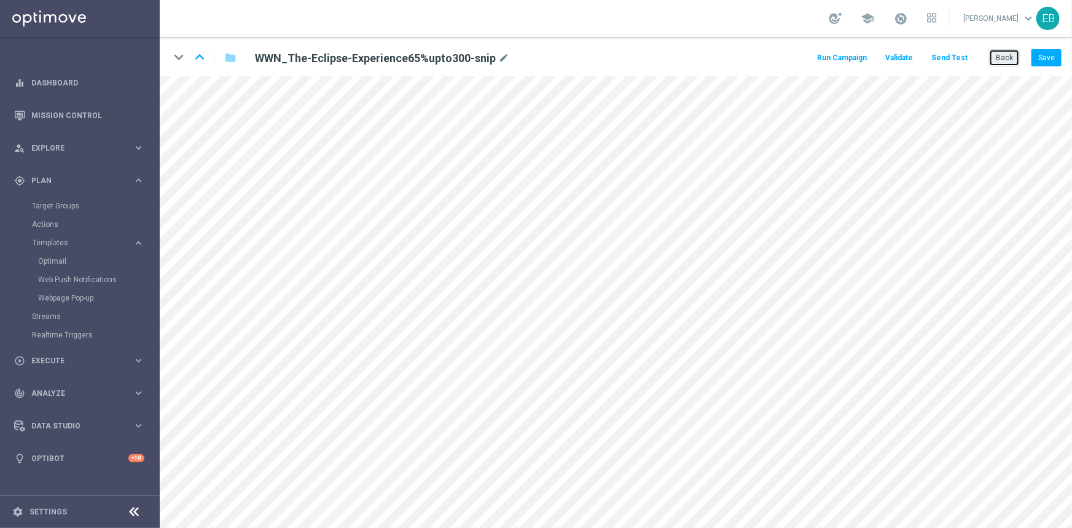
click at [1005, 56] on button "Back" at bounding box center [1004, 57] width 31 height 17
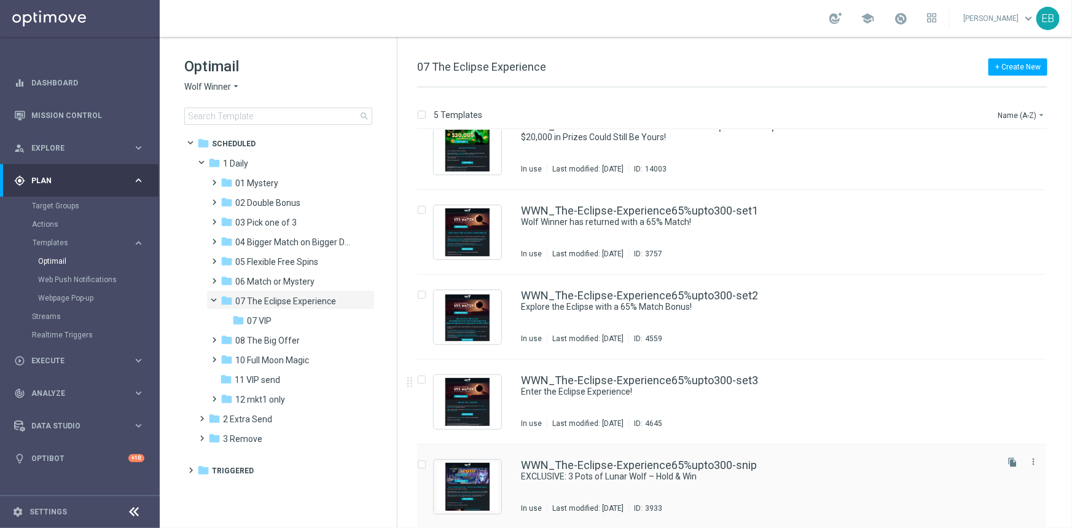
scroll to position [25, 0]
click at [778, 466] on div "WWN_The-Eclipse-Experience65%upto300-snip" at bounding box center [758, 464] width 474 height 11
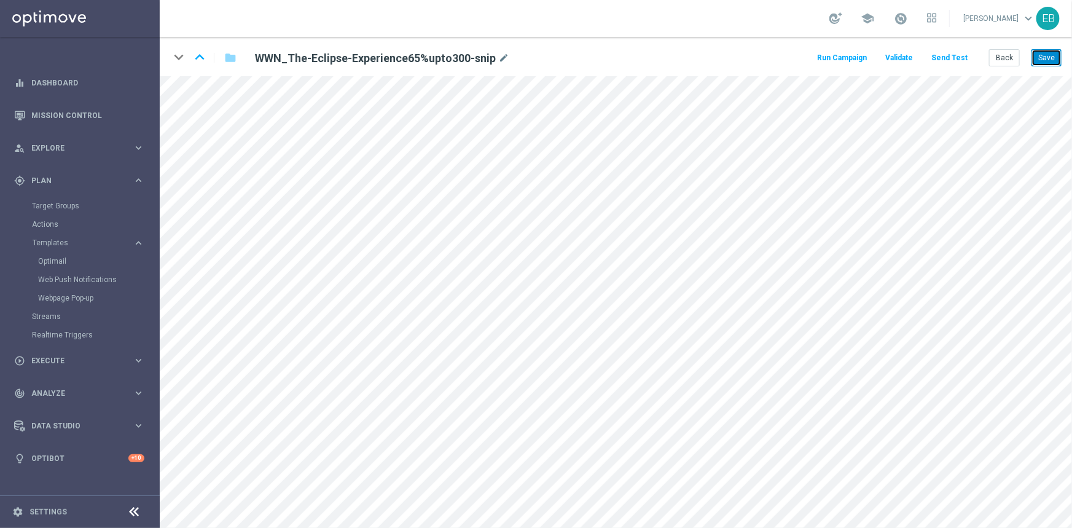
click at [1060, 55] on button "Save" at bounding box center [1046, 57] width 30 height 17
click at [993, 61] on button "Back" at bounding box center [1004, 57] width 31 height 17
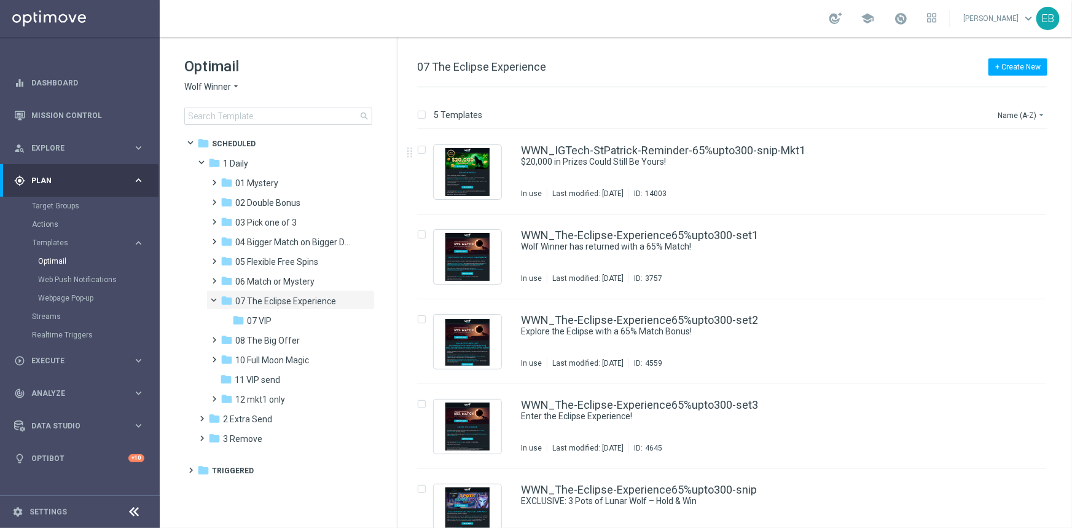
click at [227, 85] on span "Wolf Winner" at bounding box center [207, 87] width 47 height 12
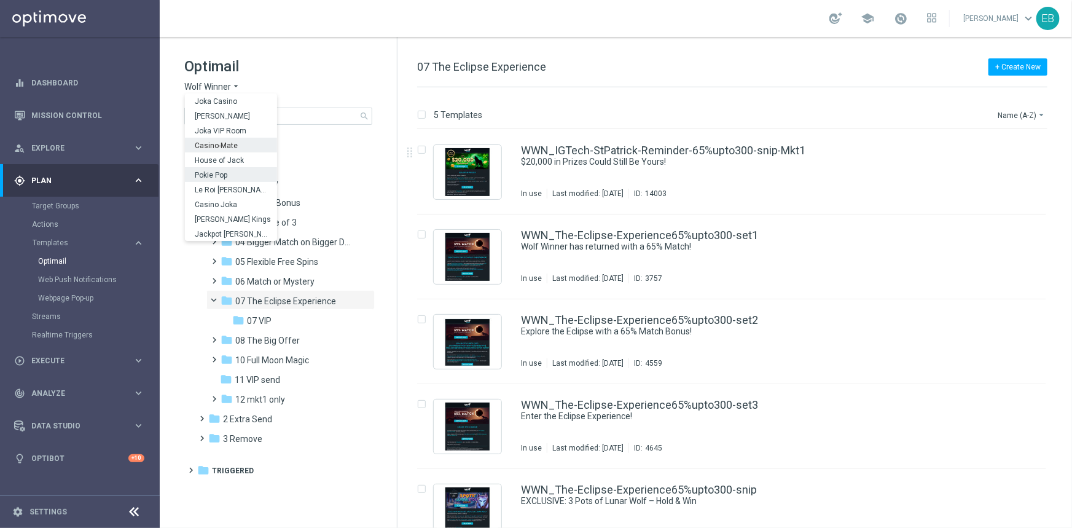
scroll to position [44, 0]
click at [0, 0] on span "Stellar Spins" at bounding box center [0, 0] width 0 height 0
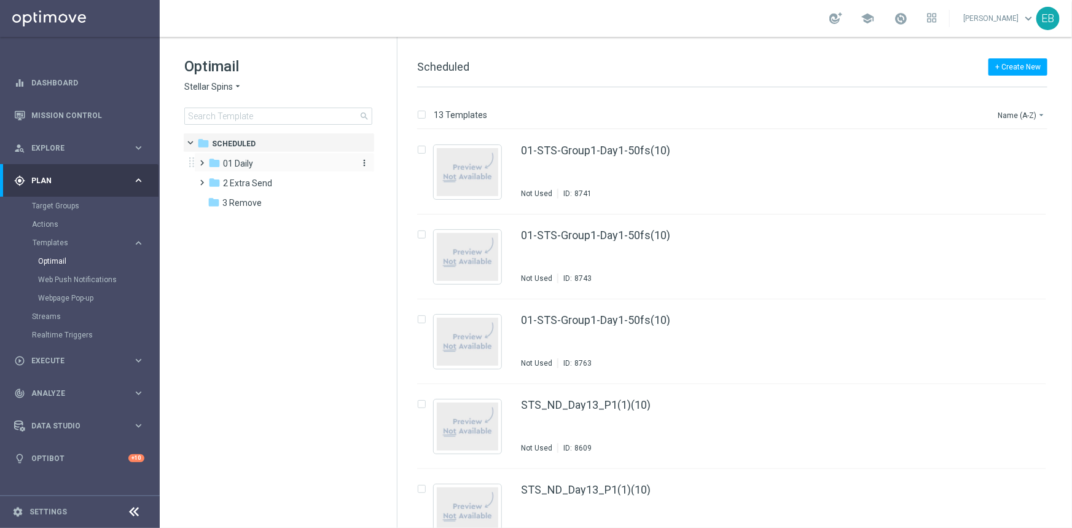
click at [256, 163] on div "folder 01 Daily" at bounding box center [278, 164] width 141 height 14
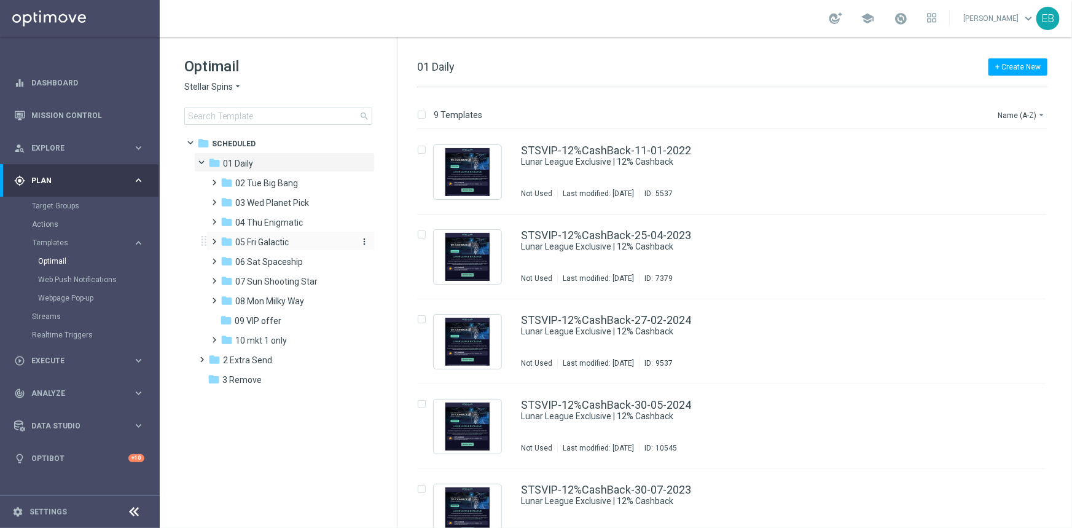
click at [309, 243] on div "folder 05 Fri Galactic" at bounding box center [286, 242] width 131 height 14
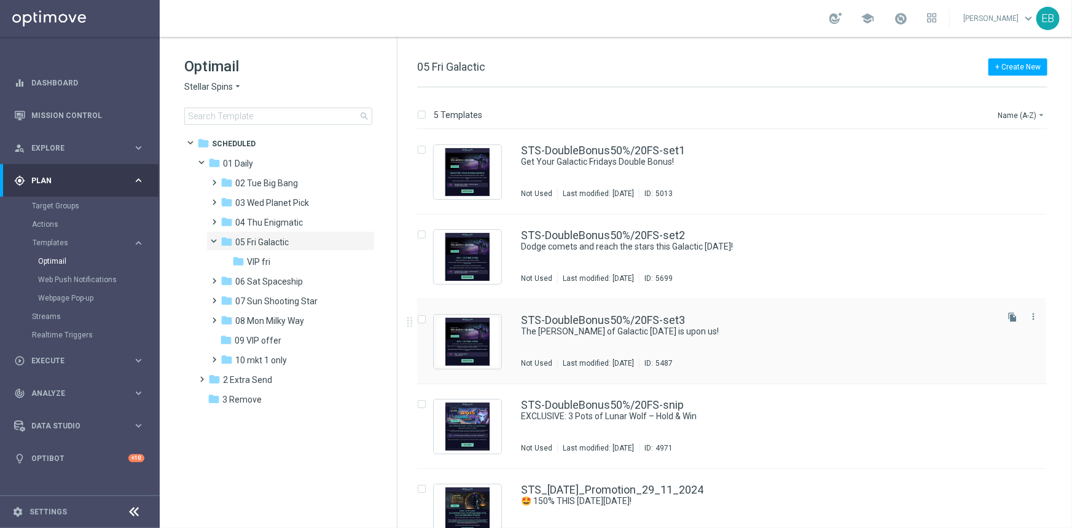
scroll to position [25, 0]
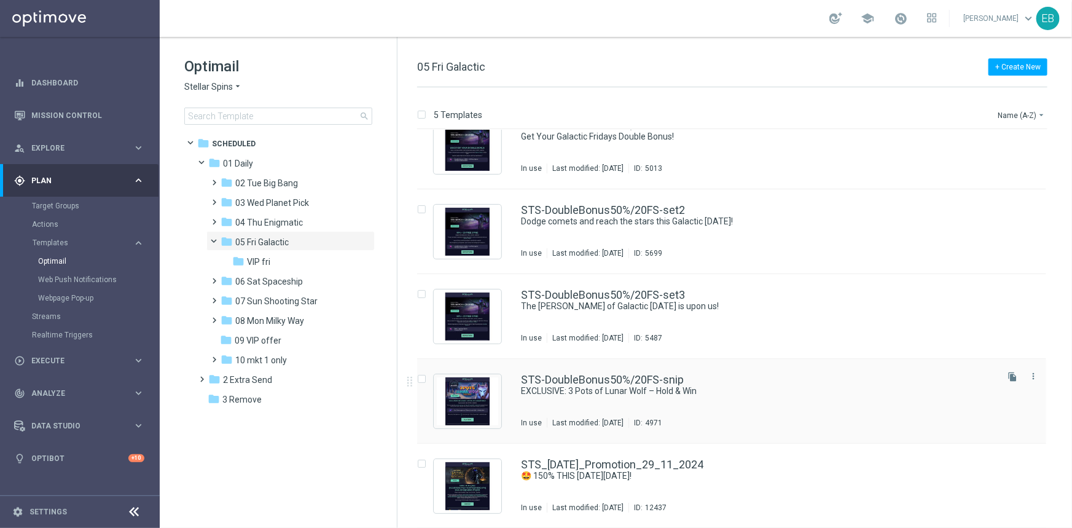
click at [817, 399] on div "STS-DoubleBonus50%/20FS-snip EXCLUSIVE: 3 Pots of Lunar Wolf – Hold & Win In us…" at bounding box center [758, 400] width 474 height 53
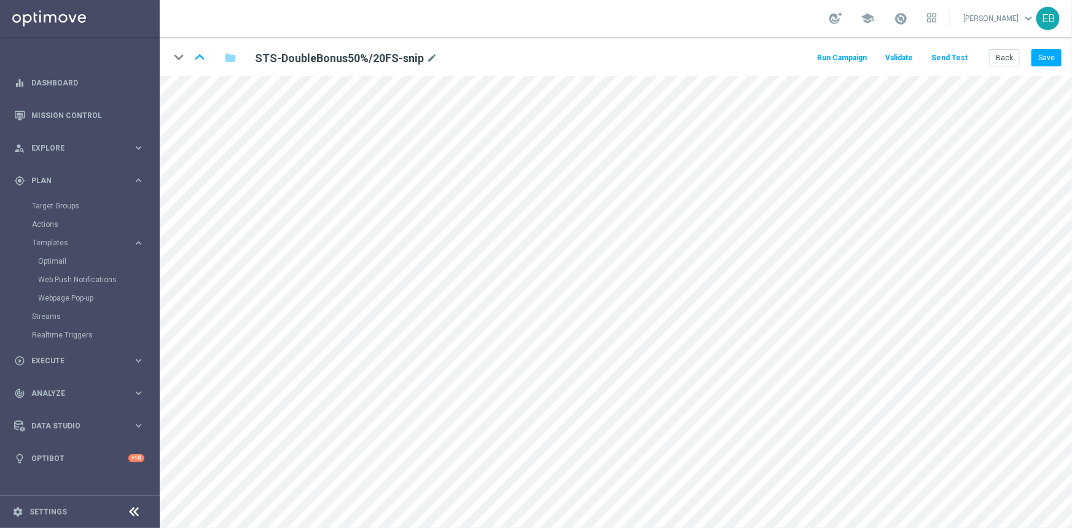
click at [952, 59] on button "Send Test" at bounding box center [949, 58] width 40 height 17
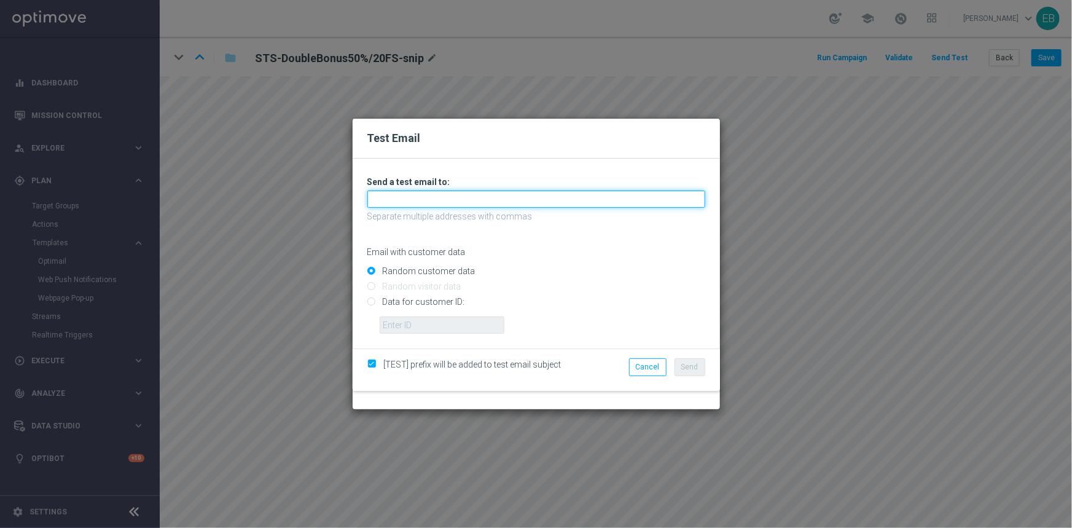
click at [396, 198] on input "text" at bounding box center [536, 198] width 338 height 17
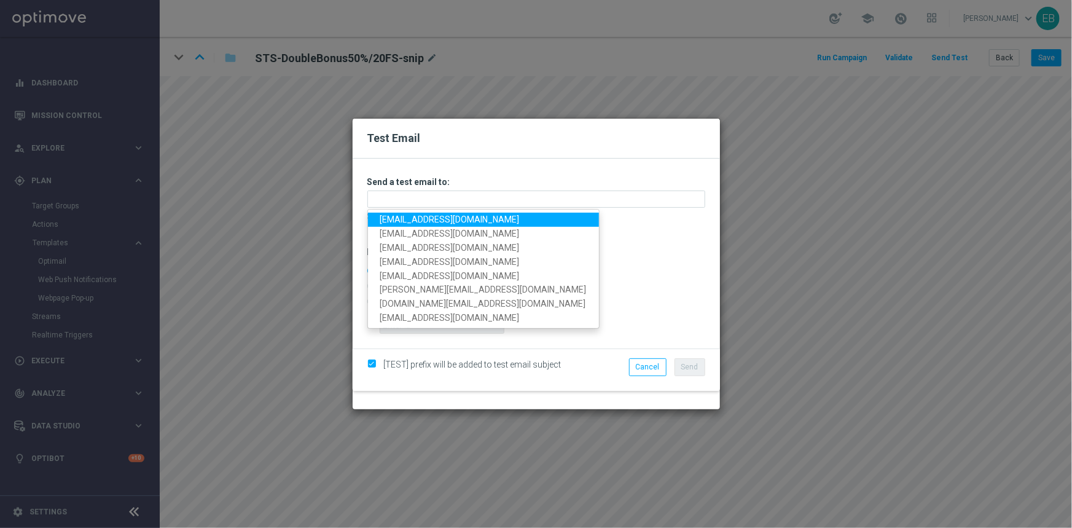
click at [385, 216] on link "[EMAIL_ADDRESS][DOMAIN_NAME]" at bounding box center [483, 220] width 231 height 14
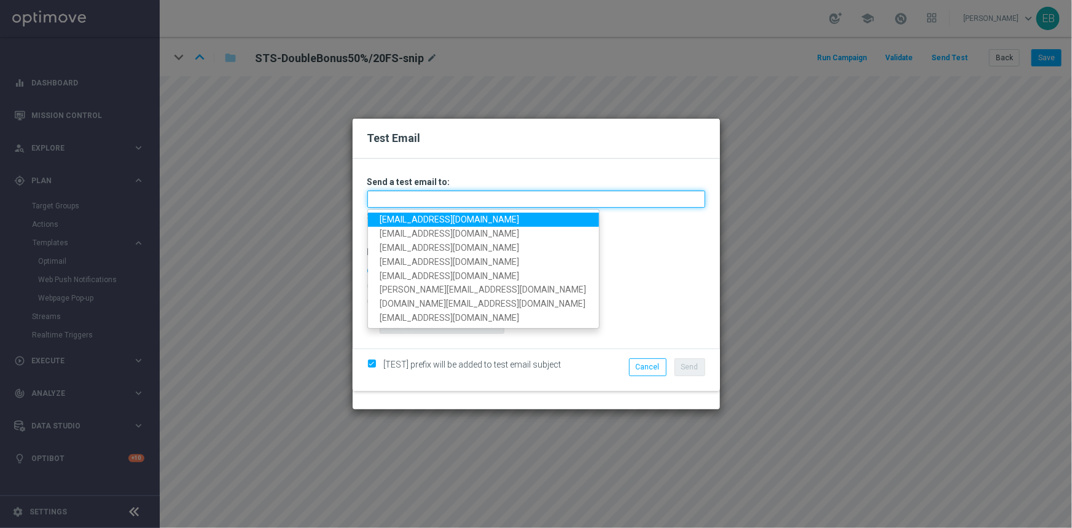
type input "[EMAIL_ADDRESS][DOMAIN_NAME]"
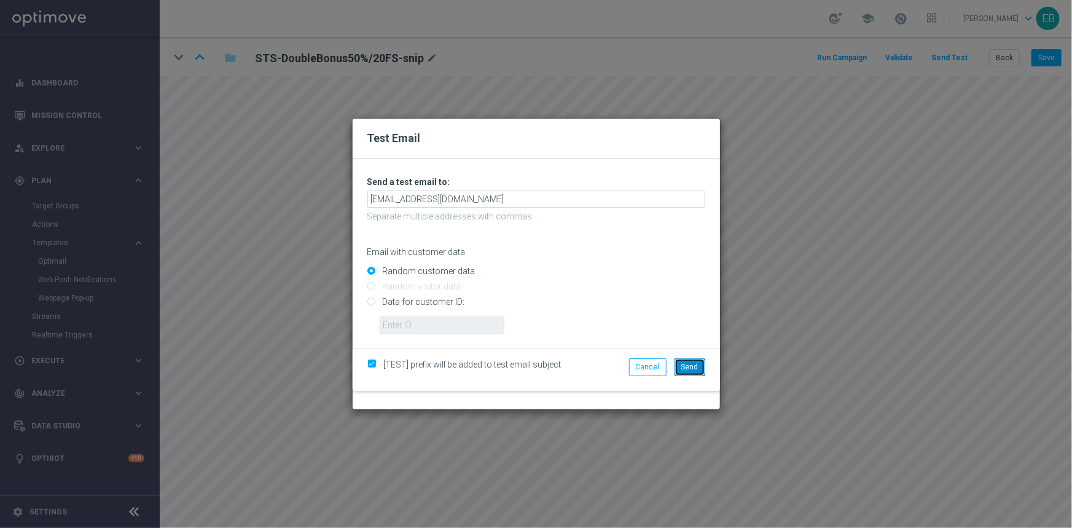
click at [701, 361] on button "Send" at bounding box center [689, 366] width 31 height 17
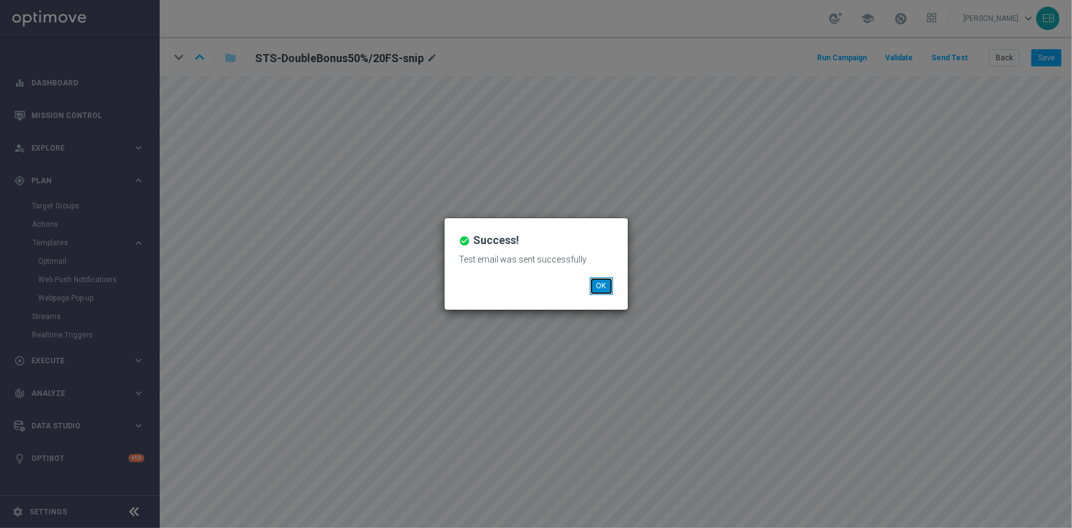
click at [602, 286] on button "OK" at bounding box center [601, 285] width 23 height 17
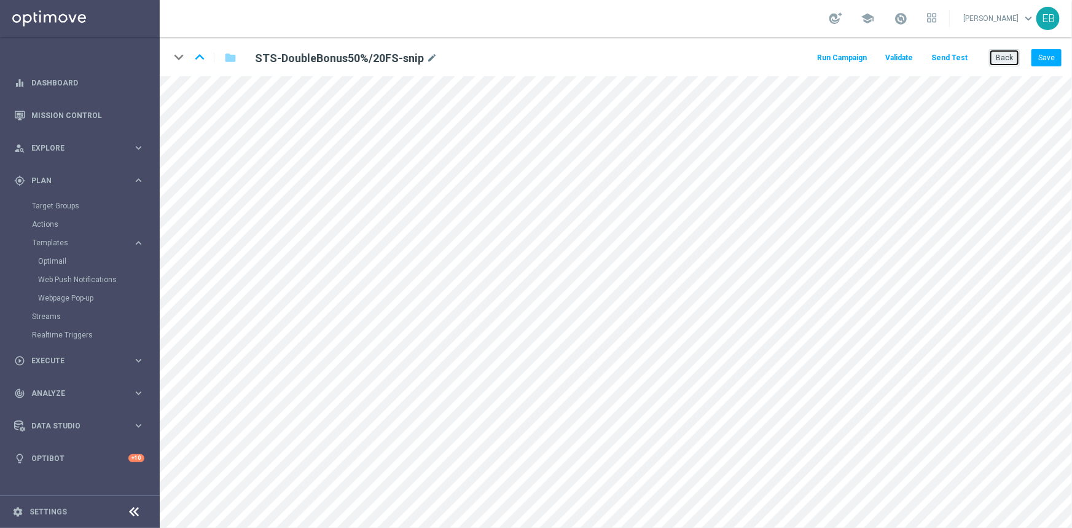
drag, startPoint x: 999, startPoint y: 49, endPoint x: 415, endPoint y: 129, distance: 590.2
click at [999, 49] on button "Back" at bounding box center [1004, 57] width 31 height 17
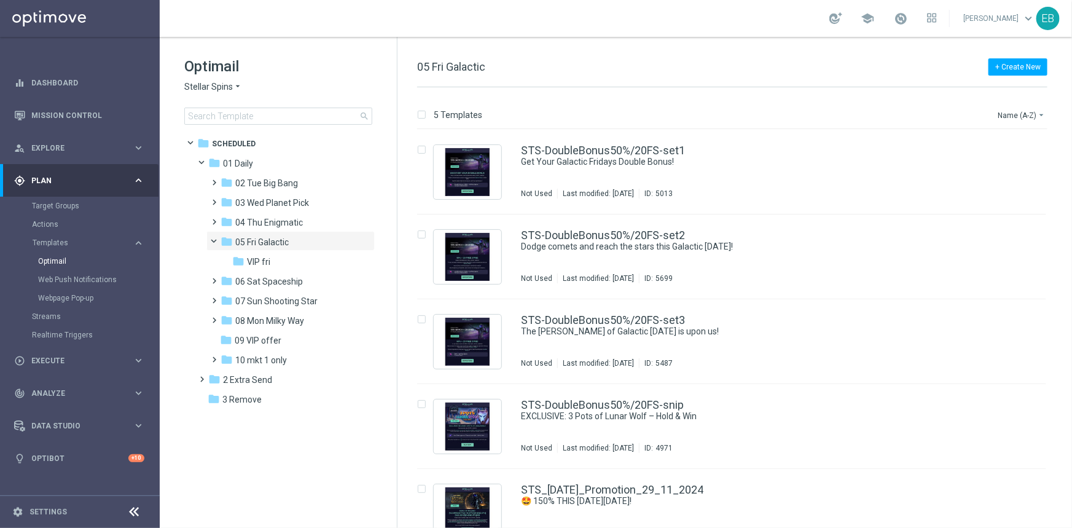
click at [214, 88] on span "Stellar Spins" at bounding box center [208, 87] width 49 height 12
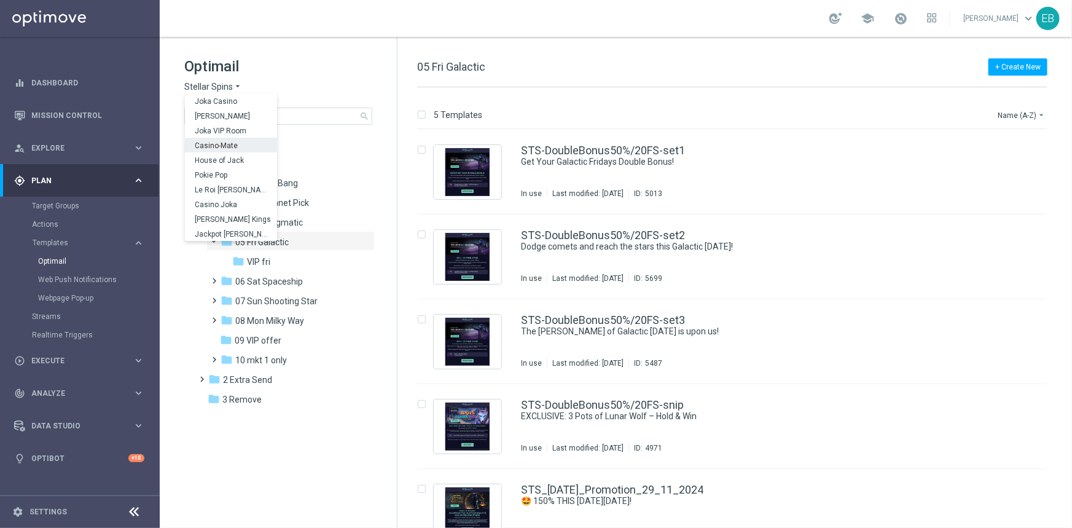
click at [0, 0] on span "Casino-Mate" at bounding box center [0, 0] width 0 height 0
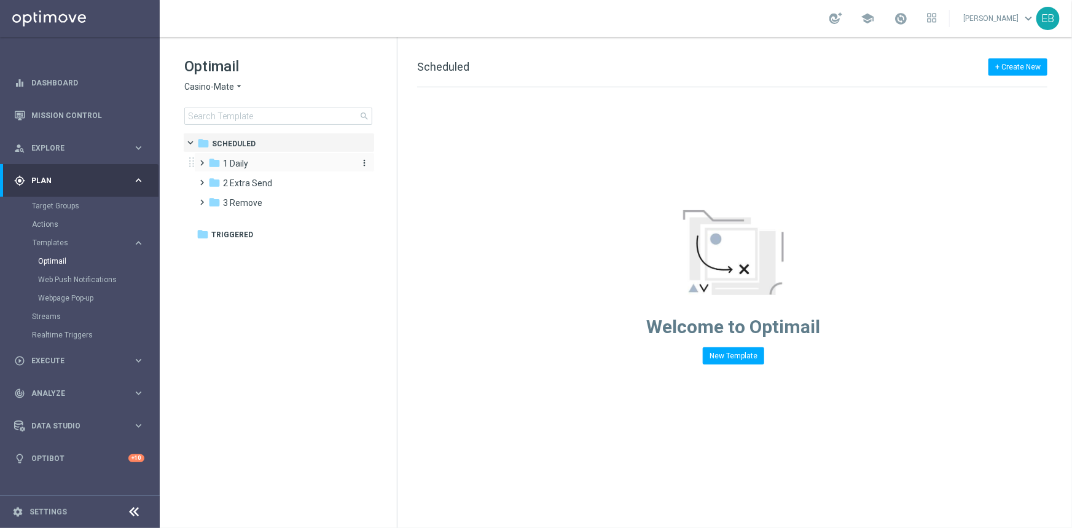
click at [240, 160] on span "1 Daily" at bounding box center [235, 163] width 25 height 11
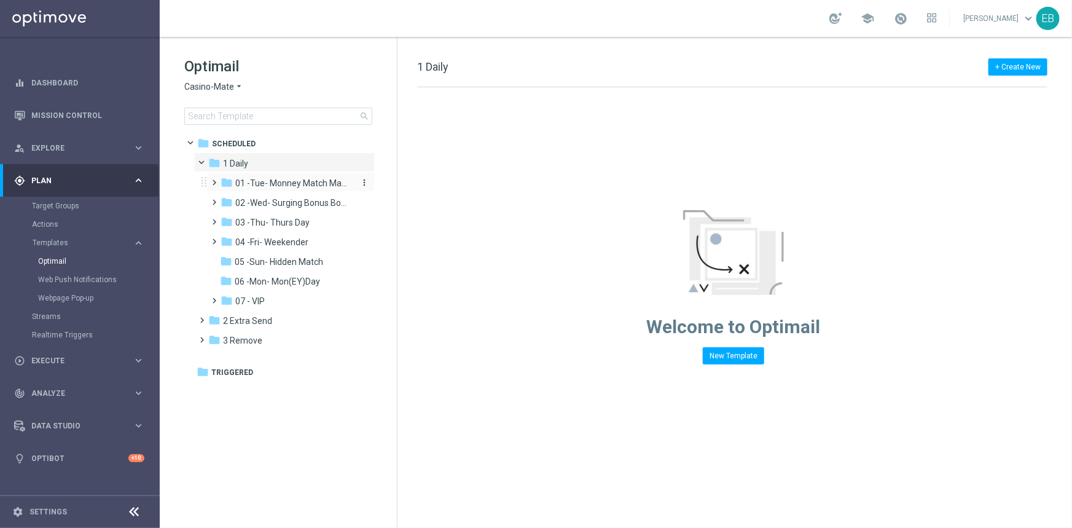
click at [286, 184] on span "01 -Tue- Monney Match Maker" at bounding box center [293, 183] width 116 height 11
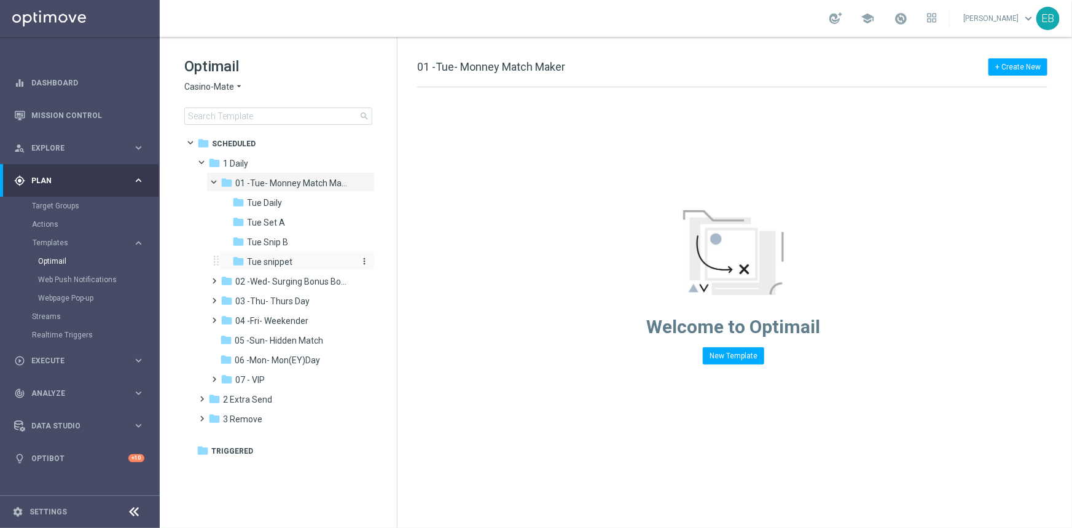
click at [298, 264] on div "folder Tue snippet" at bounding box center [292, 262] width 121 height 14
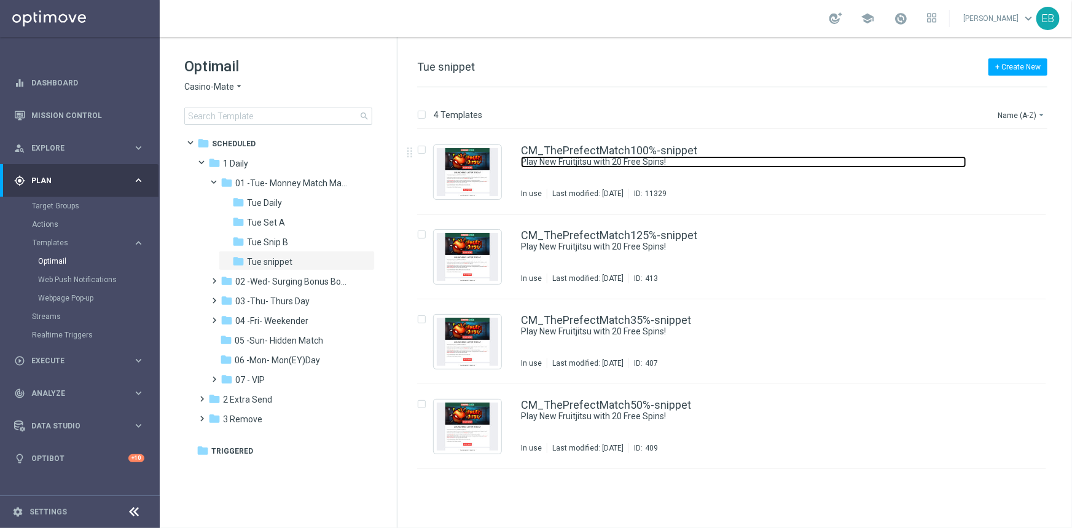
drag, startPoint x: 747, startPoint y: 156, endPoint x: 725, endPoint y: 154, distance: 21.6
click at [747, 156] on link "Play New Fruitjitsu with 20 Free Spins!" at bounding box center [743, 162] width 445 height 12
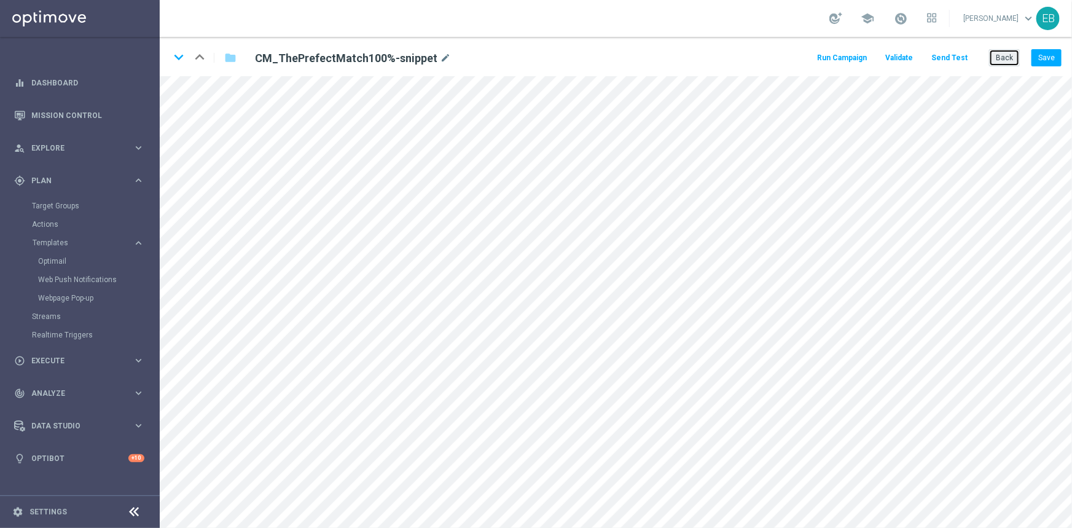
drag, startPoint x: 1002, startPoint y: 60, endPoint x: 721, endPoint y: 143, distance: 293.5
click at [1002, 60] on button "Back" at bounding box center [1004, 57] width 31 height 17
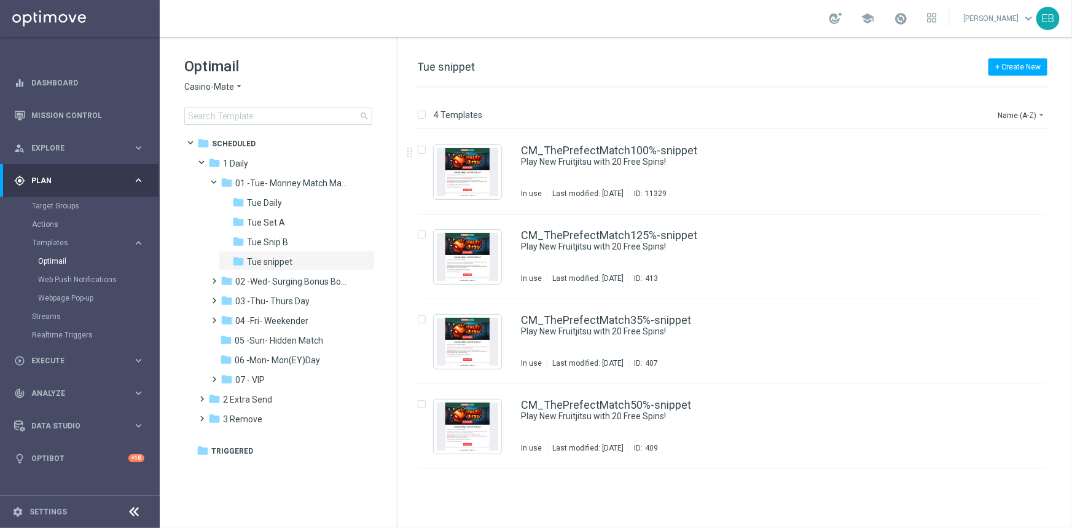
click at [223, 87] on span "Casino-Mate" at bounding box center [209, 87] width 50 height 12
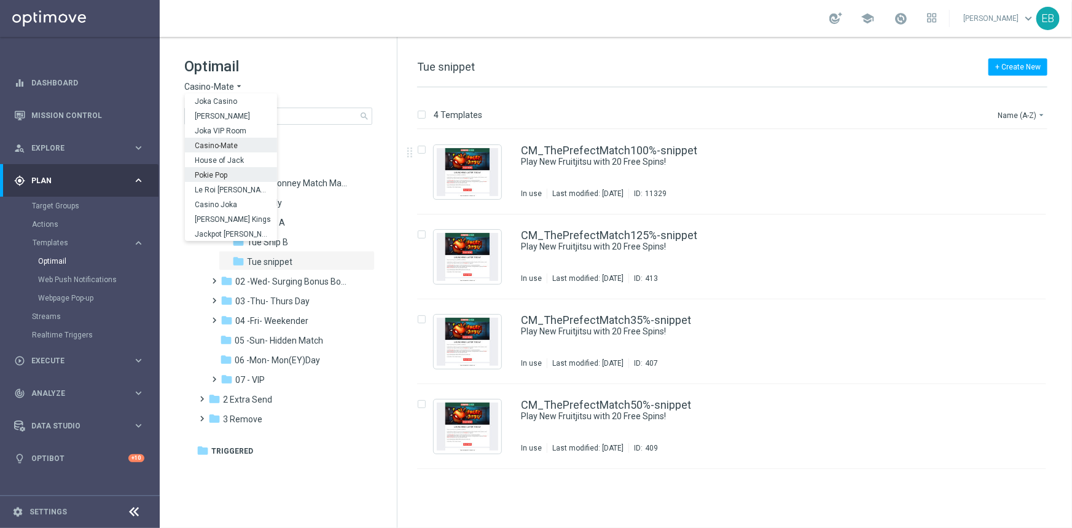
click at [0, 0] on span "Pokie Pop" at bounding box center [0, 0] width 0 height 0
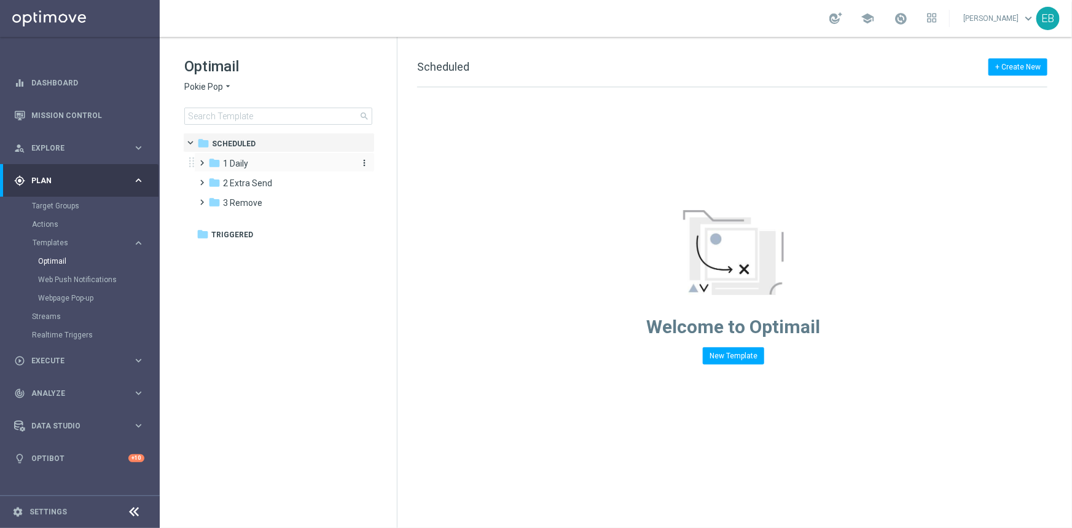
click at [262, 162] on div "folder 1 Daily" at bounding box center [278, 164] width 141 height 14
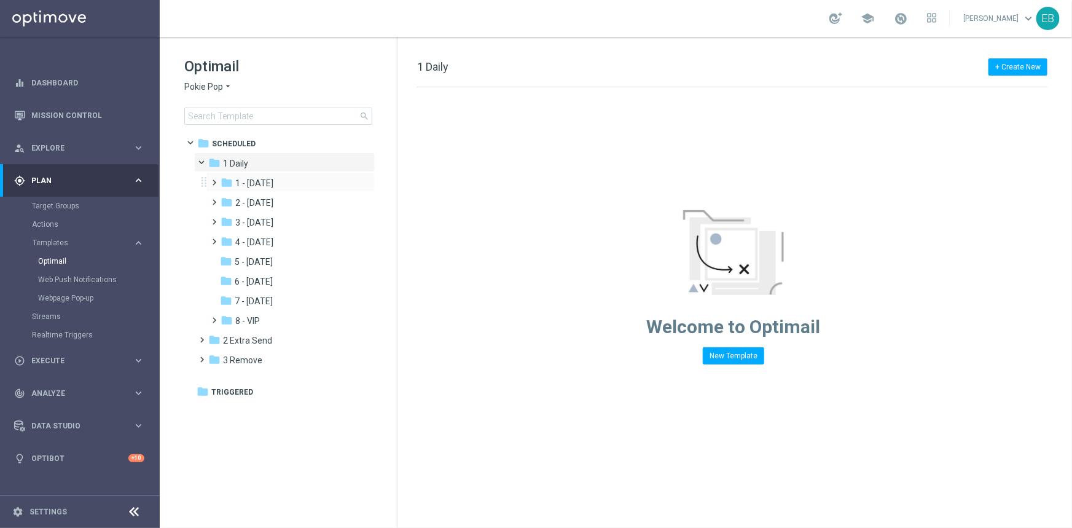
click at [266, 175] on div "folder 1 - [DATE] more_vert" at bounding box center [290, 182] width 168 height 20
click at [294, 184] on div "folder 1 - [DATE]" at bounding box center [286, 183] width 131 height 14
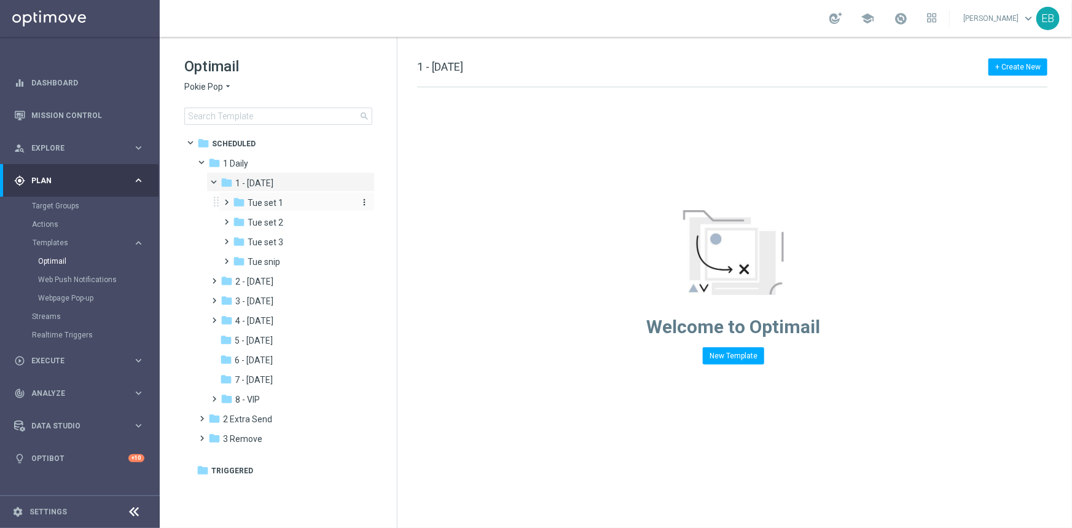
click at [294, 200] on div "folder Tue set 1" at bounding box center [293, 203] width 120 height 14
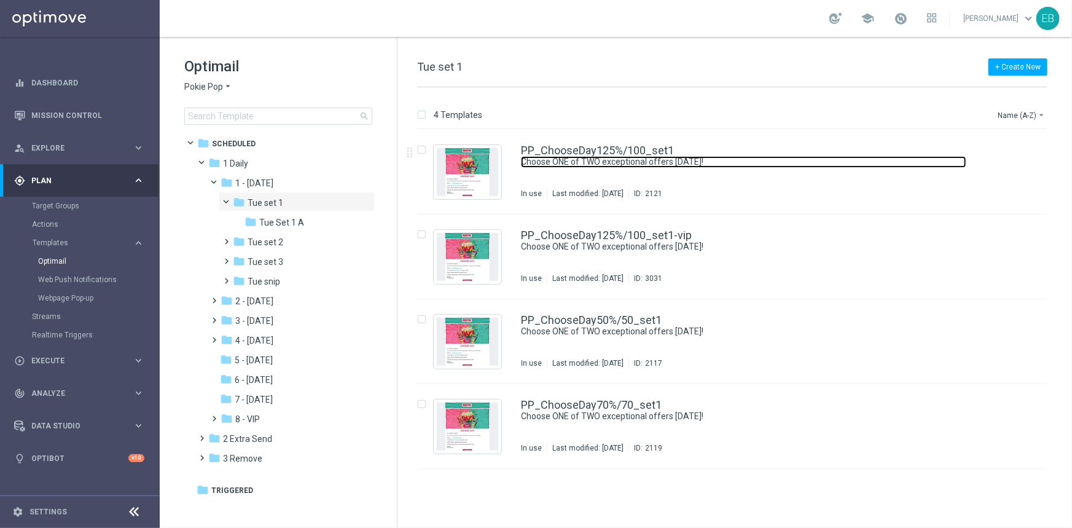
click at [751, 157] on link "Choose ONE of TWO exceptional offers [DATE]!" at bounding box center [743, 162] width 445 height 12
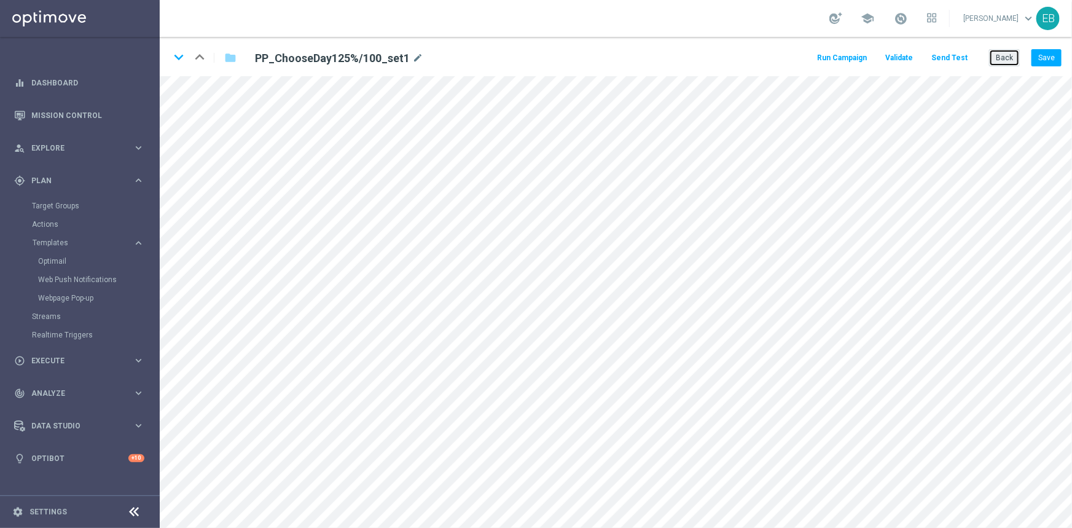
click at [1007, 56] on button "Back" at bounding box center [1004, 57] width 31 height 17
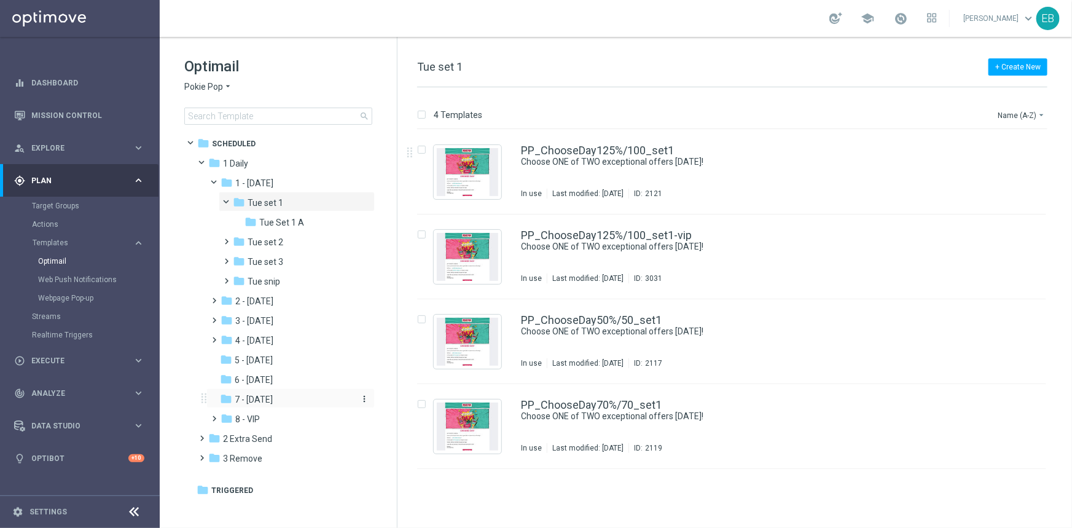
click at [273, 400] on span "7 - [DATE]" at bounding box center [254, 399] width 38 height 11
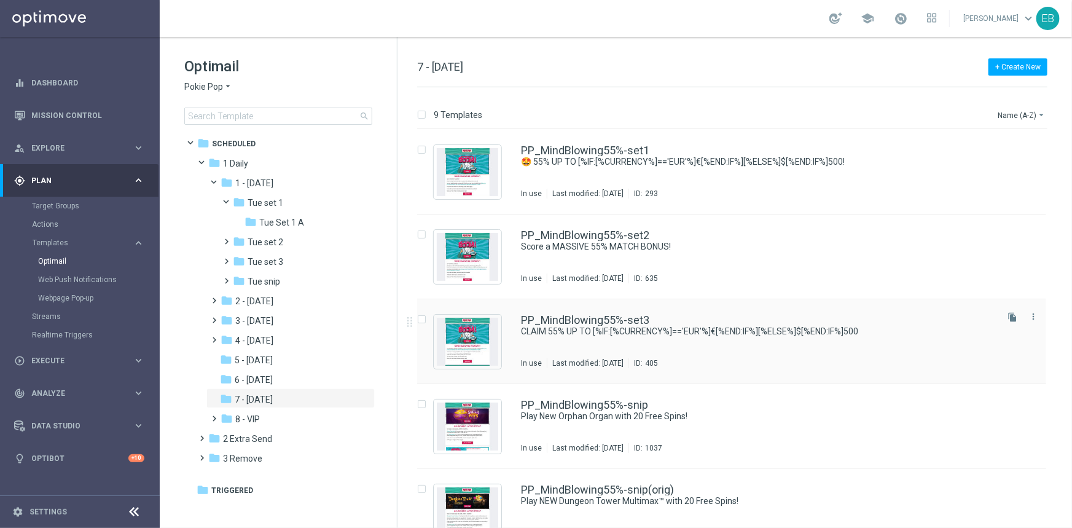
scroll to position [55, 0]
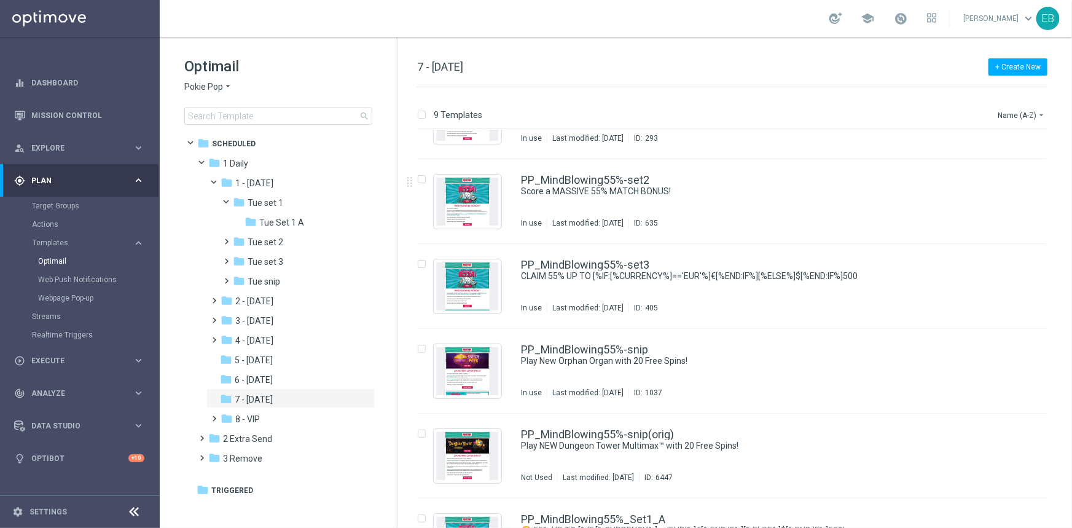
drag, startPoint x: 209, startPoint y: 80, endPoint x: 235, endPoint y: 78, distance: 25.9
click at [209, 81] on span "Pokie Pop" at bounding box center [203, 87] width 39 height 12
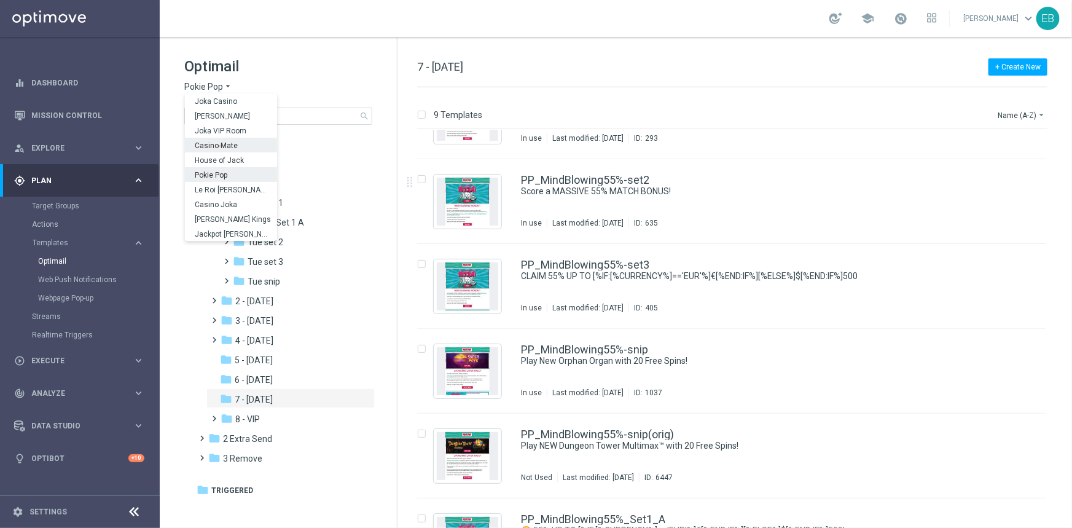
click at [0, 0] on span "Casino-Mate" at bounding box center [0, 0] width 0 height 0
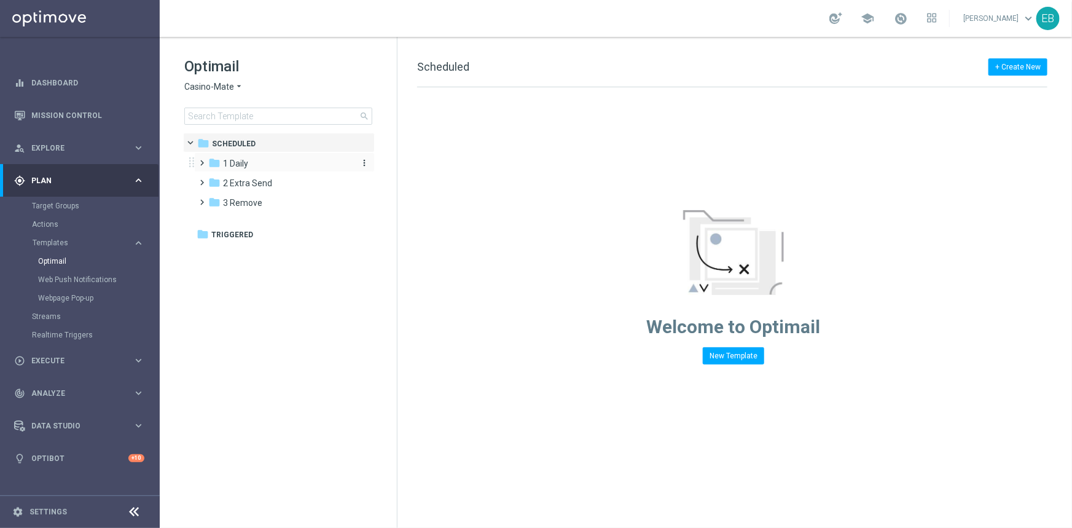
click at [259, 160] on div "folder 1 Daily" at bounding box center [278, 164] width 141 height 14
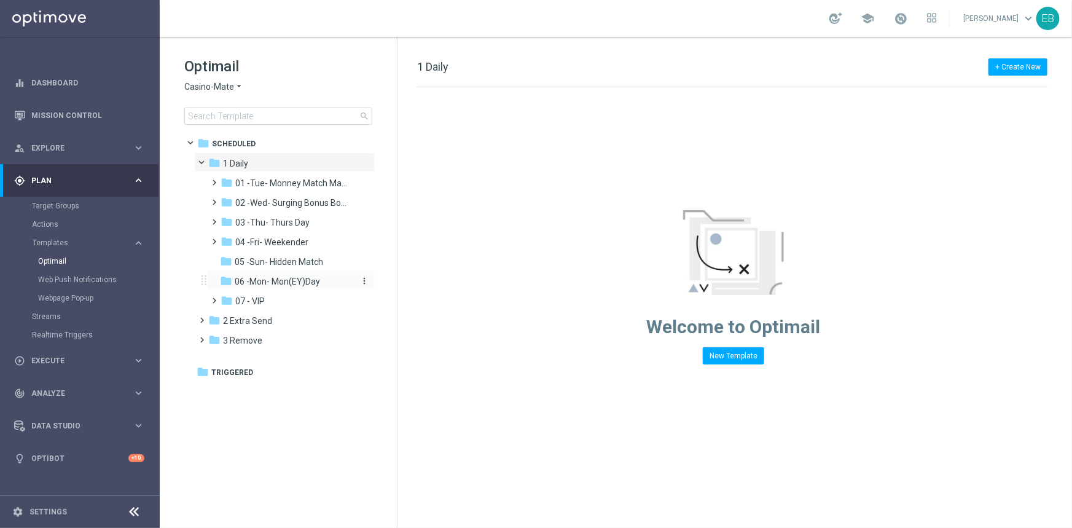
click at [295, 281] on span "06 -Mon- Mon(EY)Day" at bounding box center [277, 281] width 85 height 11
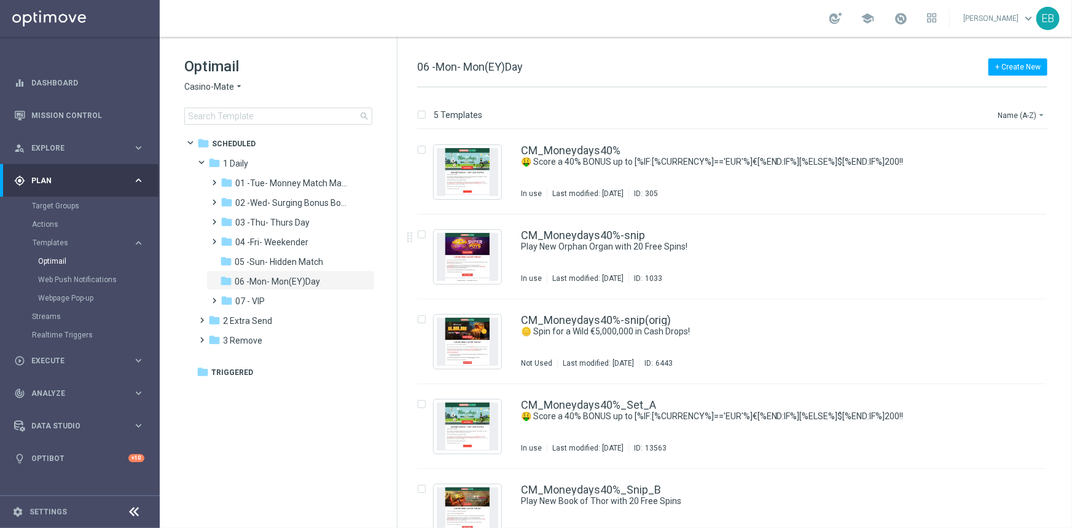
drag, startPoint x: 779, startPoint y: 240, endPoint x: 772, endPoint y: 238, distance: 7.0
click at [779, 240] on div "CM_Moneydays40%-snip" at bounding box center [758, 235] width 474 height 11
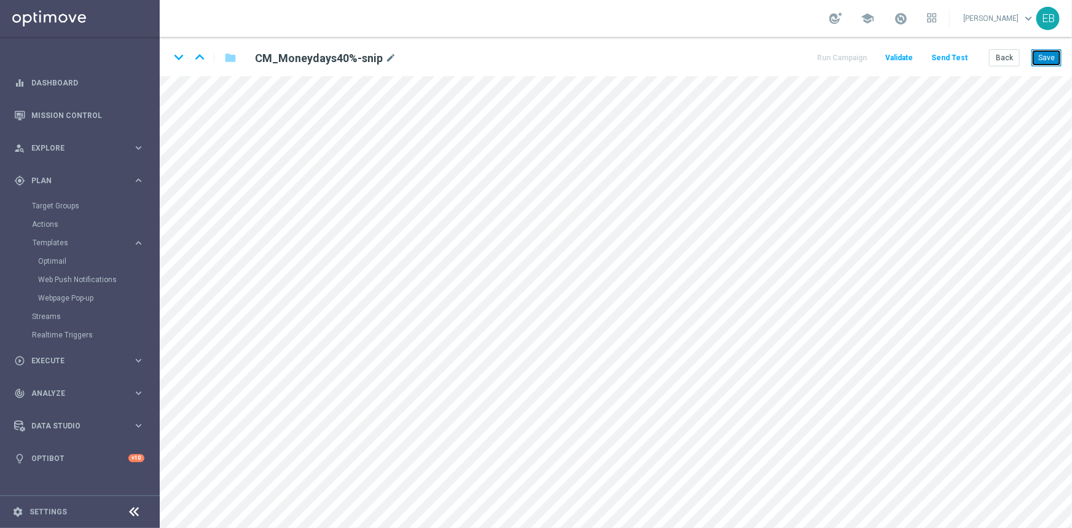
click at [1042, 57] on button "Save" at bounding box center [1046, 57] width 30 height 17
click at [1059, 57] on button "Save" at bounding box center [1046, 57] width 30 height 17
click at [1013, 53] on button "Back" at bounding box center [1004, 57] width 31 height 17
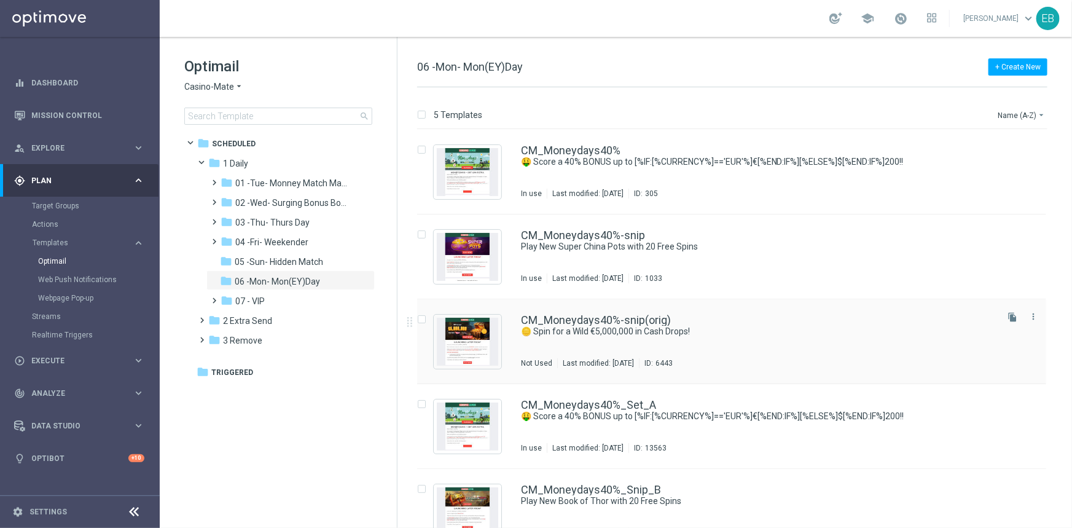
scroll to position [25, 0]
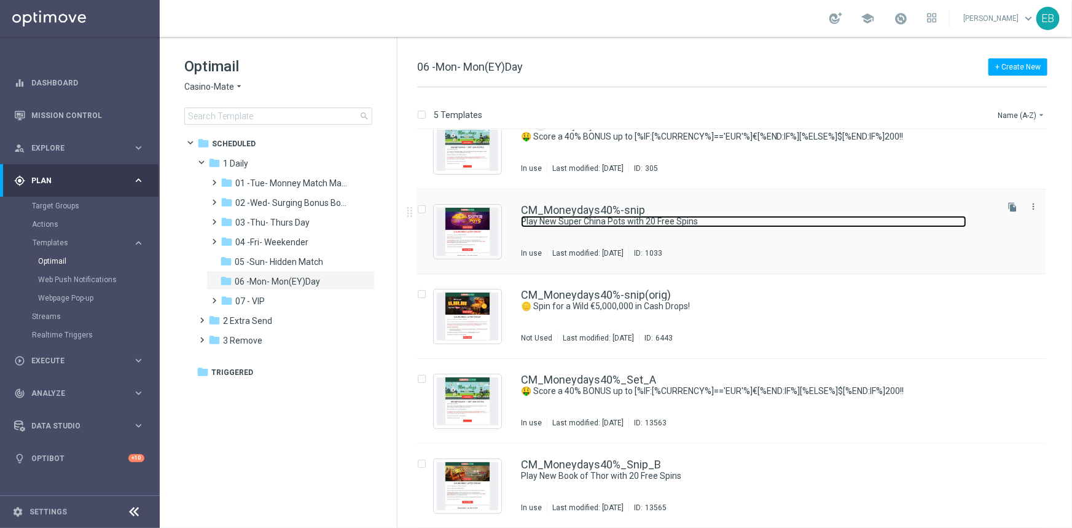
click at [786, 216] on link "Play New Super China Pots with 20 Free Spins" at bounding box center [743, 222] width 445 height 12
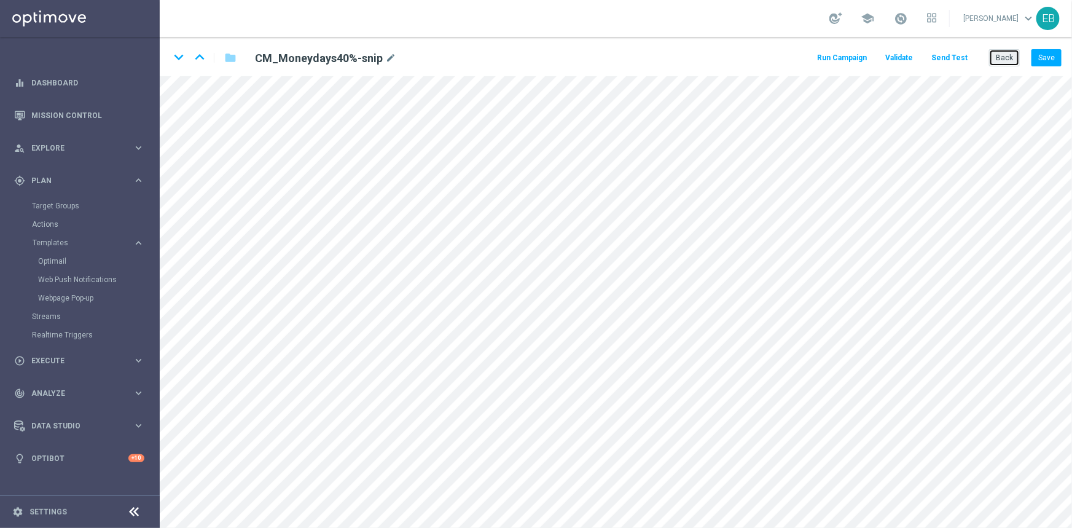
click at [1002, 63] on button "Back" at bounding box center [1004, 57] width 31 height 17
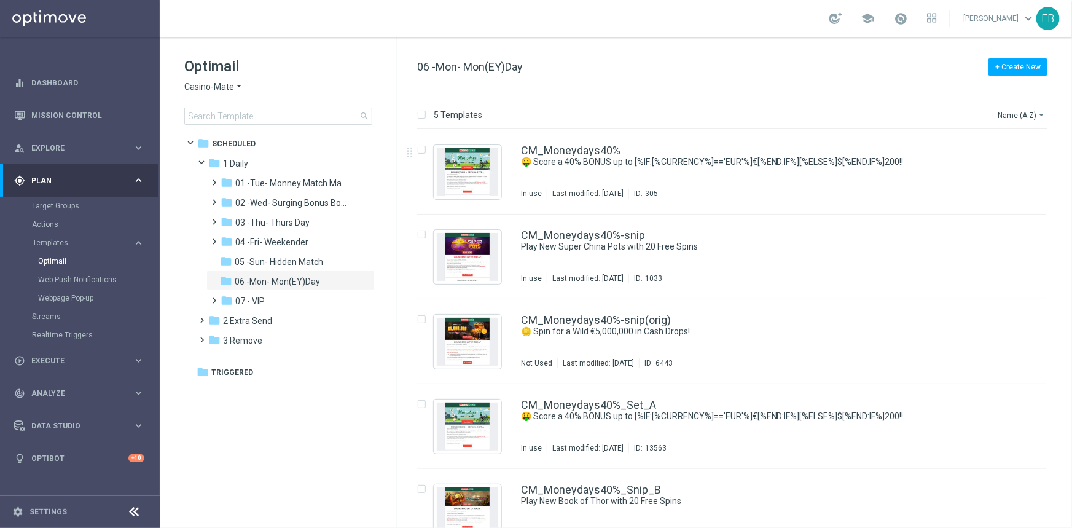
click at [234, 89] on icon "arrow_drop_down" at bounding box center [239, 87] width 10 height 12
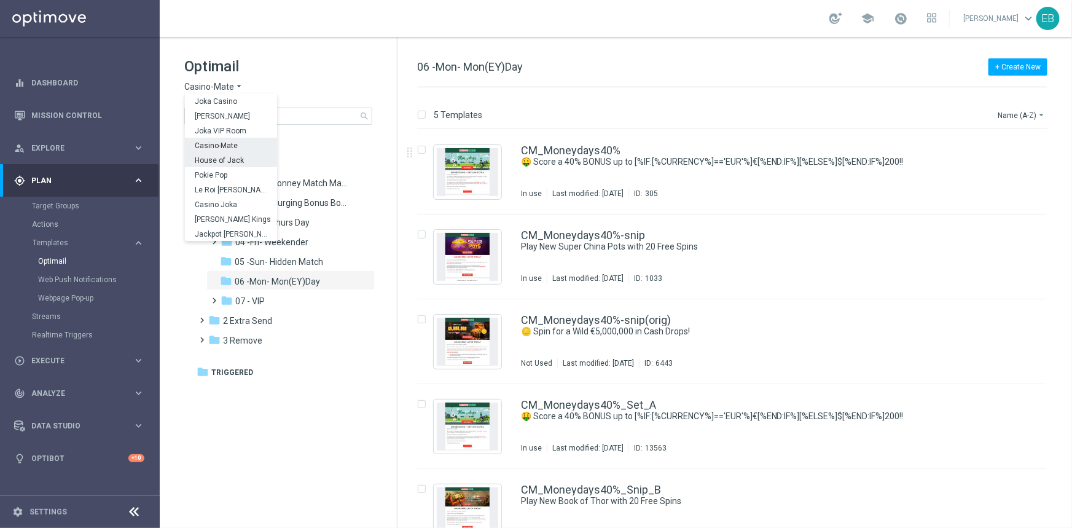
click at [0, 0] on span "House of Jack" at bounding box center [0, 0] width 0 height 0
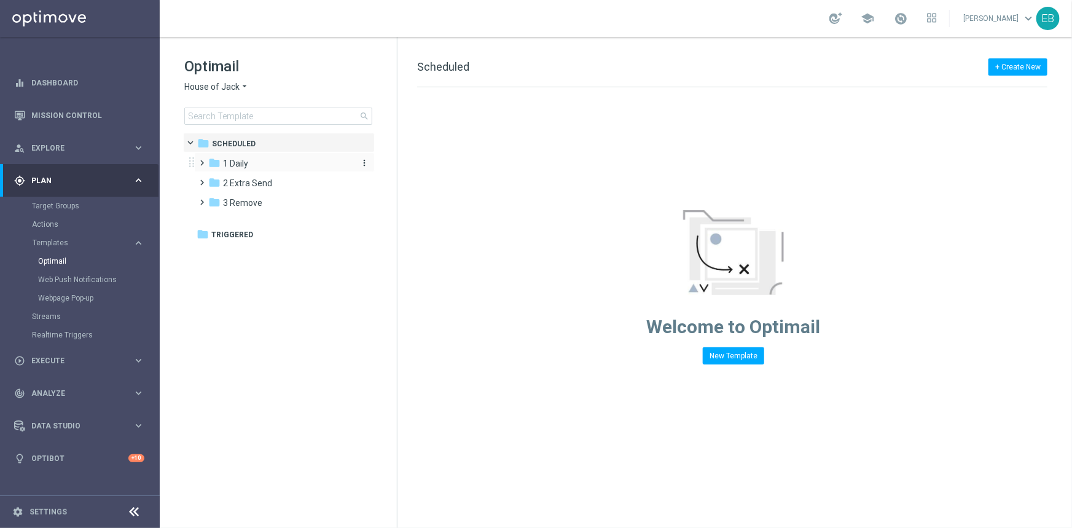
click at [248, 163] on span "1 Daily" at bounding box center [235, 163] width 25 height 11
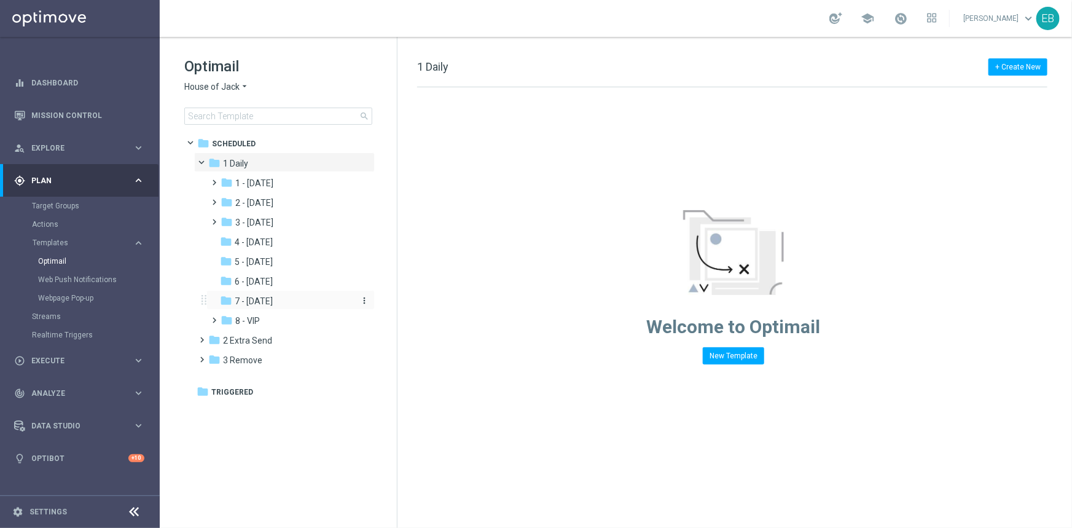
click at [273, 302] on span "7 - [DATE]" at bounding box center [254, 300] width 38 height 11
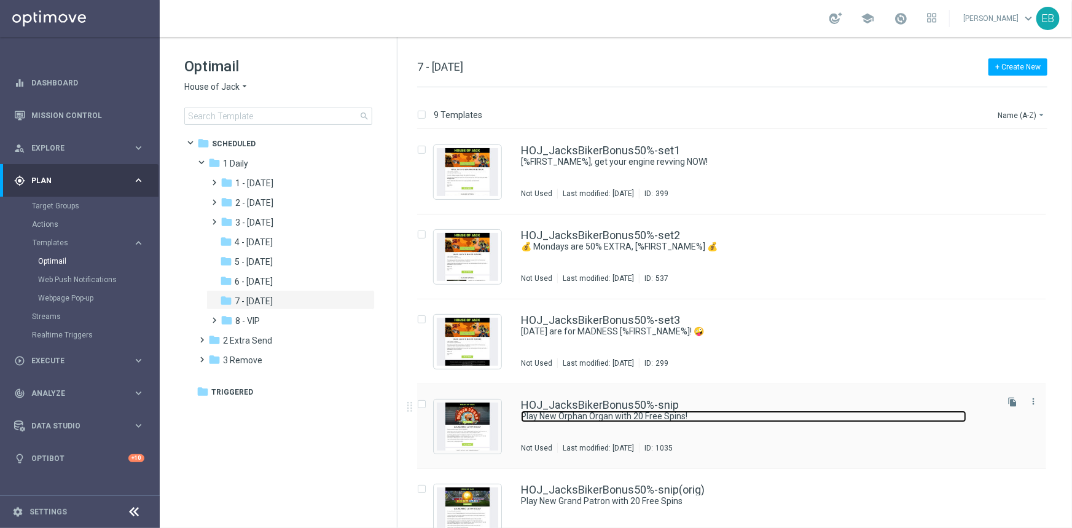
click at [801, 417] on link "Play New Orphan Organ with 20 Free Spins!" at bounding box center [743, 416] width 445 height 12
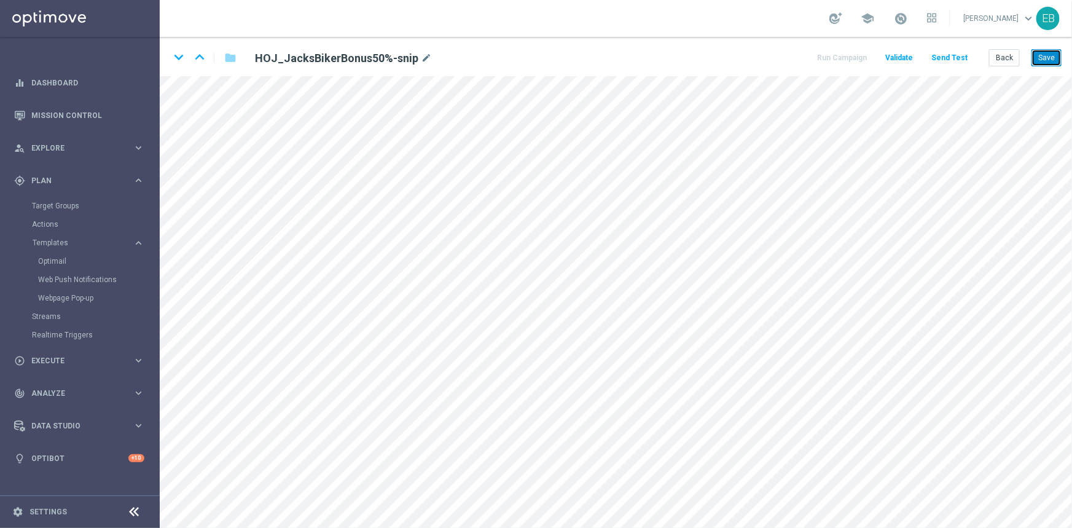
click at [1053, 55] on button "Save" at bounding box center [1046, 57] width 30 height 17
click at [1041, 57] on button "Save" at bounding box center [1046, 57] width 30 height 17
click at [585, 46] on div "keyboard_arrow_down keyboard_arrow_up folder HOJ_JacksBikerBonus50%-snip mode_e…" at bounding box center [616, 56] width 912 height 39
click at [1044, 57] on button "Save" at bounding box center [1046, 57] width 30 height 17
click at [1001, 55] on button "Back" at bounding box center [1004, 57] width 31 height 17
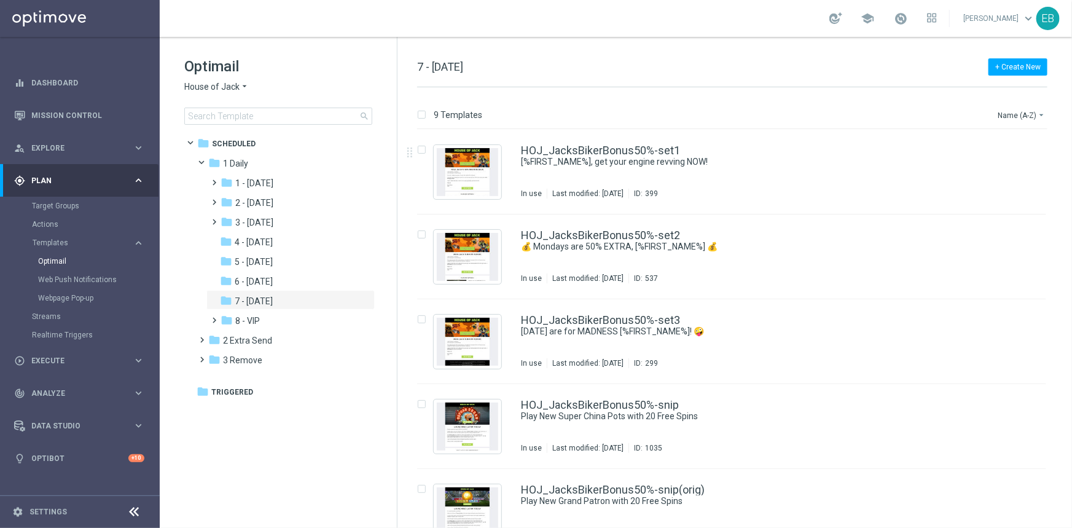
click at [233, 87] on span "House of Jack" at bounding box center [211, 87] width 55 height 12
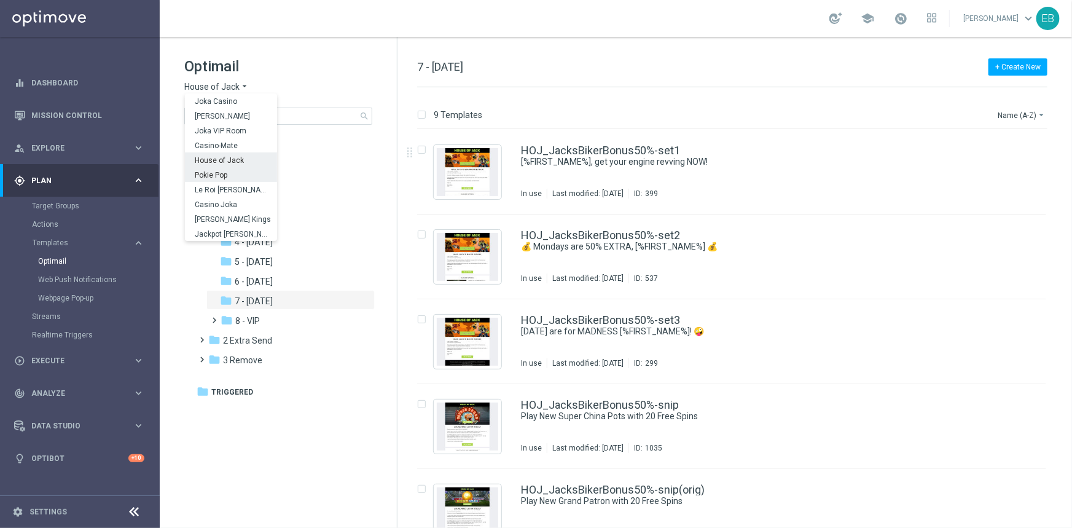
click at [229, 177] on div "Pokie Pop" at bounding box center [231, 174] width 92 height 15
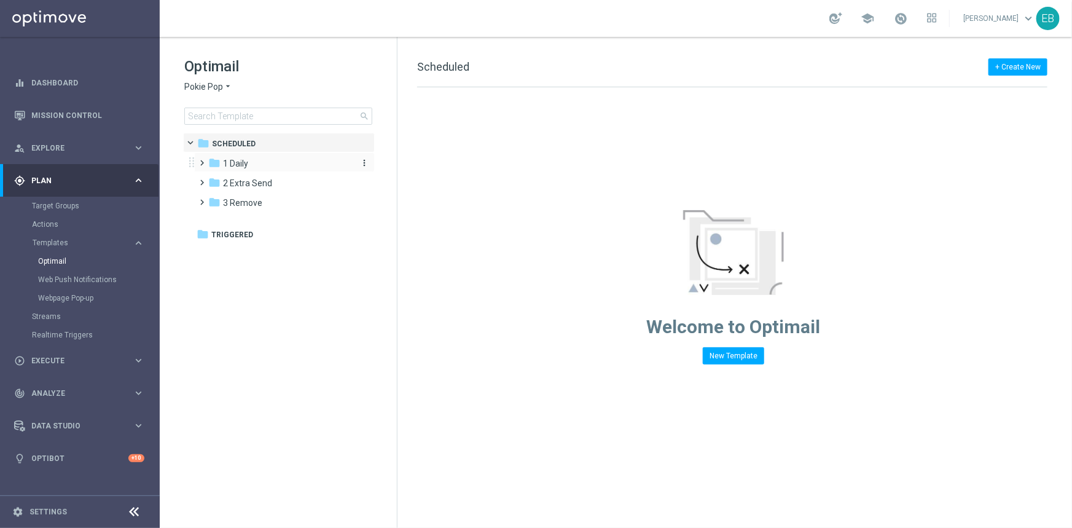
click at [249, 158] on div "folder 1 Daily" at bounding box center [278, 164] width 141 height 14
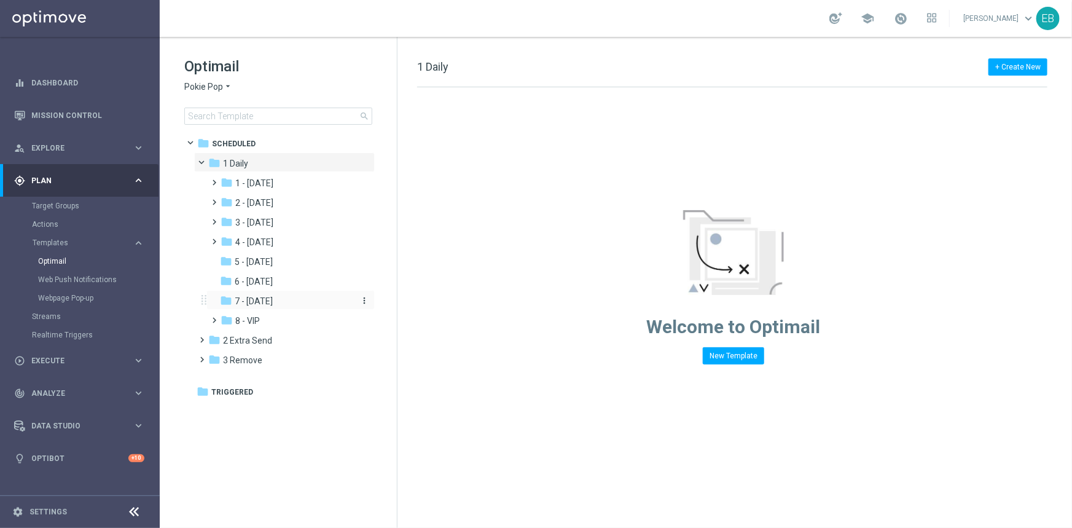
click at [273, 302] on span "7 - [DATE]" at bounding box center [254, 300] width 38 height 11
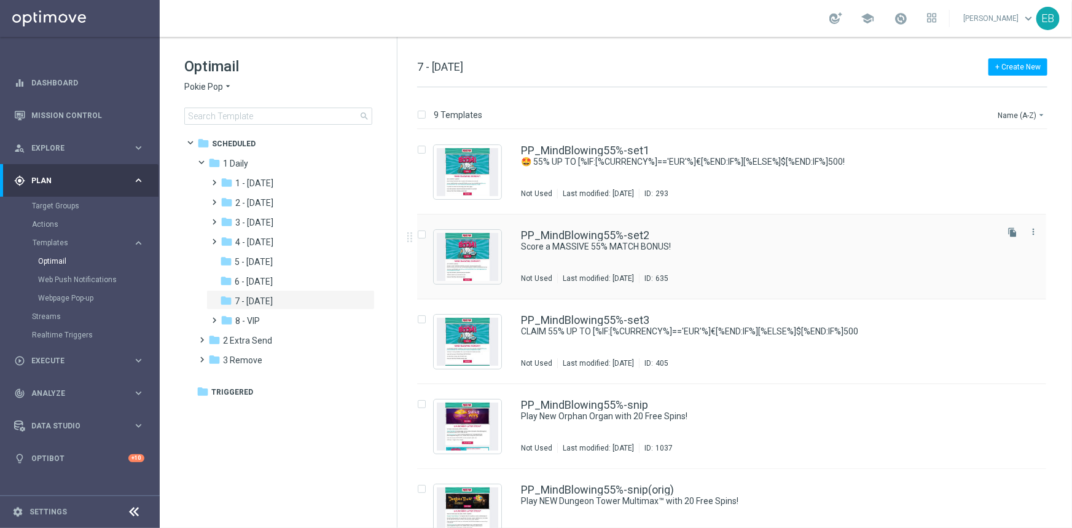
scroll to position [55, 0]
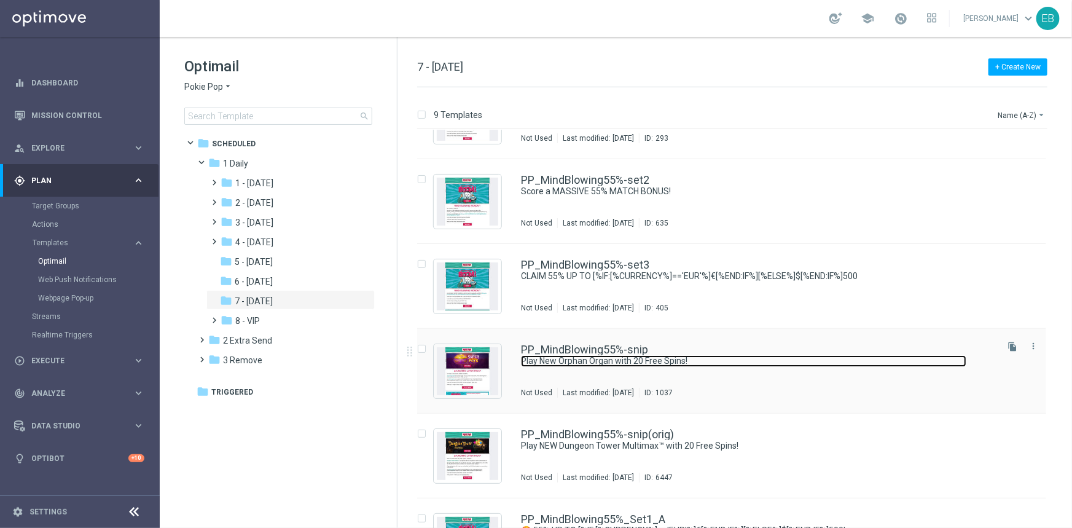
click at [826, 357] on link "Play New Orphan Organ with 20 Free Spins!" at bounding box center [743, 361] width 445 height 12
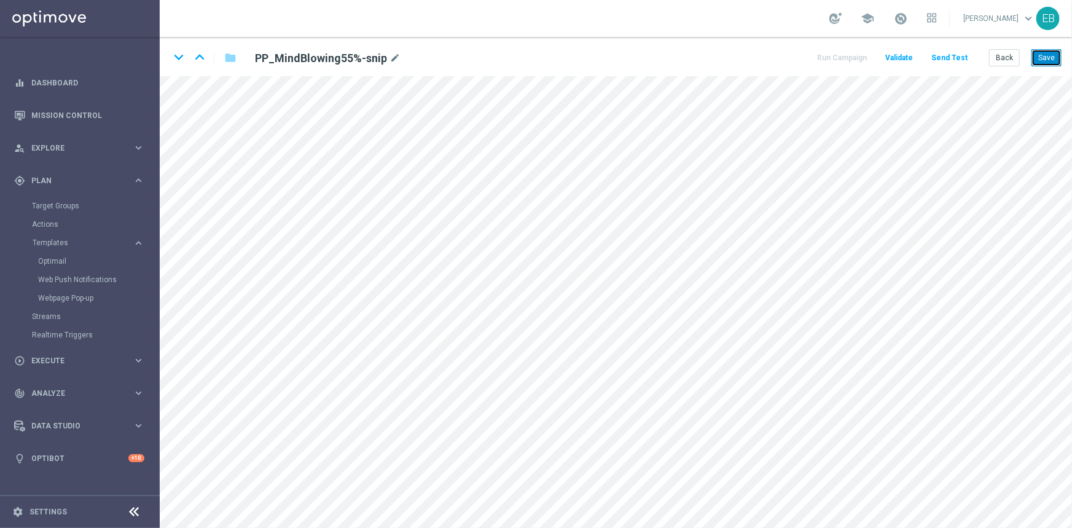
click at [1057, 55] on button "Save" at bounding box center [1046, 57] width 30 height 17
click at [1005, 58] on button "Back" at bounding box center [1004, 57] width 31 height 17
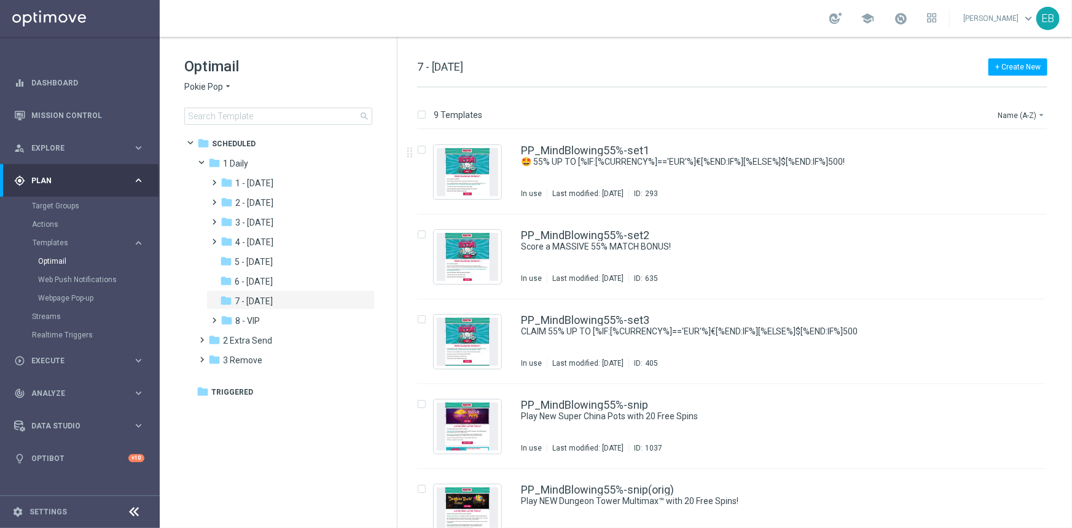
click at [219, 87] on span "Pokie Pop" at bounding box center [203, 87] width 39 height 12
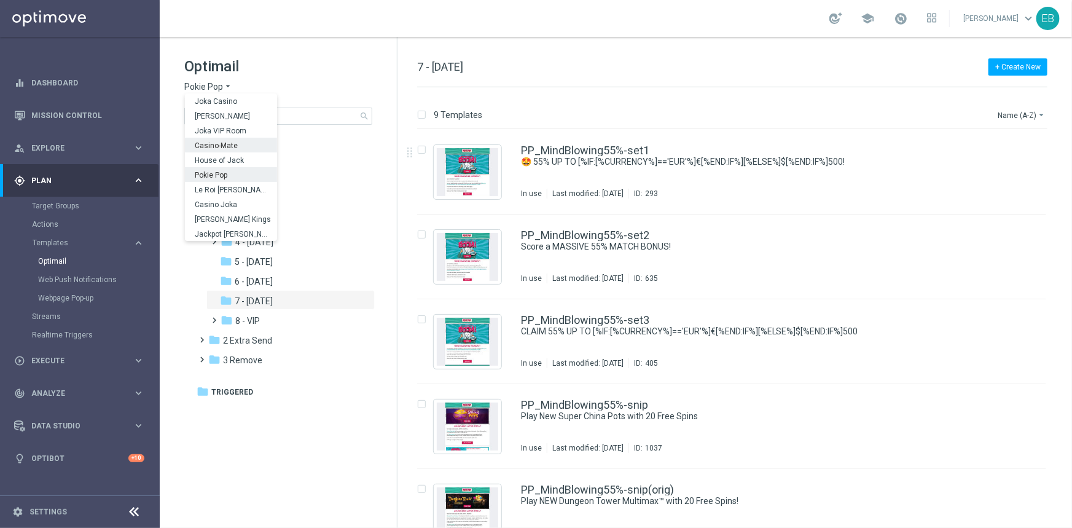
click at [243, 144] on div "Casino-Mate" at bounding box center [231, 145] width 92 height 15
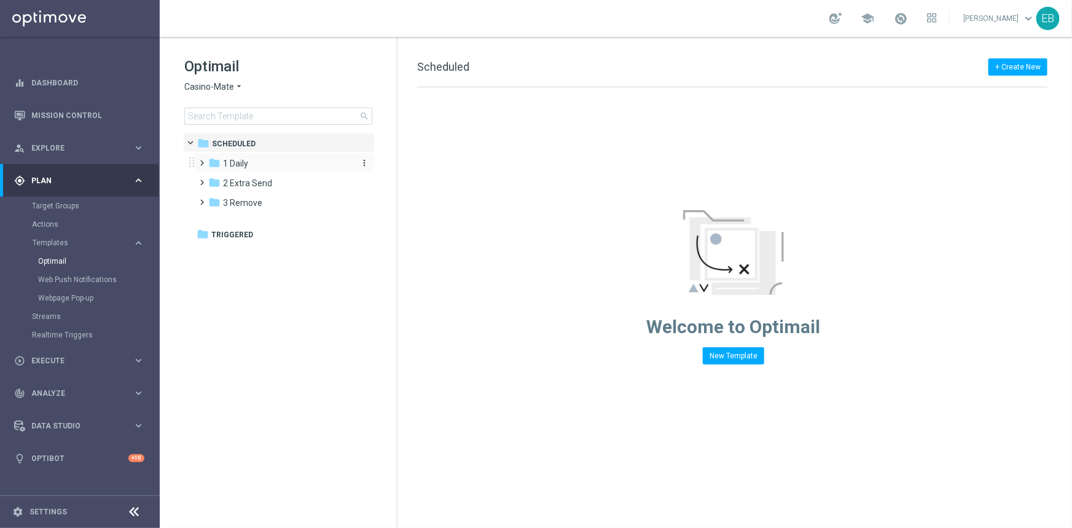
click at [264, 165] on div "folder 1 Daily" at bounding box center [278, 164] width 141 height 14
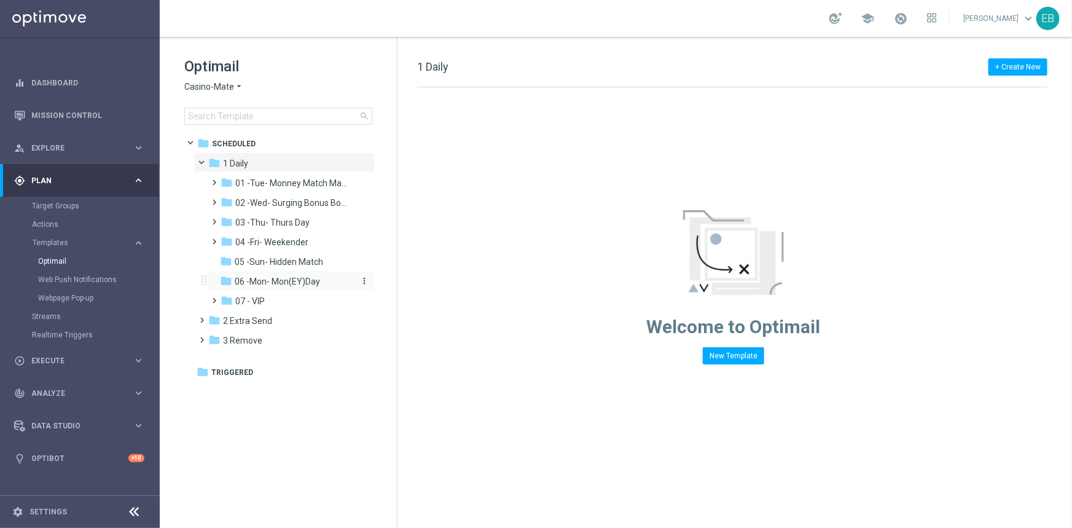
click at [288, 283] on span "06 -Mon- Mon(EY)Day" at bounding box center [277, 281] width 85 height 11
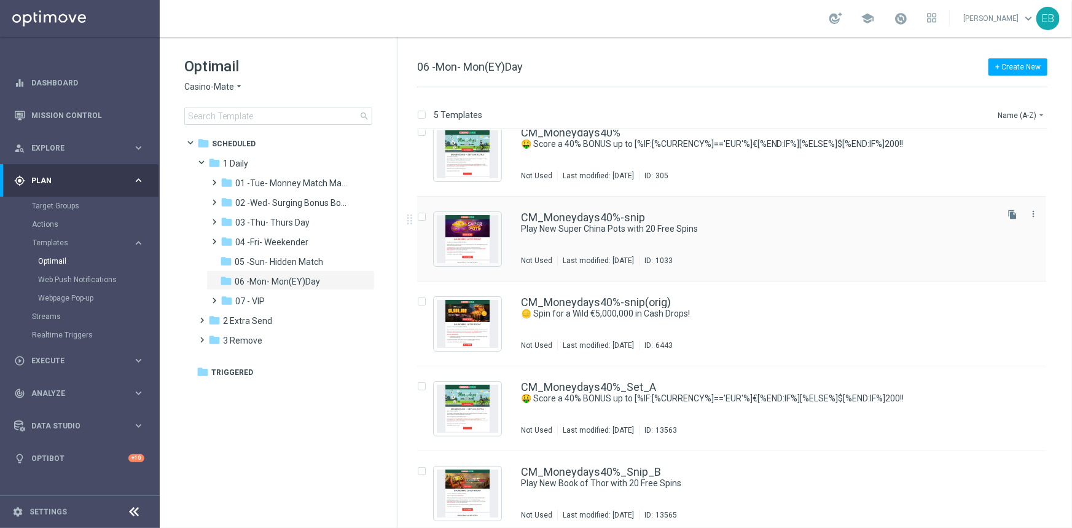
scroll to position [25, 0]
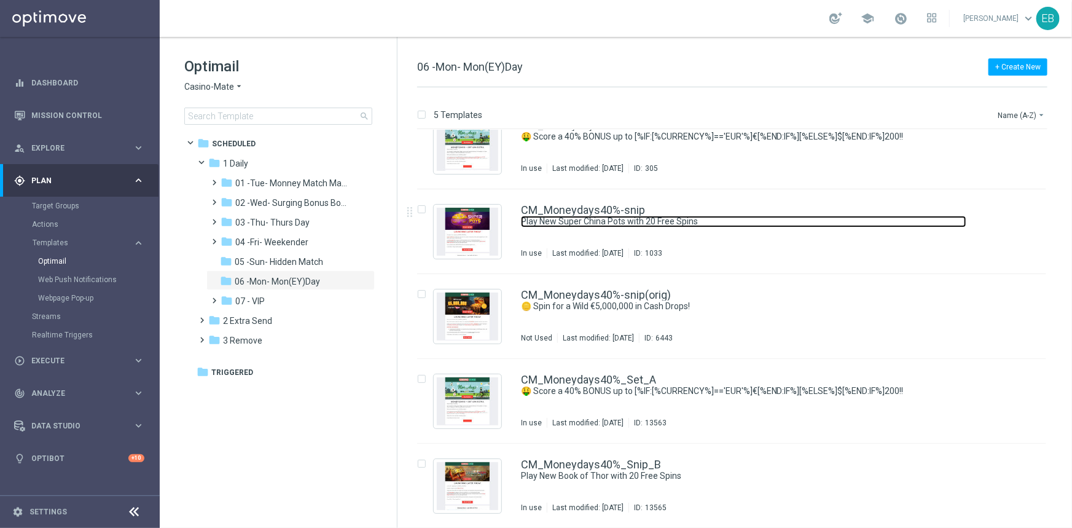
click at [812, 223] on link "Play New Super China Pots with 20 Free Spins" at bounding box center [743, 222] width 445 height 12
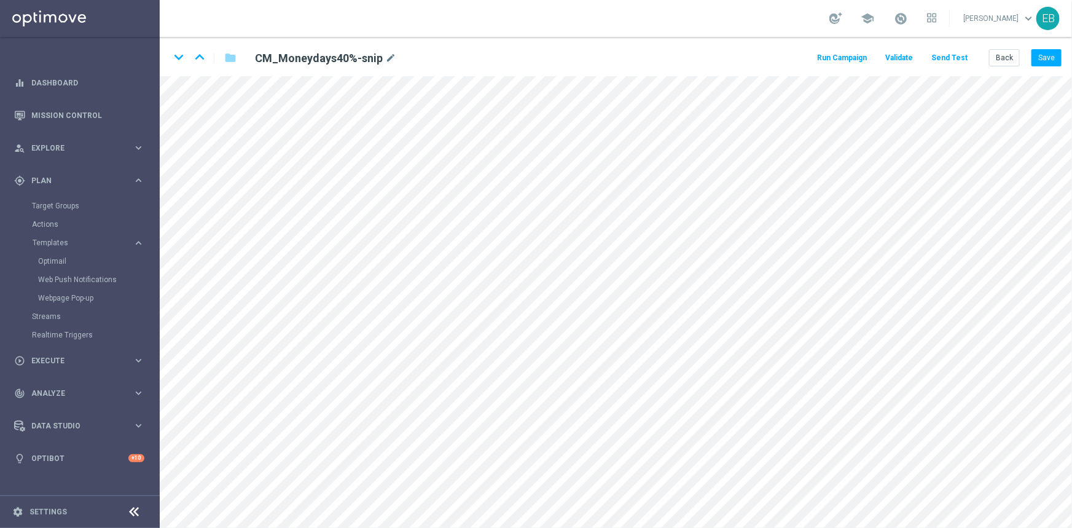
click at [960, 53] on button "Send Test" at bounding box center [949, 58] width 40 height 17
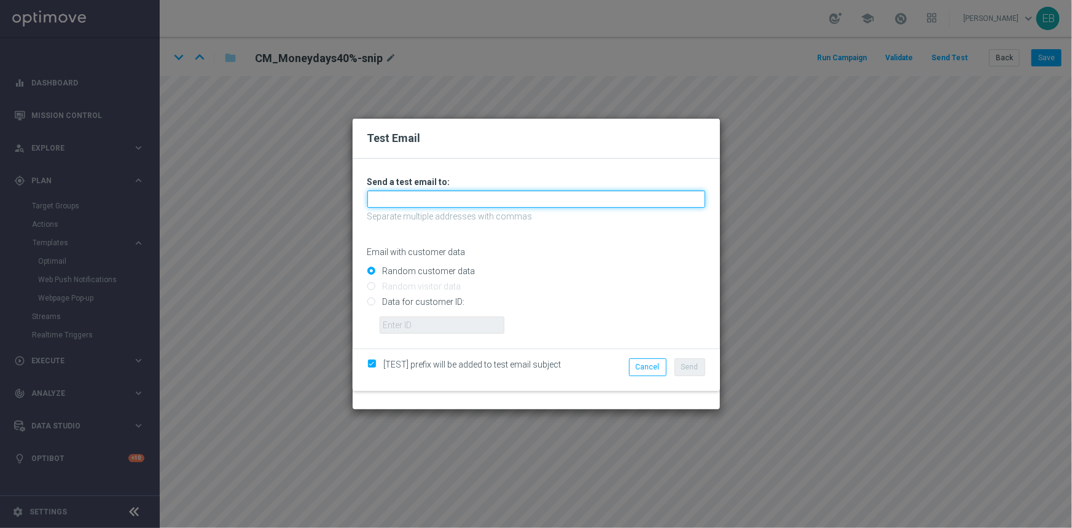
click at [375, 197] on input "text" at bounding box center [536, 198] width 338 height 17
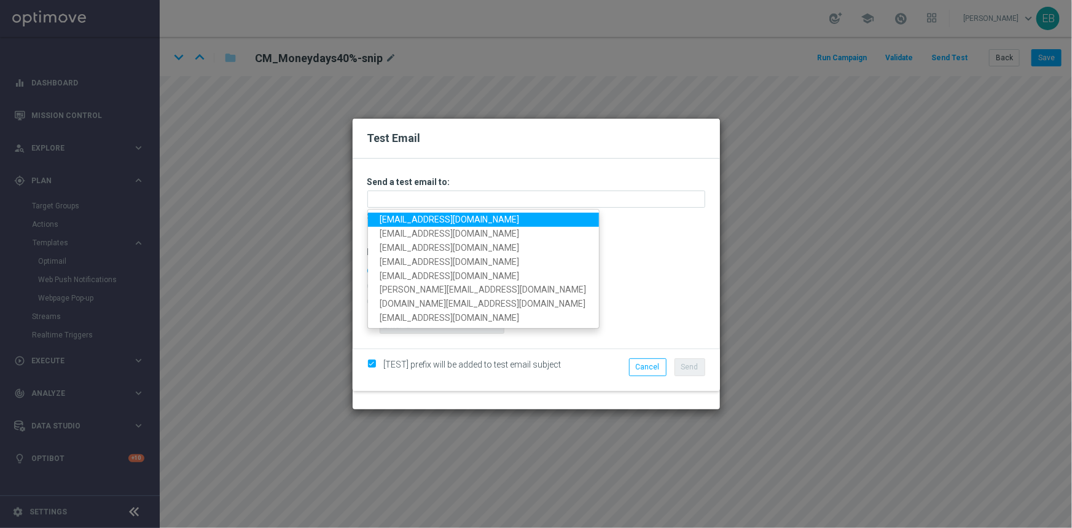
click at [388, 221] on link "[EMAIL_ADDRESS][DOMAIN_NAME]" at bounding box center [483, 220] width 231 height 14
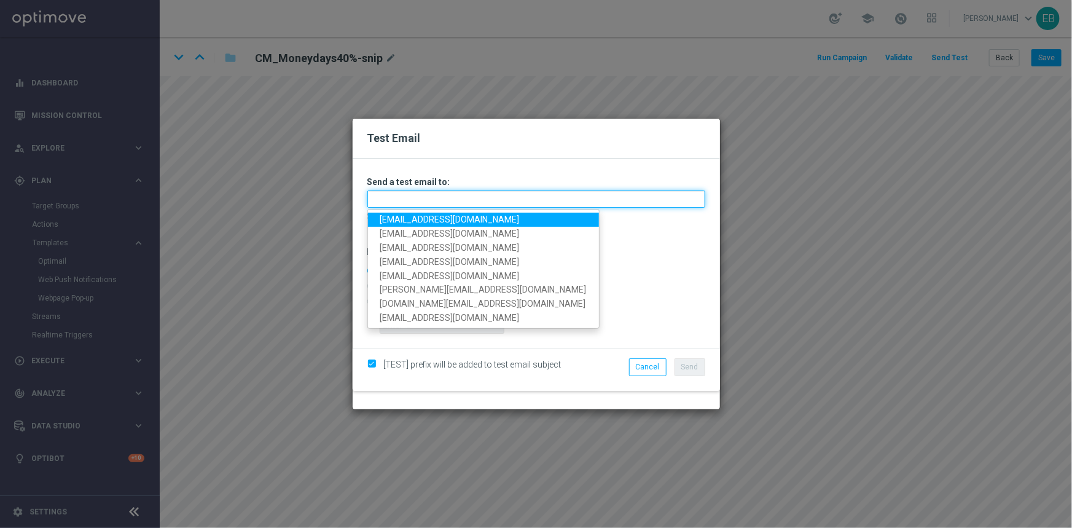
type input "[EMAIL_ADDRESS][DOMAIN_NAME]"
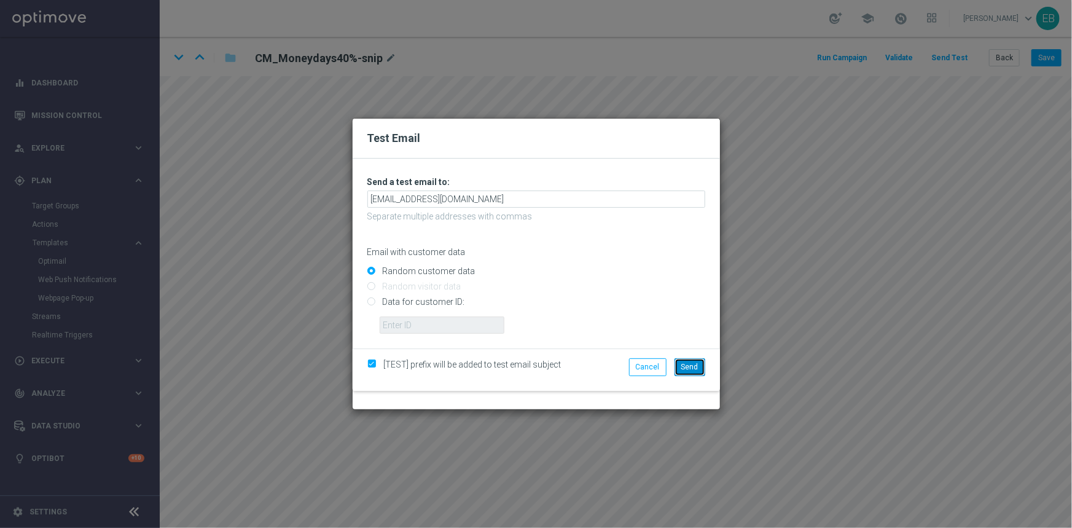
click at [689, 365] on span "Send" at bounding box center [689, 366] width 17 height 9
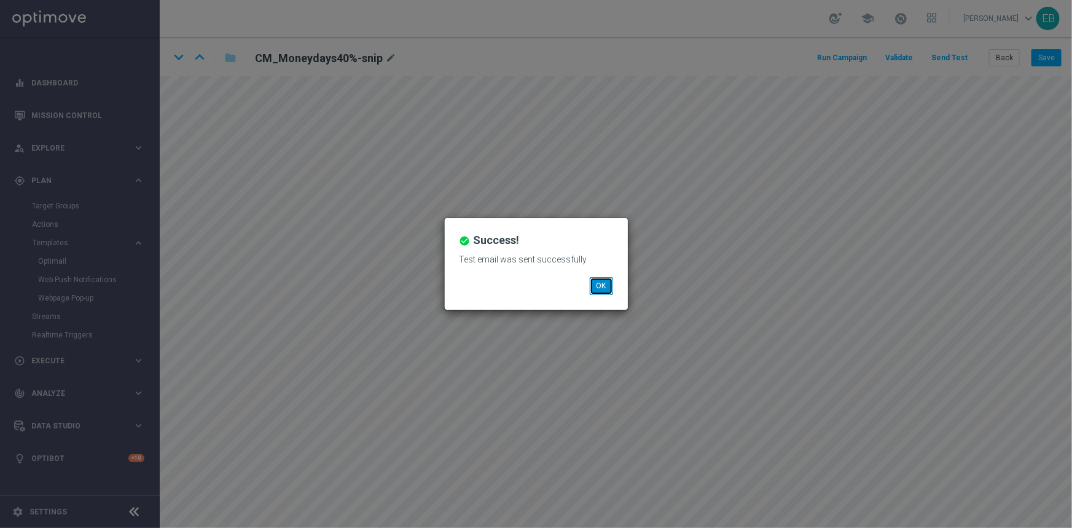
click at [601, 281] on button "OK" at bounding box center [601, 285] width 23 height 17
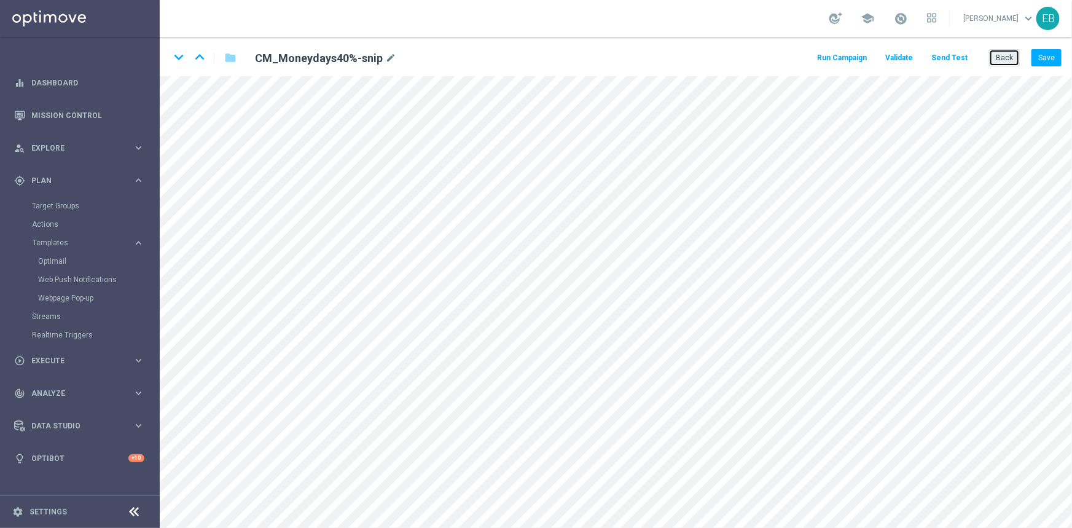
click at [1003, 55] on button "Back" at bounding box center [1004, 57] width 31 height 17
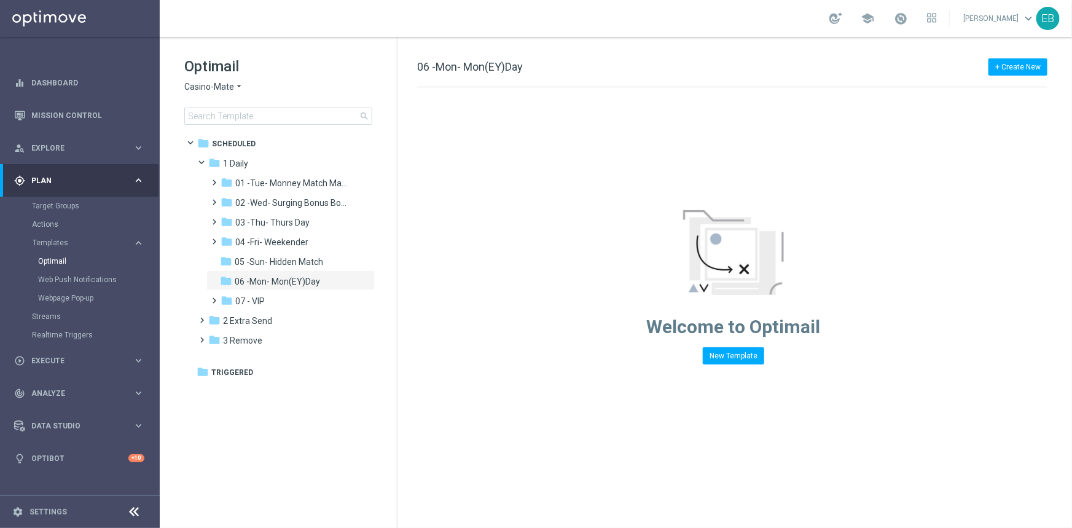
click at [220, 81] on span "Casino-Mate" at bounding box center [209, 87] width 50 height 12
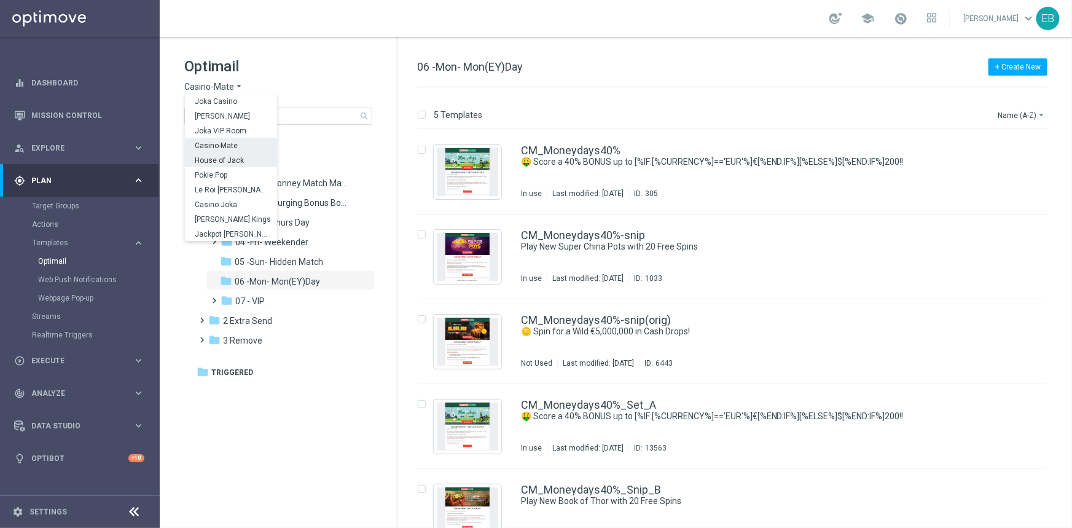
click at [215, 165] on div "House of Jack" at bounding box center [231, 159] width 92 height 15
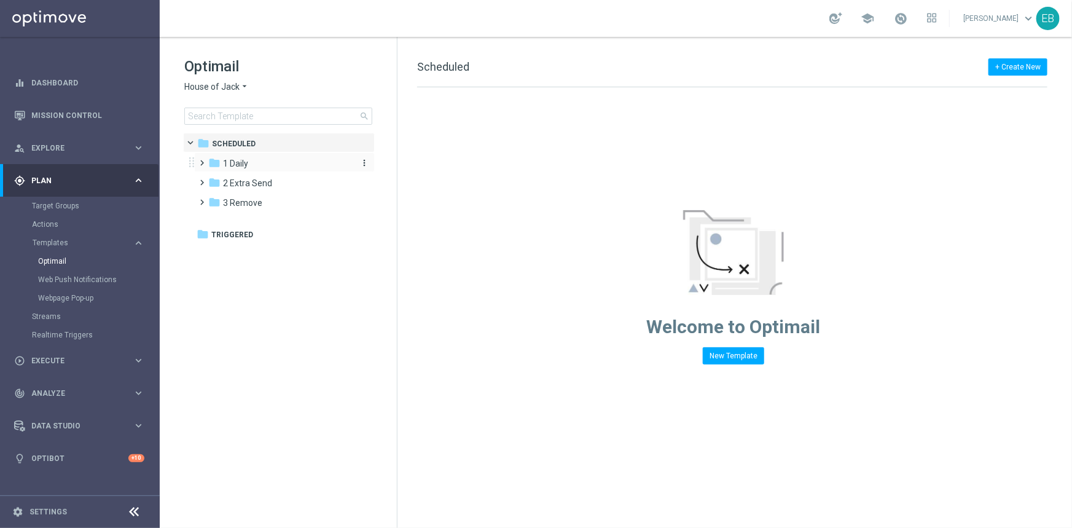
click at [279, 163] on div "folder 1 Daily" at bounding box center [278, 164] width 141 height 14
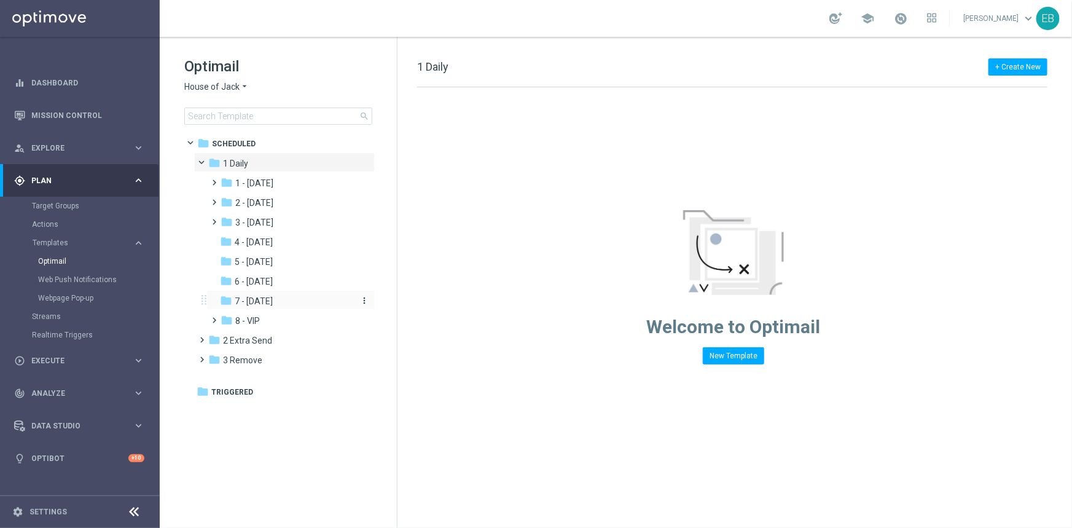
click at [270, 299] on span "7 - [DATE]" at bounding box center [254, 300] width 38 height 11
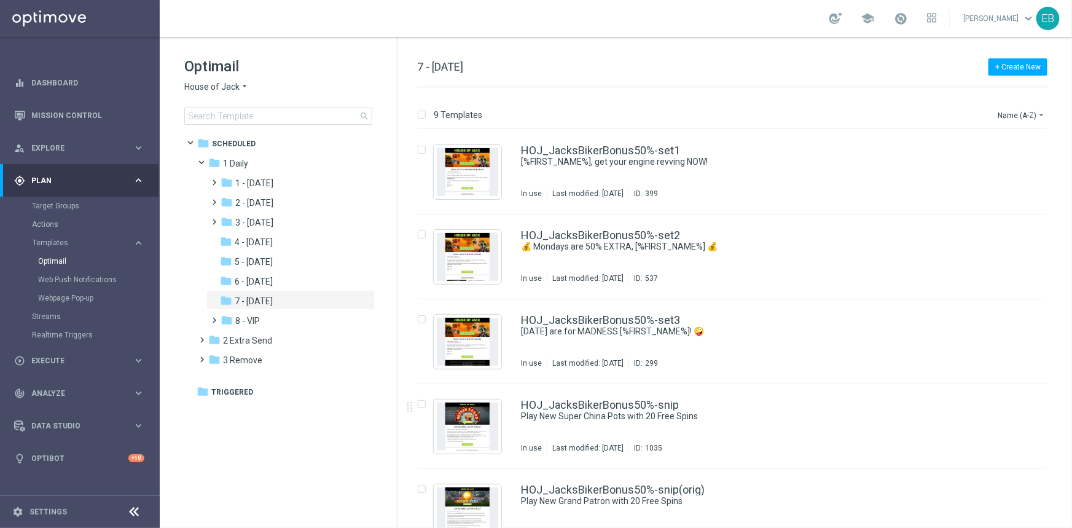
drag, startPoint x: 828, startPoint y: 409, endPoint x: 811, endPoint y: 405, distance: 17.6
click at [828, 409] on div "HOJ_JacksBikerBonus50%-snip" at bounding box center [758, 404] width 474 height 11
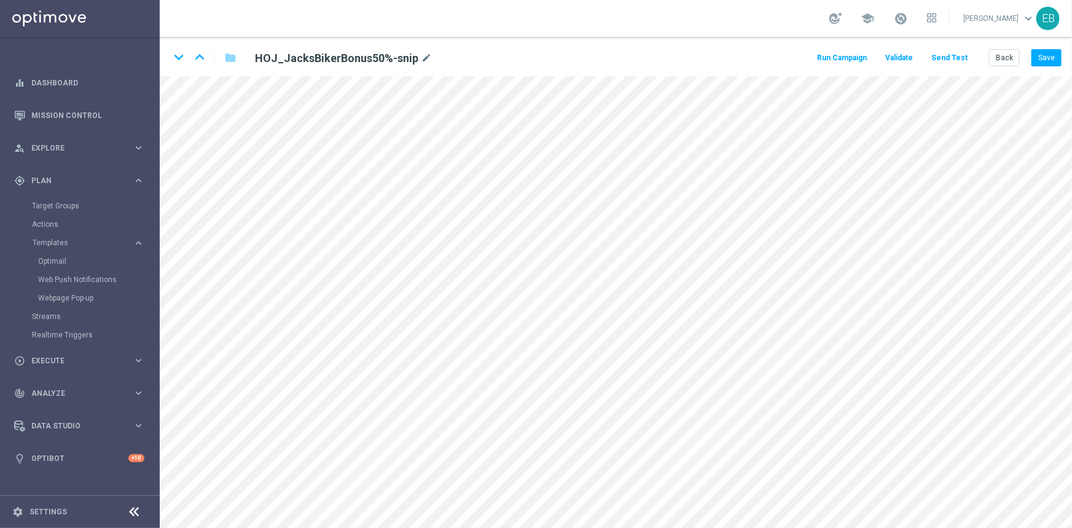
click at [955, 60] on button "Send Test" at bounding box center [949, 58] width 40 height 17
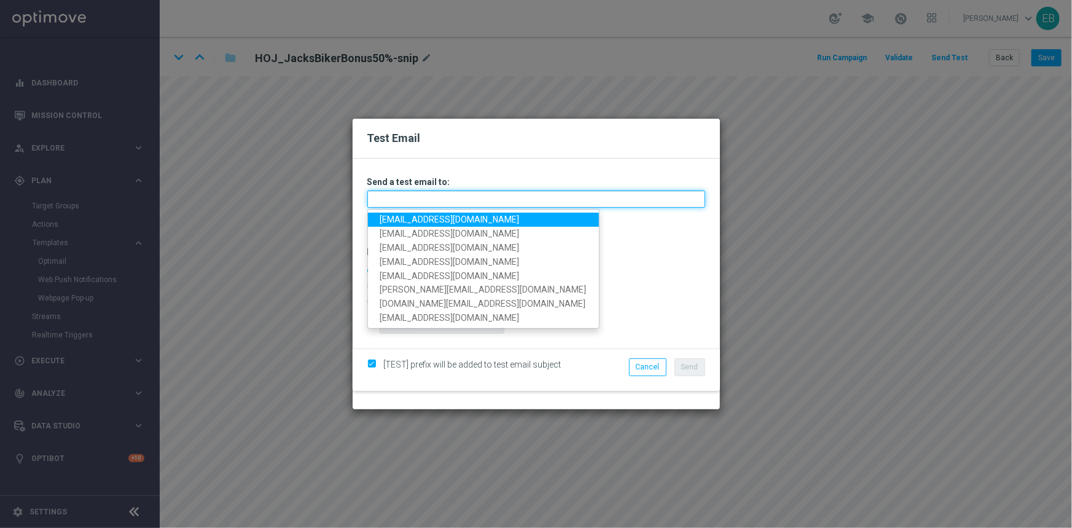
click at [373, 200] on input "text" at bounding box center [536, 198] width 338 height 17
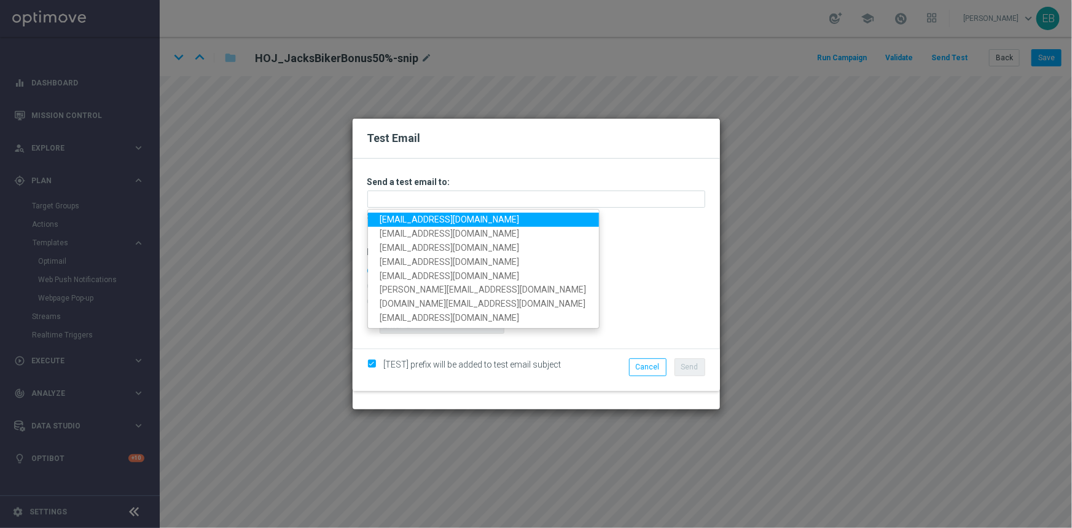
click at [389, 216] on link "[EMAIL_ADDRESS][DOMAIN_NAME]" at bounding box center [483, 220] width 231 height 14
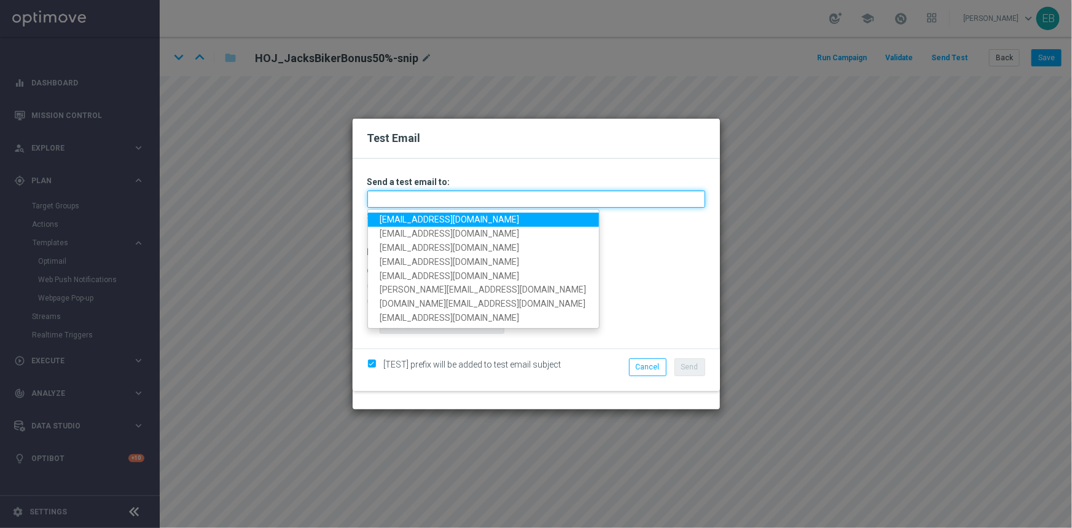
type input "[EMAIL_ADDRESS][DOMAIN_NAME]"
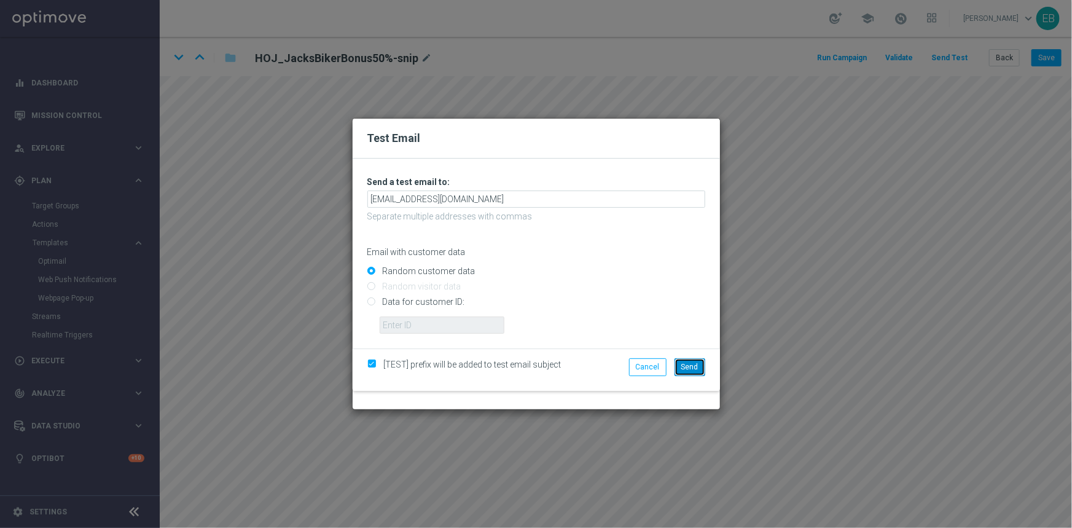
click at [694, 369] on span "Send" at bounding box center [689, 366] width 17 height 9
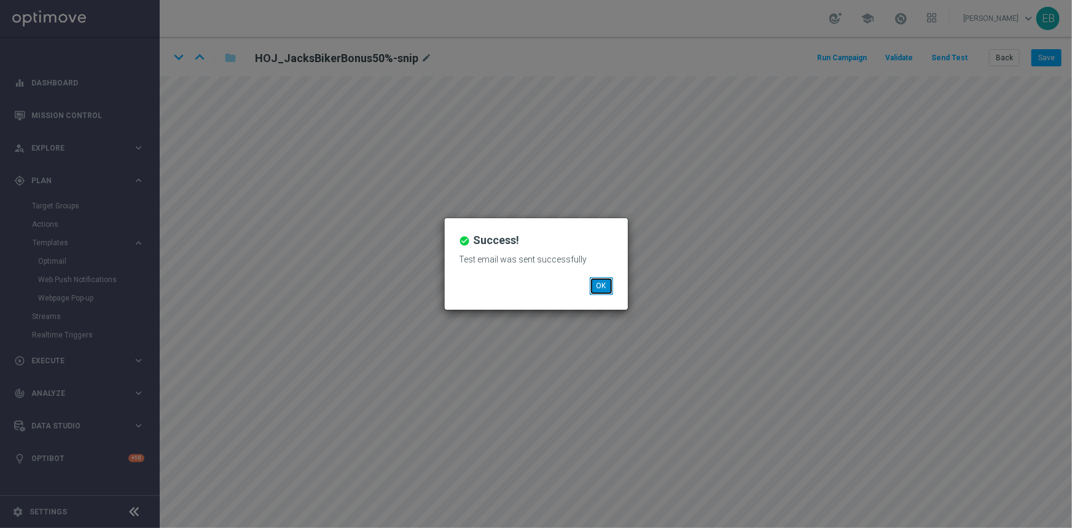
click at [606, 289] on button "OK" at bounding box center [601, 285] width 23 height 17
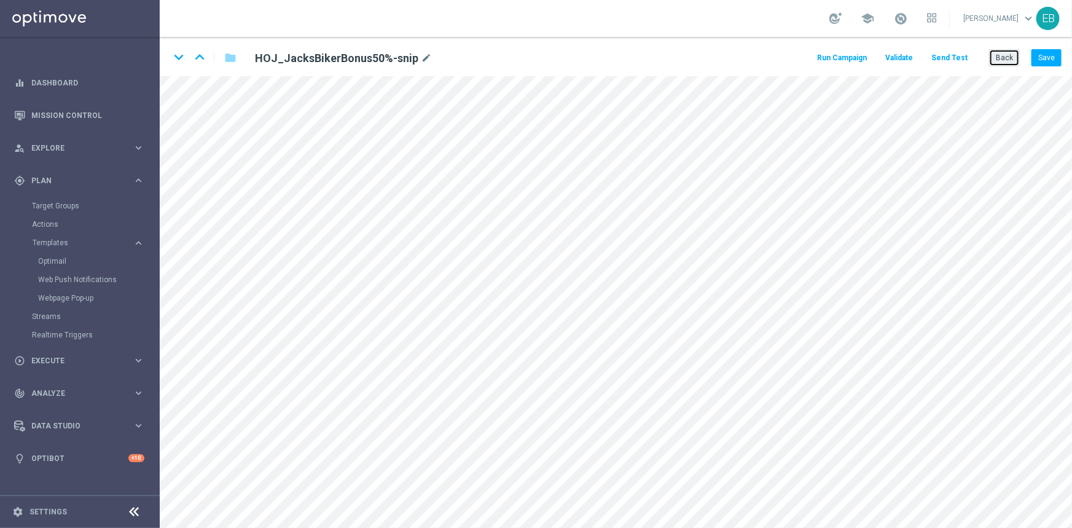
click at [999, 53] on button "Back" at bounding box center [1004, 57] width 31 height 17
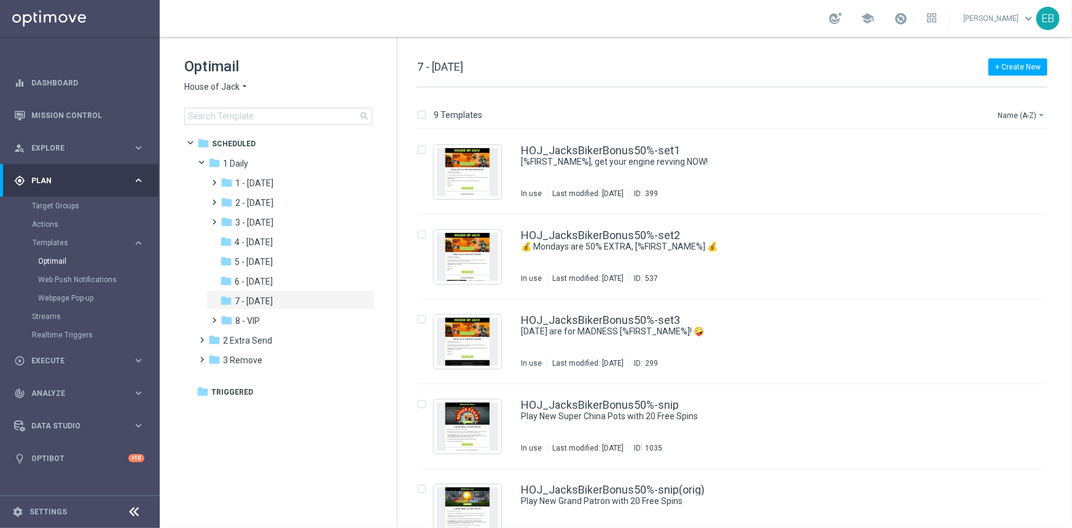
click at [231, 88] on span "House of Jack" at bounding box center [211, 87] width 55 height 12
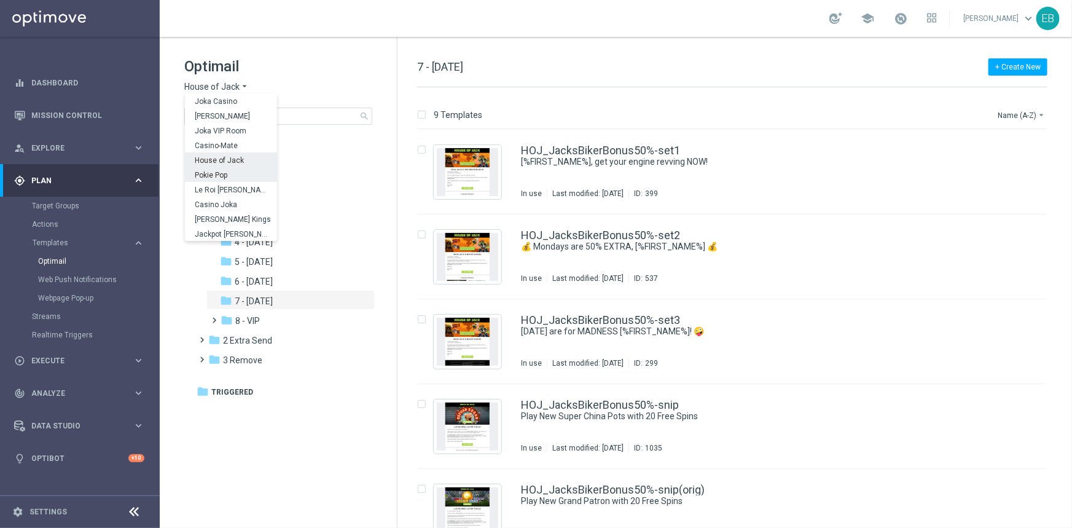
click at [236, 172] on div "Pokie Pop" at bounding box center [231, 174] width 92 height 15
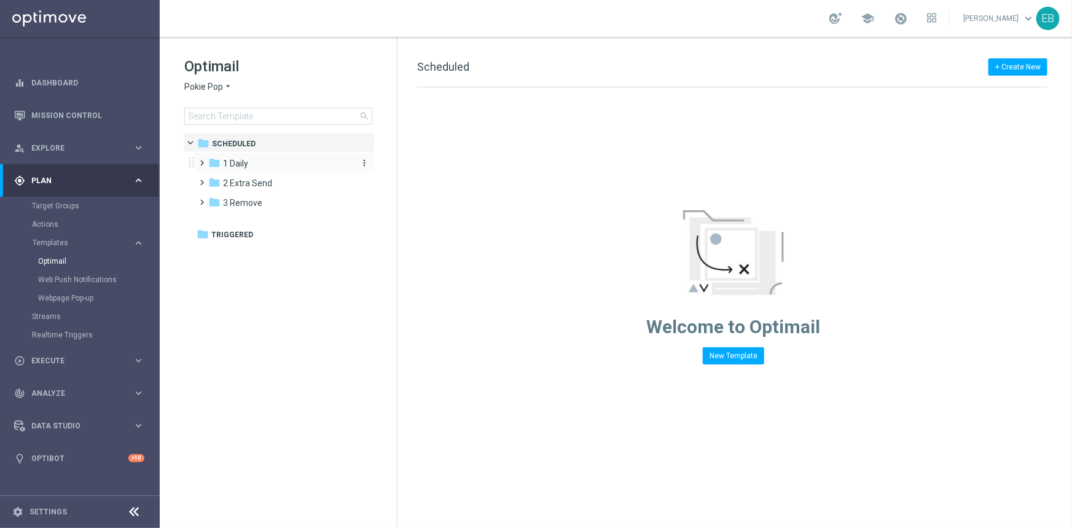
click at [262, 163] on div "folder 1 Daily" at bounding box center [278, 164] width 141 height 14
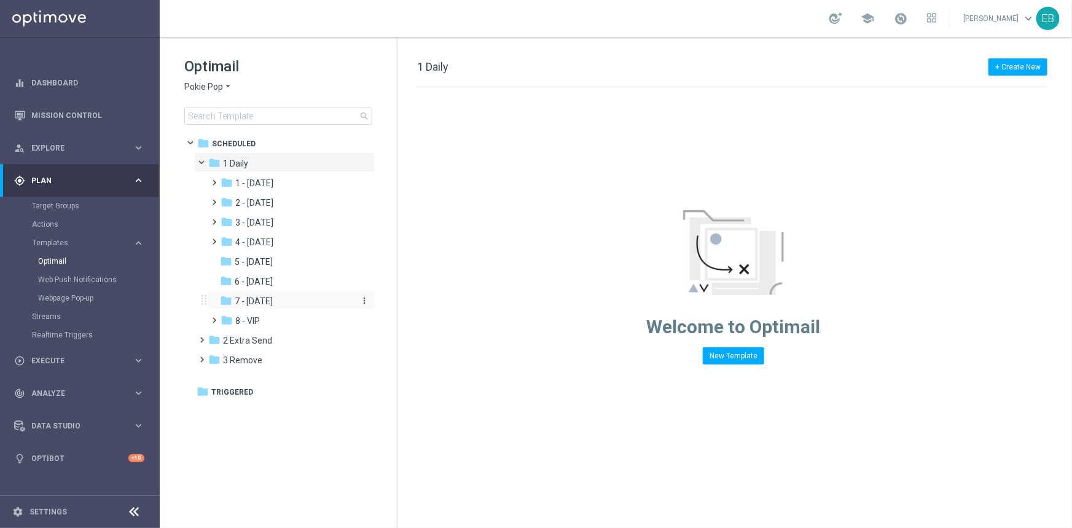
click at [273, 304] on span "7 - [DATE]" at bounding box center [254, 300] width 38 height 11
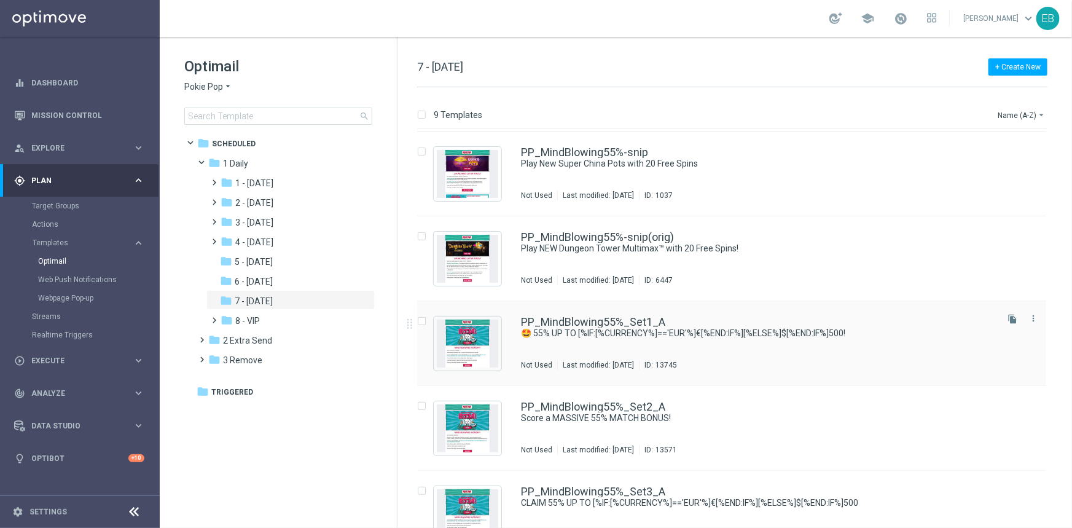
scroll to position [197, 0]
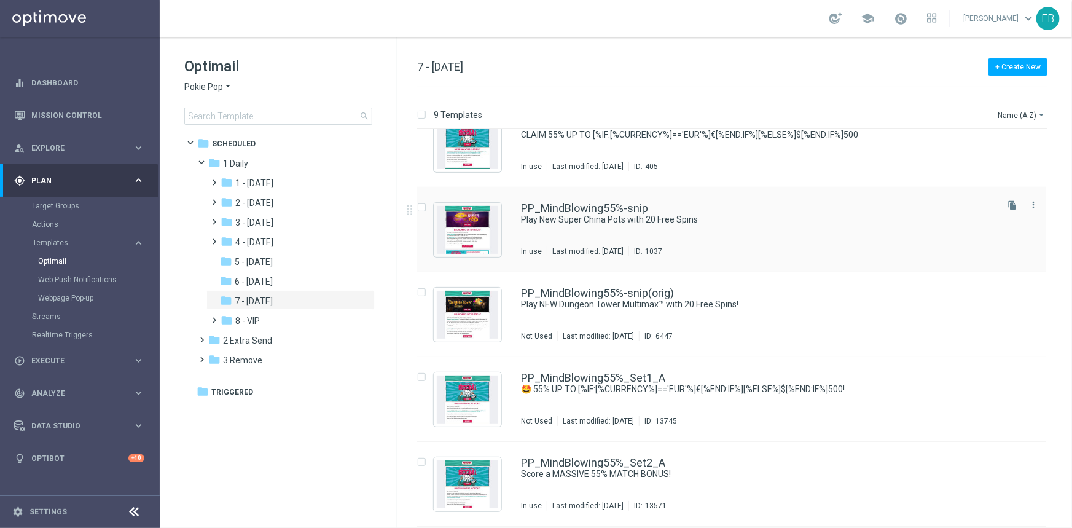
click at [805, 230] on div "PP_MindBlowing55%-snip Play New Super China Pots with 20 Free Spins In use Last…" at bounding box center [758, 229] width 474 height 53
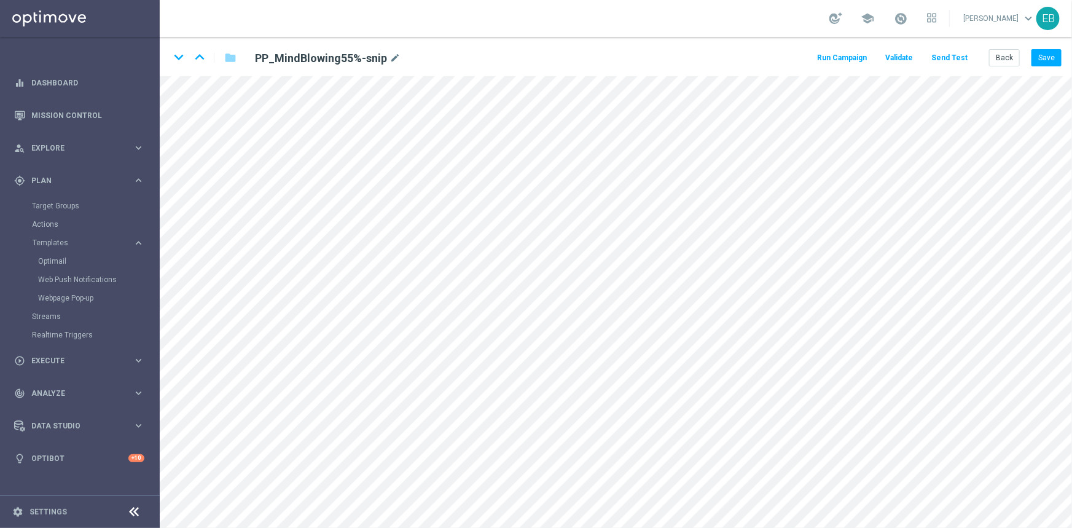
click at [952, 56] on button "Send Test" at bounding box center [949, 58] width 40 height 17
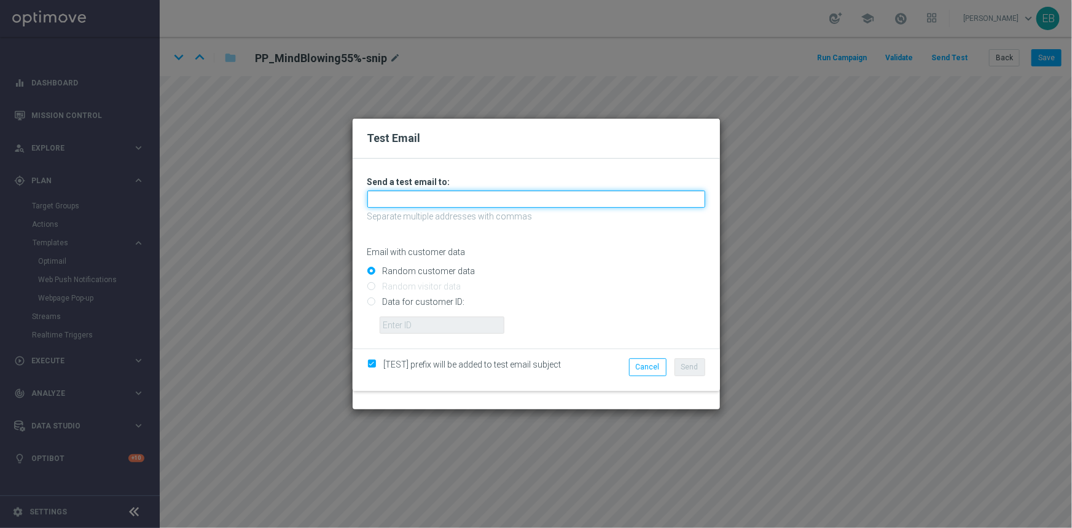
click at [392, 202] on input "text" at bounding box center [536, 198] width 338 height 17
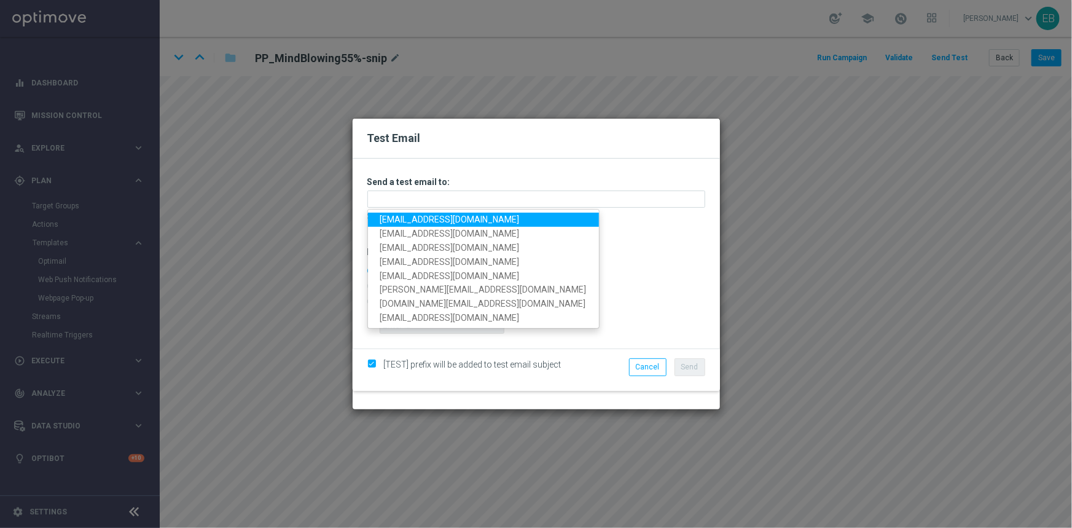
click at [387, 221] on link "[EMAIL_ADDRESS][DOMAIN_NAME]" at bounding box center [483, 220] width 231 height 14
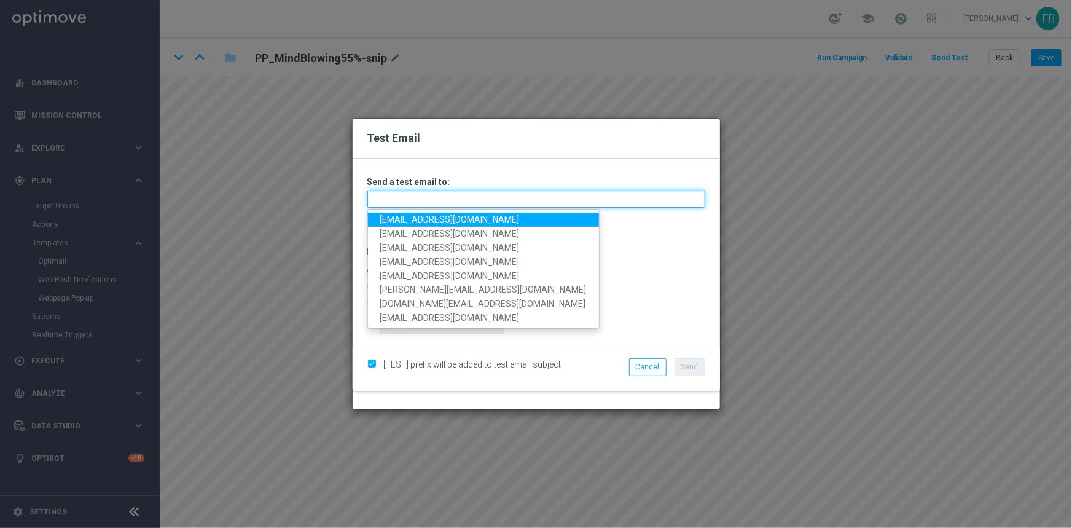
type input "[EMAIL_ADDRESS][DOMAIN_NAME]"
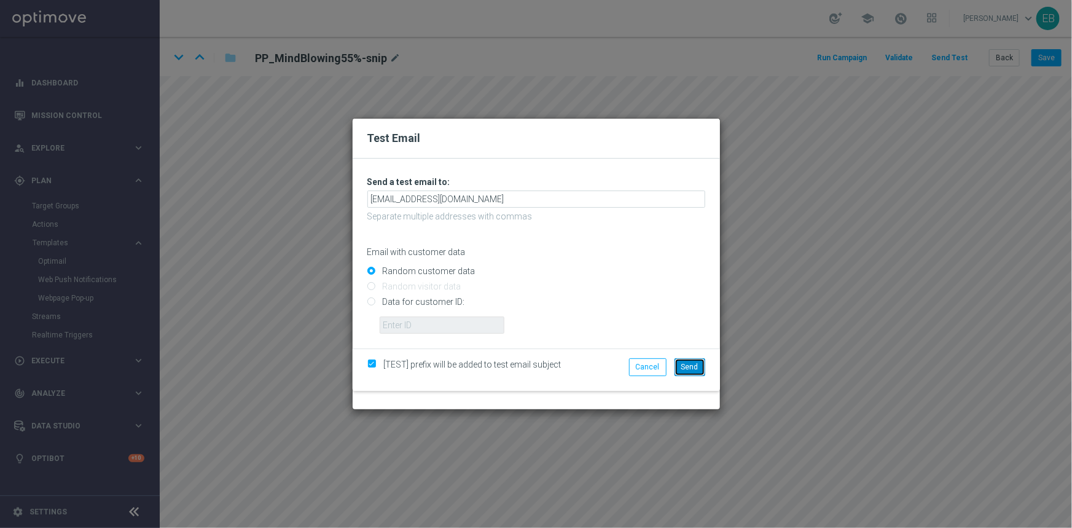
click at [687, 362] on span "Send" at bounding box center [689, 366] width 17 height 9
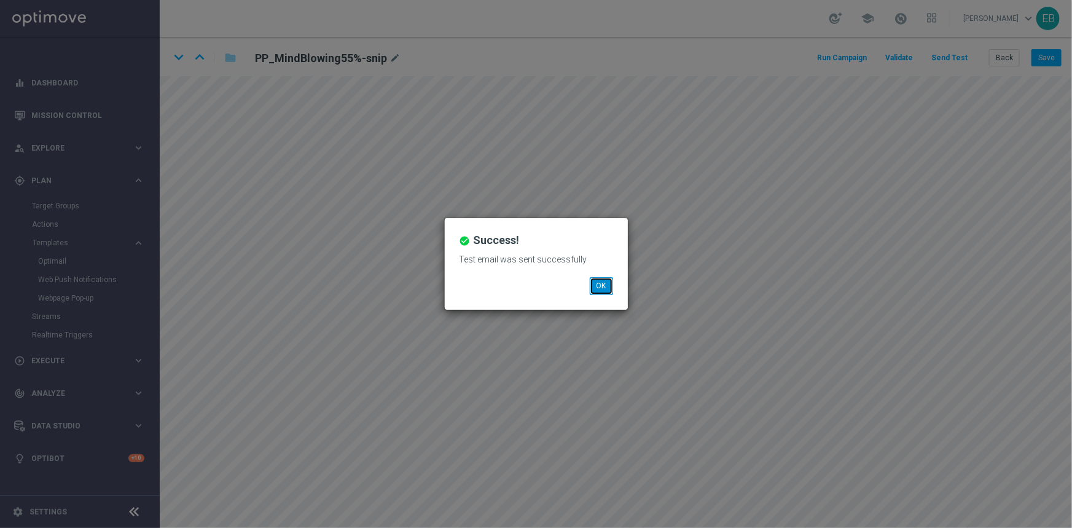
click at [596, 279] on button "OK" at bounding box center [601, 285] width 23 height 17
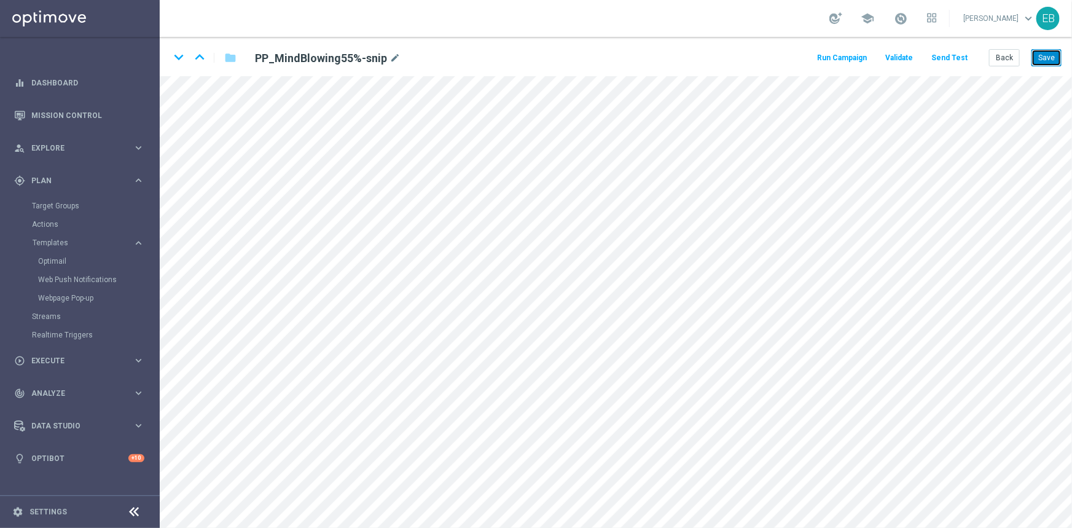
click at [1038, 53] on button "Save" at bounding box center [1046, 57] width 30 height 17
